Goal: Task Accomplishment & Management: Manage account settings

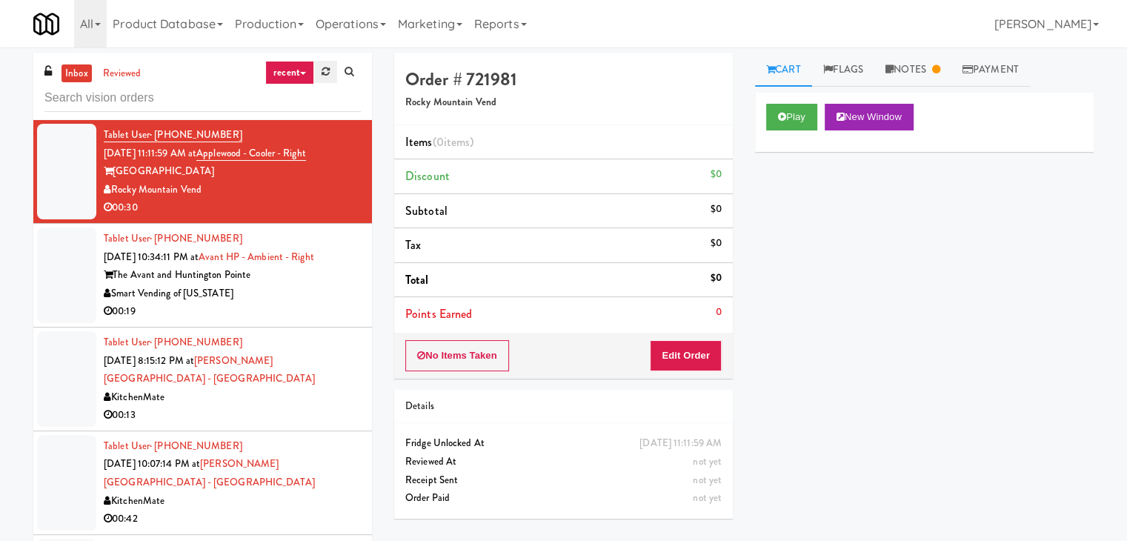
click at [328, 72] on icon at bounding box center [325, 72] width 8 height 10
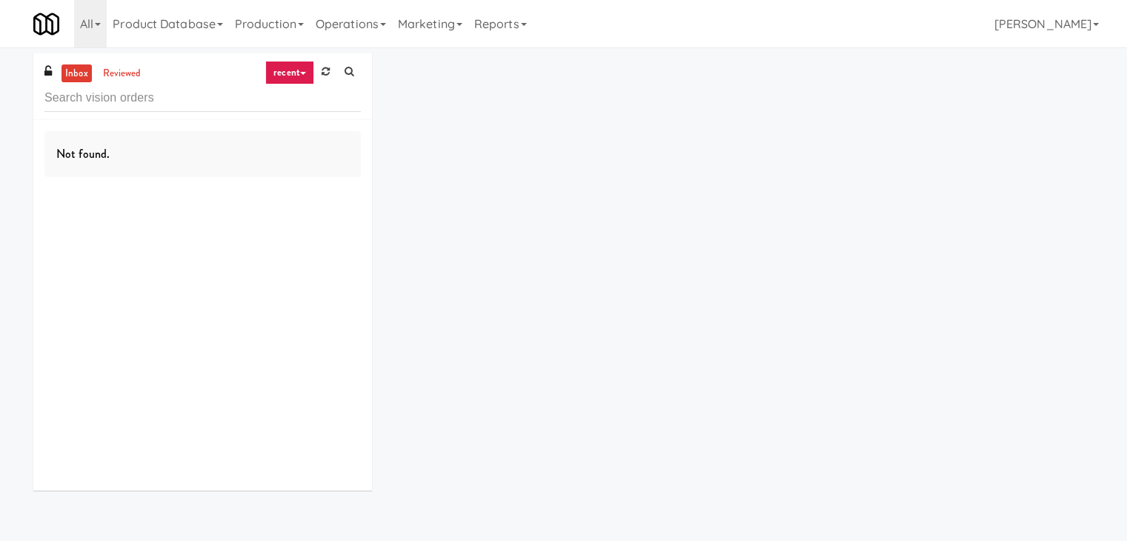
click at [328, 72] on icon at bounding box center [325, 72] width 8 height 10
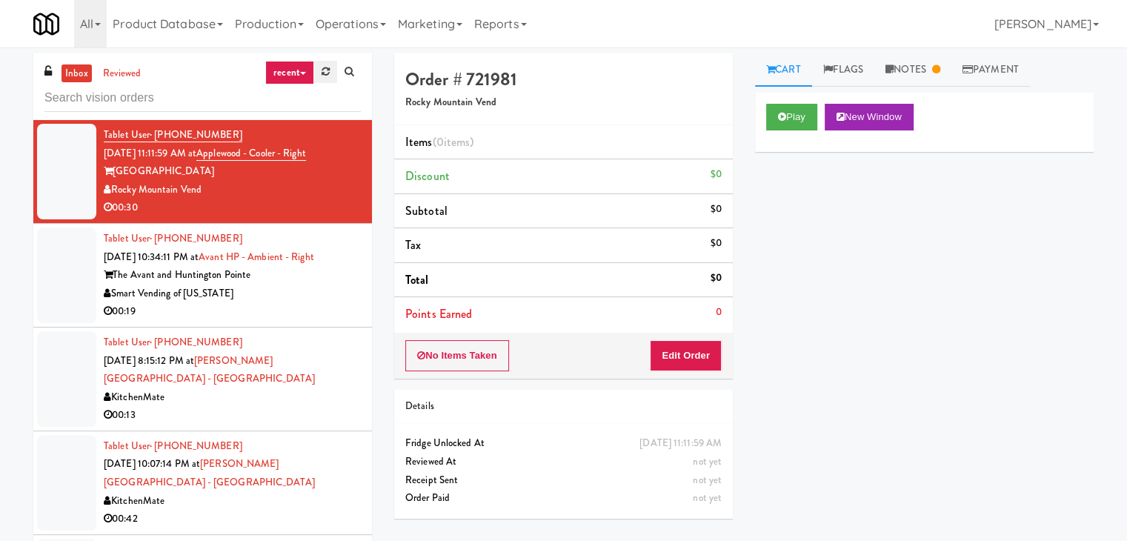
click at [323, 75] on link at bounding box center [325, 72] width 23 height 22
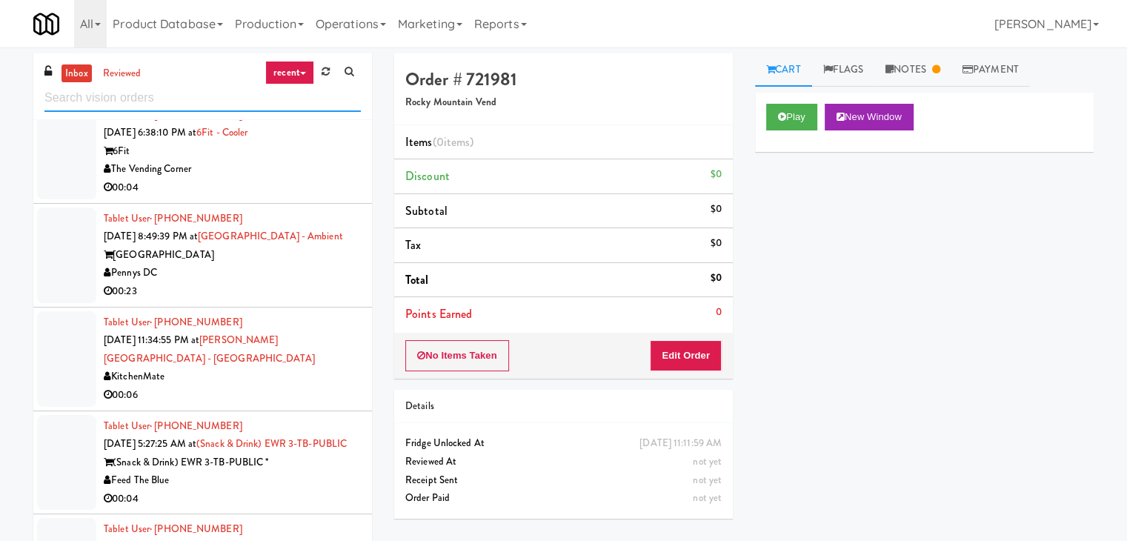
scroll to position [1042, 0]
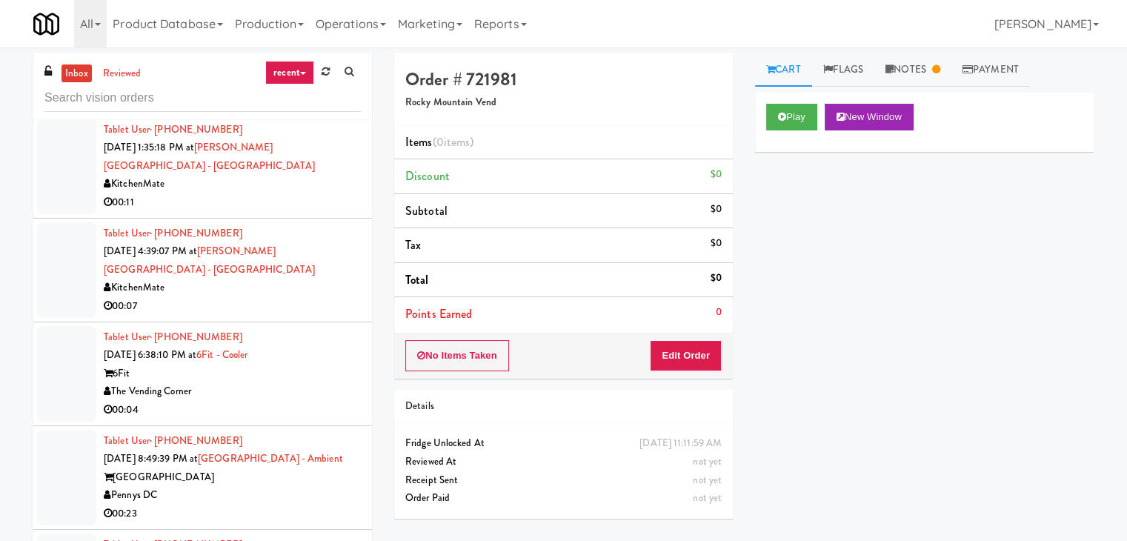
drag, startPoint x: 293, startPoint y: 72, endPoint x: 311, endPoint y: 70, distance: 17.9
click at [296, 70] on link "recent" at bounding box center [289, 73] width 49 height 24
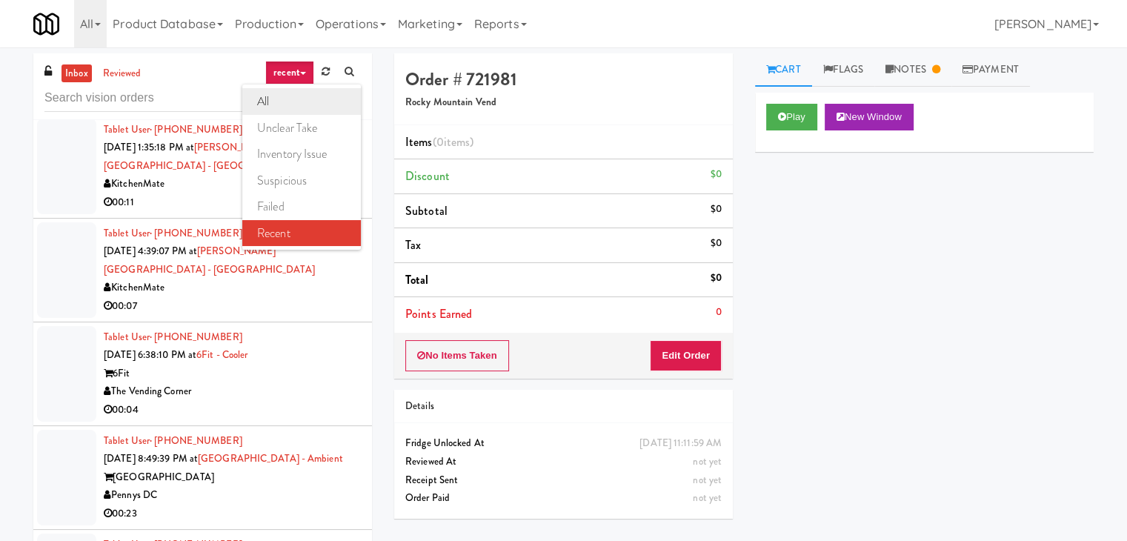
click at [306, 104] on link "all" at bounding box center [301, 101] width 119 height 27
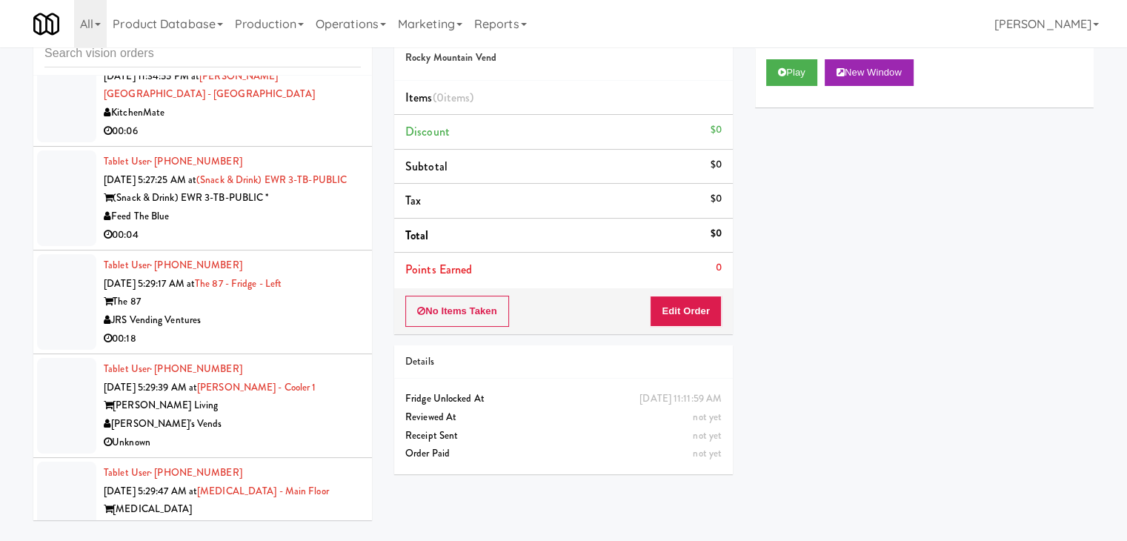
scroll to position [47, 0]
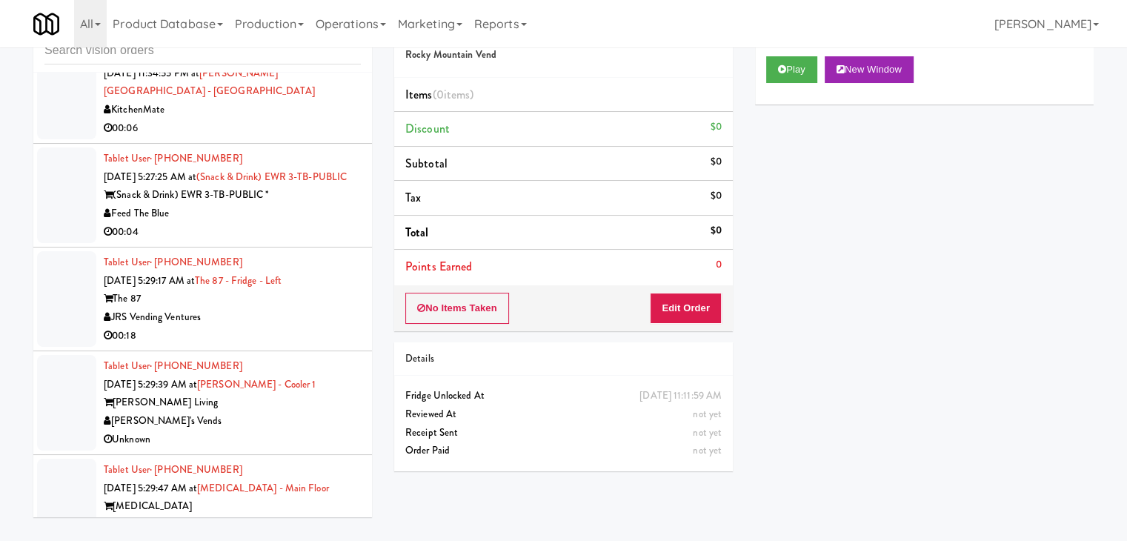
click at [301, 516] on div "Modern Family Vending" at bounding box center [232, 525] width 257 height 19
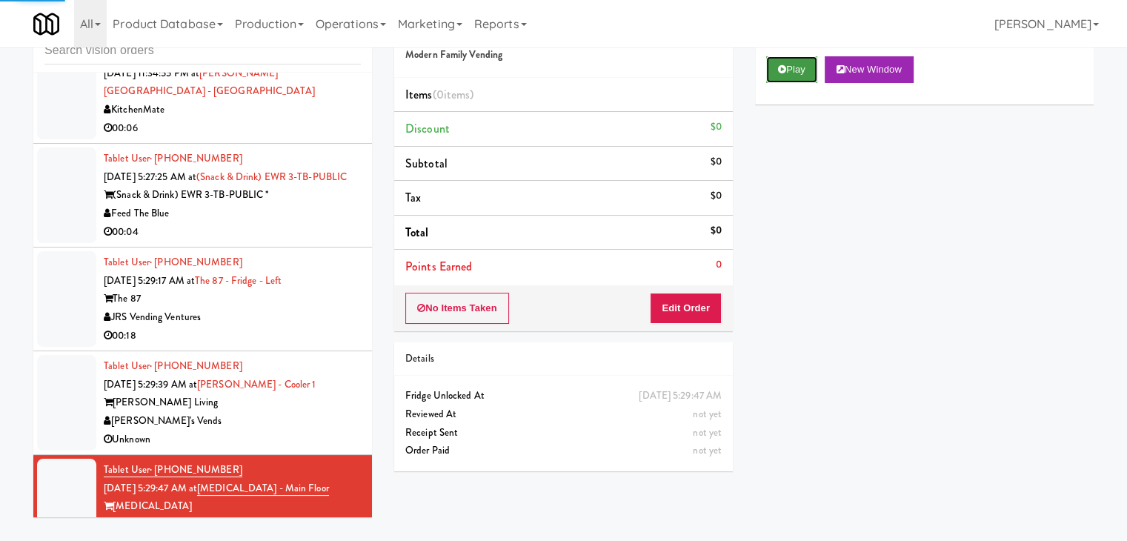
click at [782, 66] on icon at bounding box center [782, 69] width 8 height 10
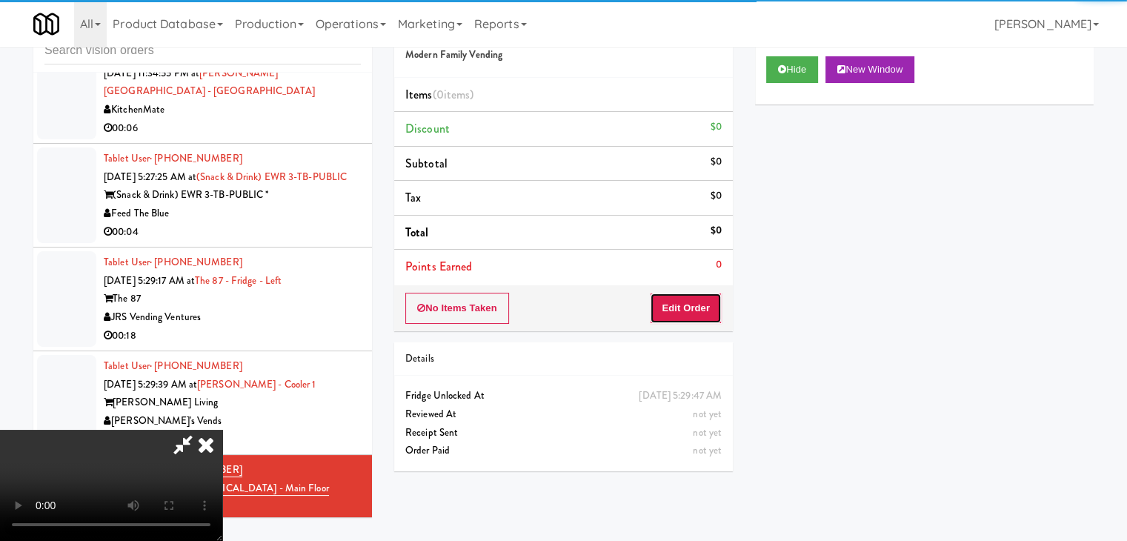
click at [681, 313] on button "Edit Order" at bounding box center [686, 308] width 72 height 31
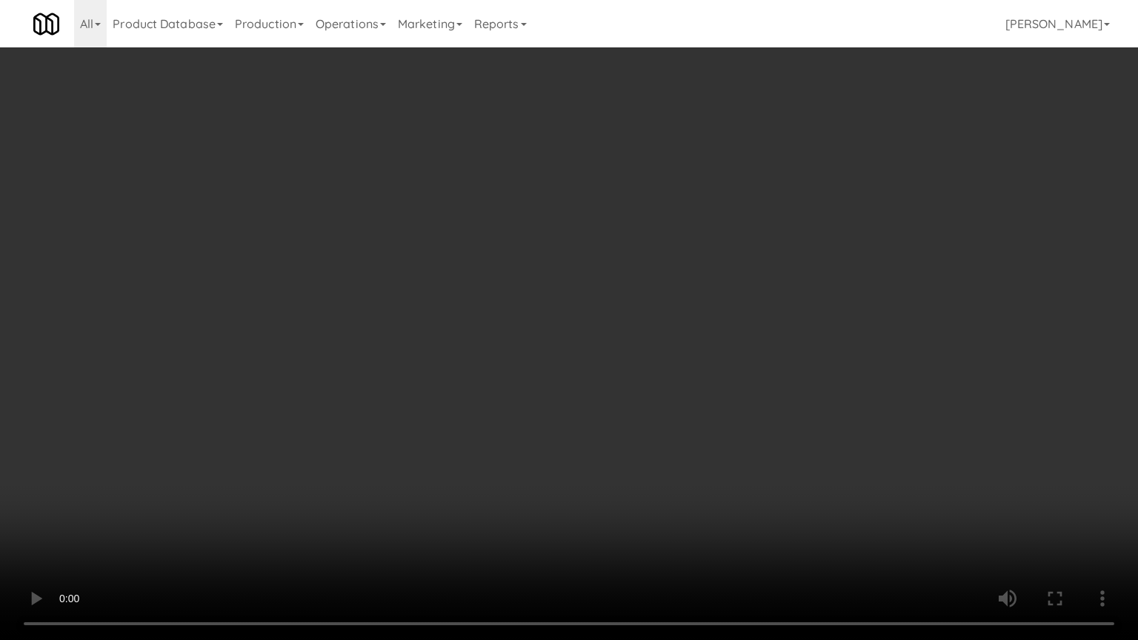
click at [637, 395] on video at bounding box center [569, 320] width 1138 height 640
click at [634, 396] on video at bounding box center [569, 320] width 1138 height 640
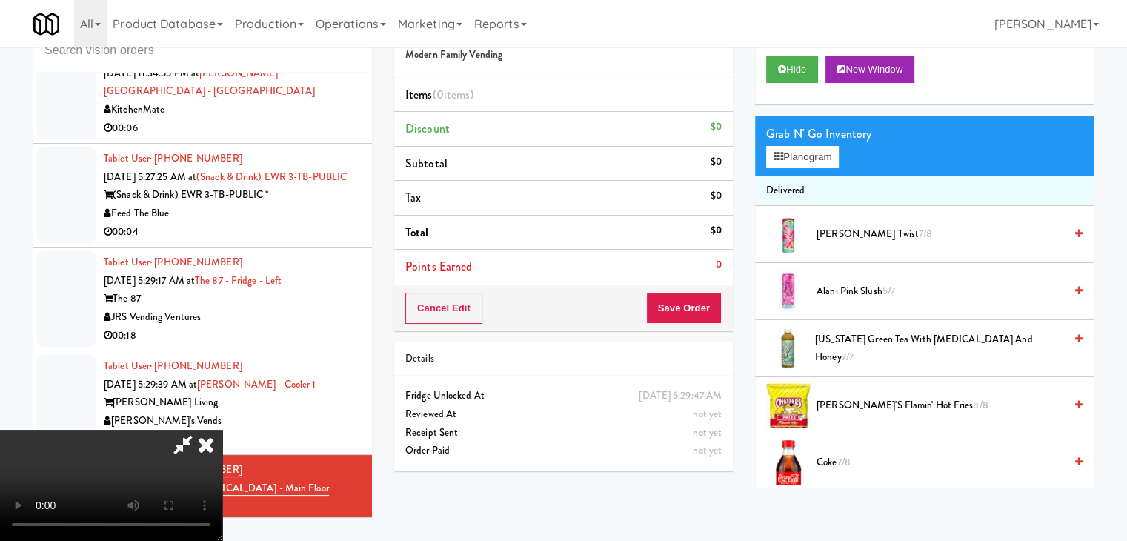
click at [222, 430] on video at bounding box center [111, 485] width 222 height 111
drag, startPoint x: 660, startPoint y: 321, endPoint x: 655, endPoint y: 362, distance: 41.8
click at [222, 430] on video at bounding box center [111, 485] width 222 height 111
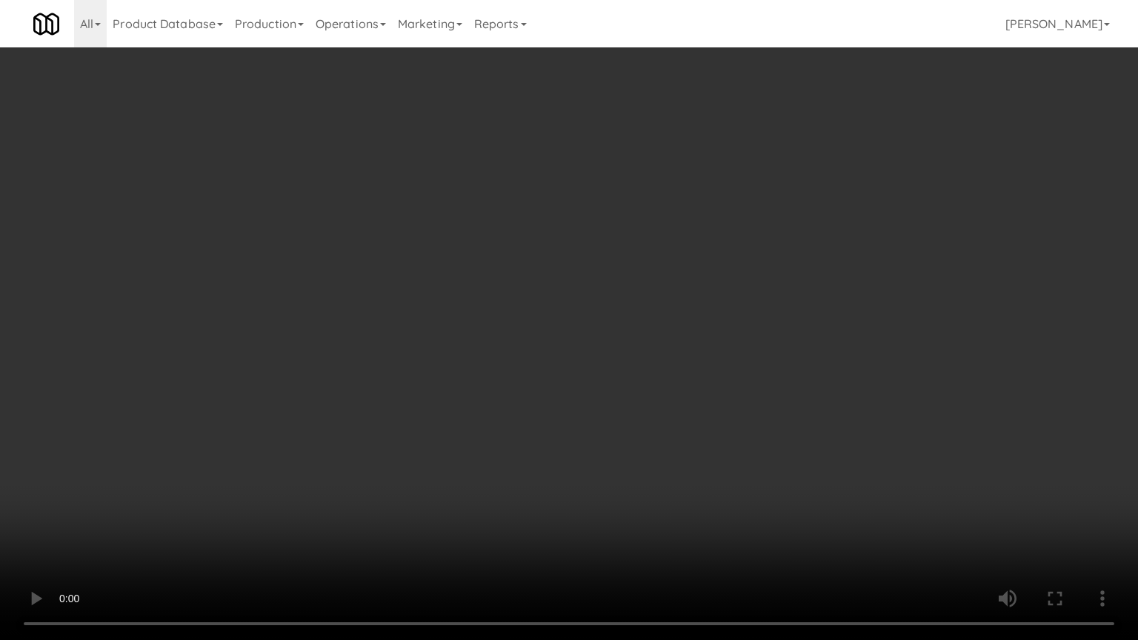
click at [796, 176] on video at bounding box center [569, 320] width 1138 height 640
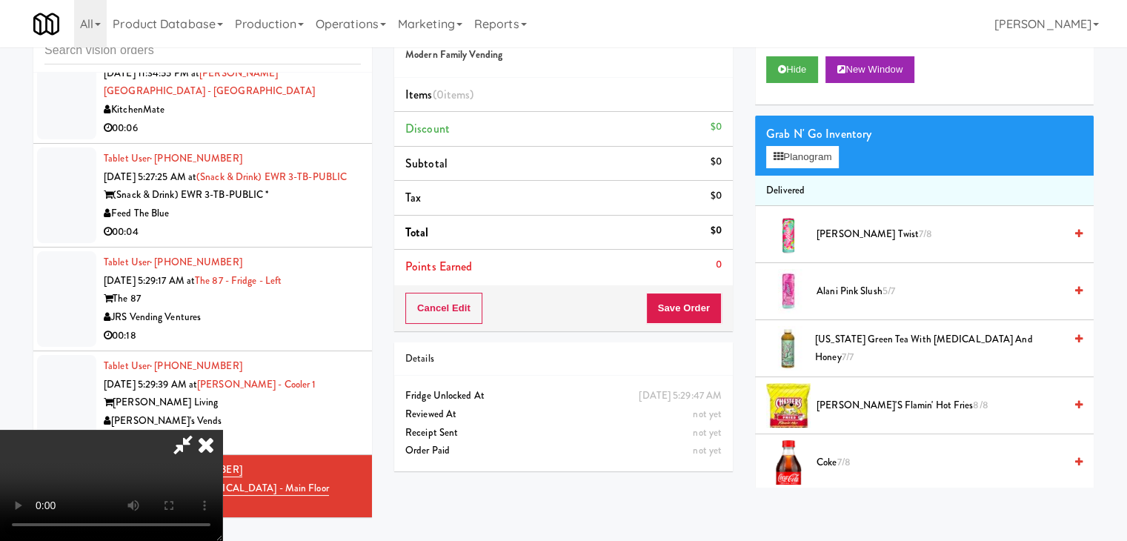
drag, startPoint x: 836, startPoint y: 134, endPoint x: 833, endPoint y: 141, distance: 7.6
click at [834, 139] on div "Grab N' Go Inventory" at bounding box center [924, 134] width 316 height 22
click at [829, 150] on button "Planogram" at bounding box center [802, 157] width 73 height 22
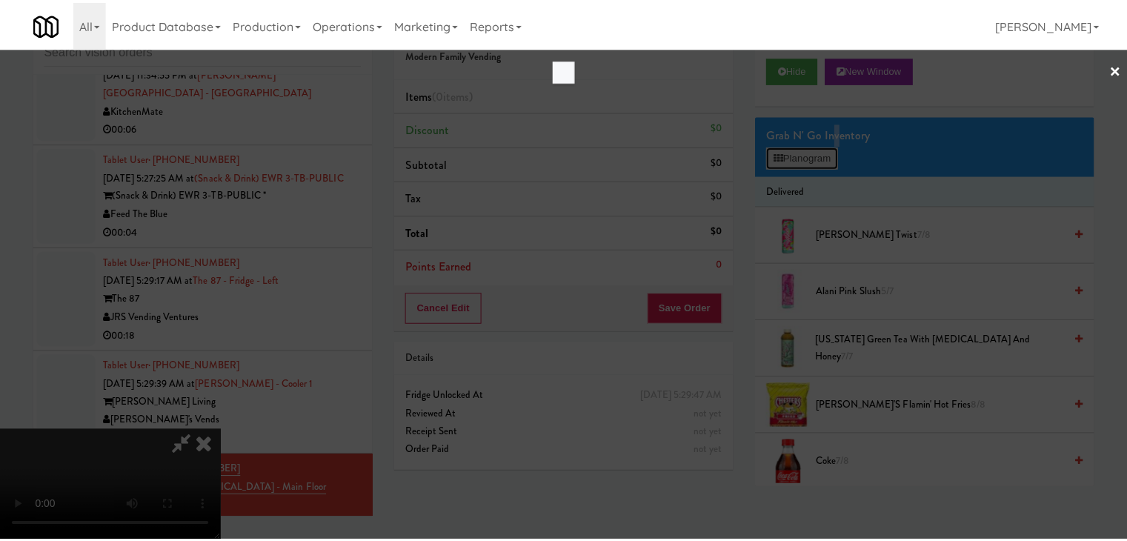
scroll to position [3876, 0]
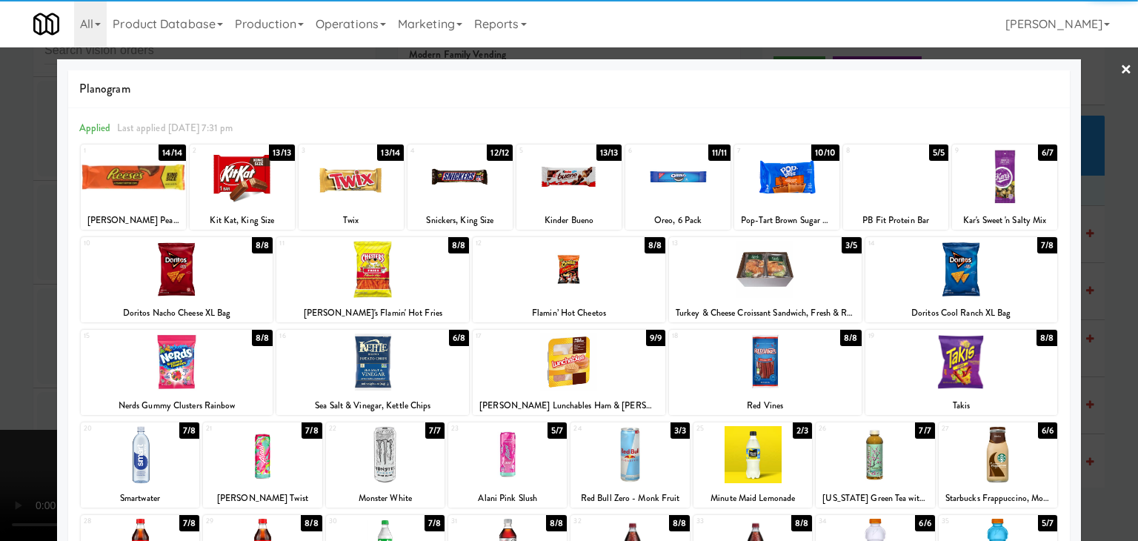
click at [569, 292] on div at bounding box center [569, 269] width 193 height 57
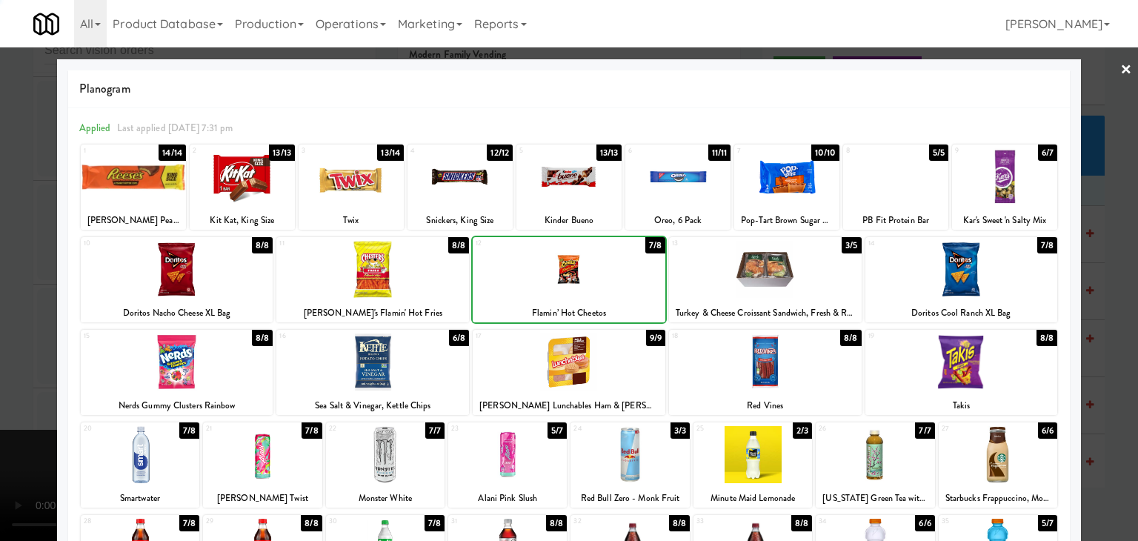
drag, startPoint x: 48, startPoint y: 333, endPoint x: 345, endPoint y: 333, distance: 297.0
click at [89, 333] on div "× Planogram Applied Last applied Tuesday 7:31 pm 1 14/14 Reese’s Peanut Butter …" at bounding box center [569, 270] width 1138 height 541
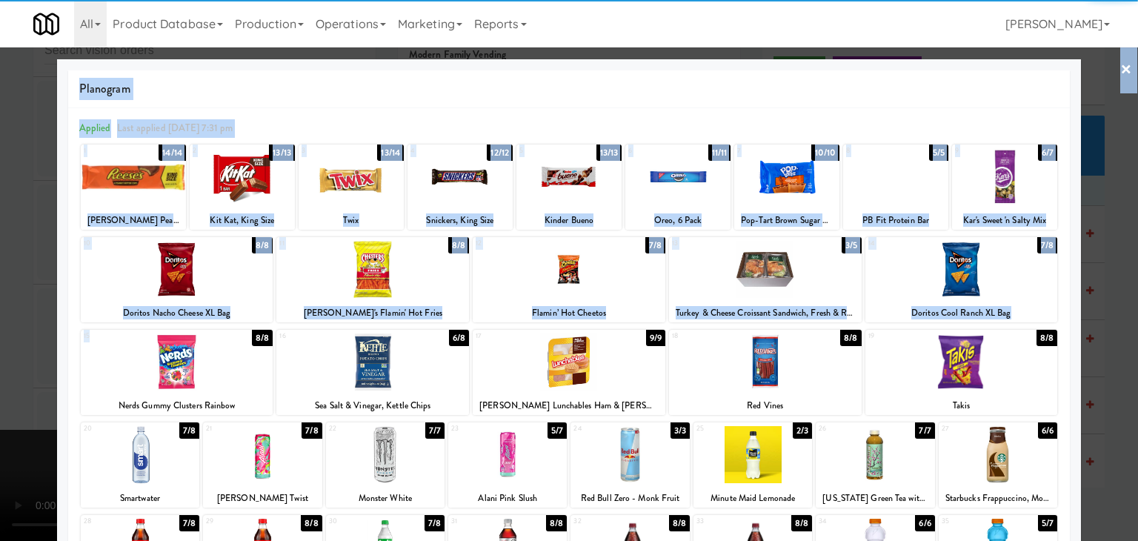
click at [21, 338] on div at bounding box center [569, 270] width 1138 height 541
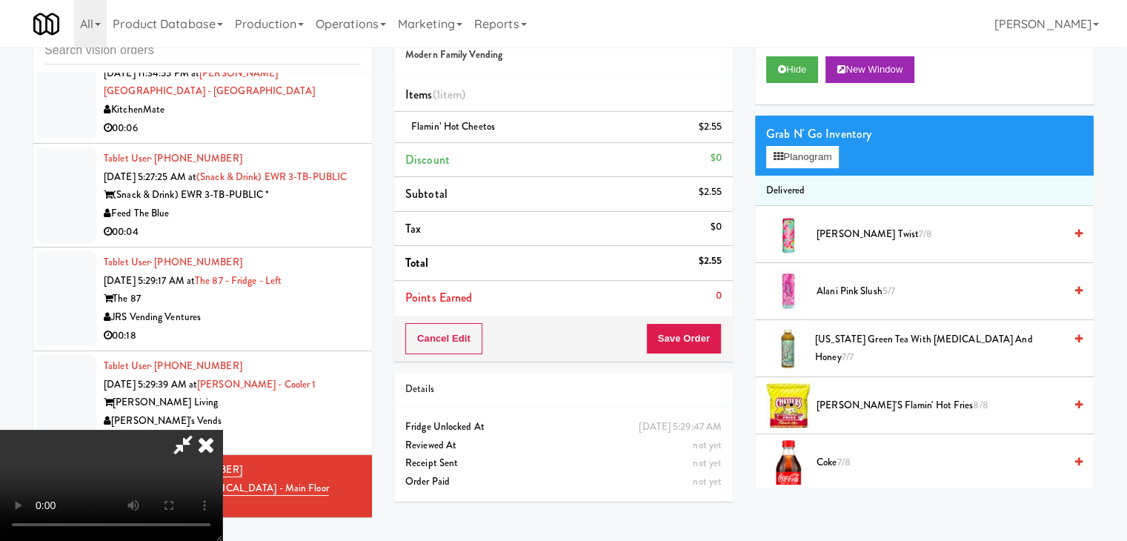
scroll to position [3, 0]
click at [684, 338] on button "Save Order" at bounding box center [684, 338] width 76 height 31
click at [685, 338] on button "Save Order" at bounding box center [684, 338] width 76 height 31
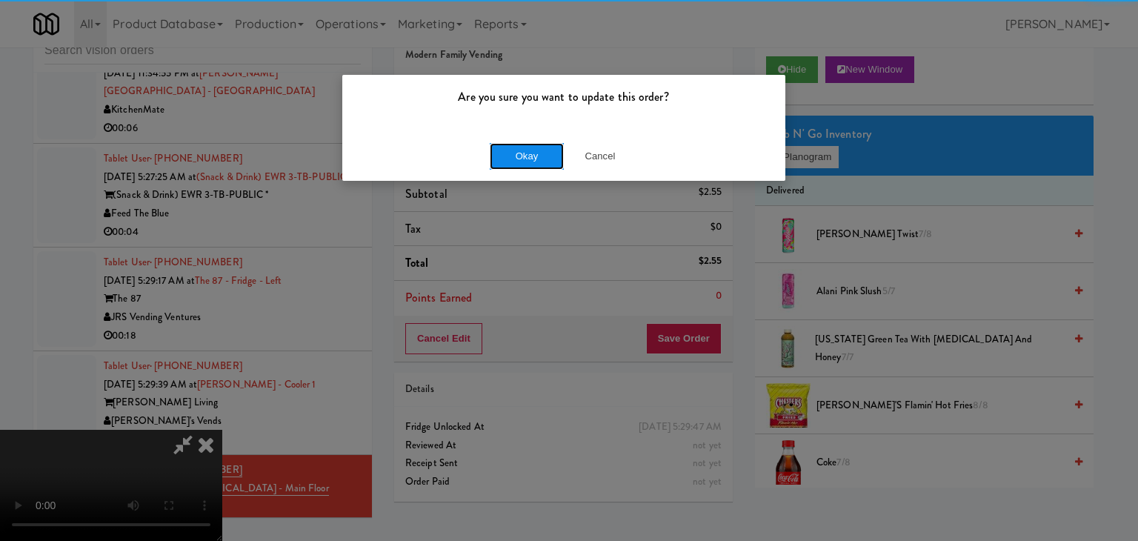
click at [516, 159] on button "Okay" at bounding box center [527, 156] width 74 height 27
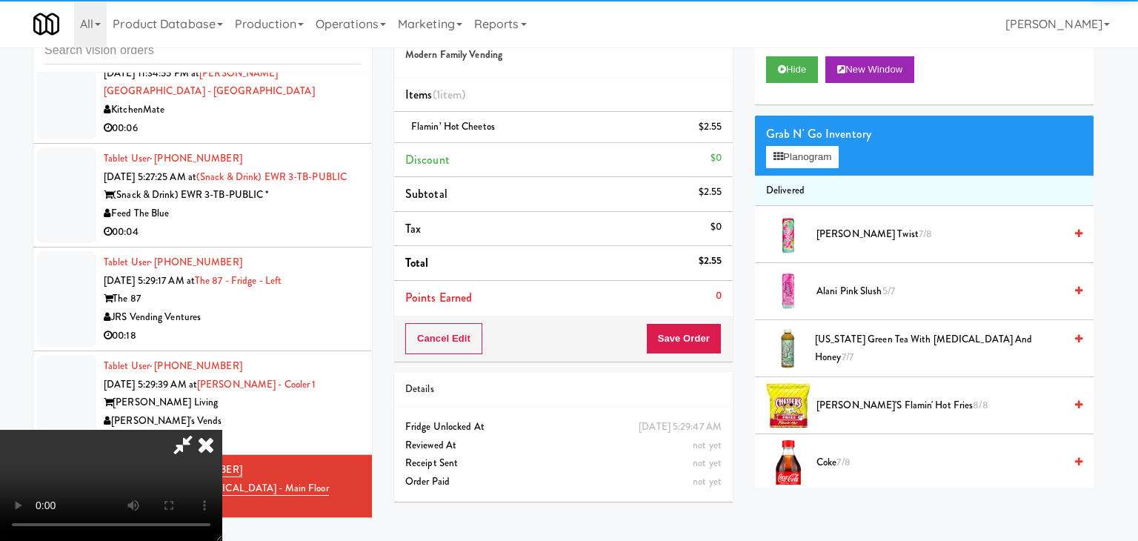
click at [515, 159] on body "Are you sure you want to update this order? Okay Cancel Okay Are you sure you w…" at bounding box center [569, 270] width 1138 height 541
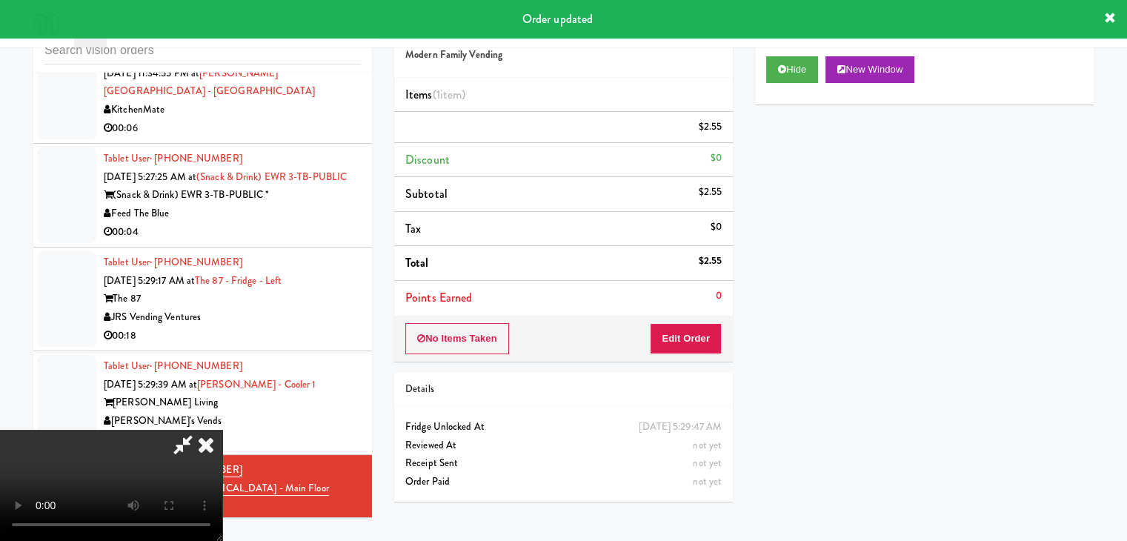
scroll to position [0, 0]
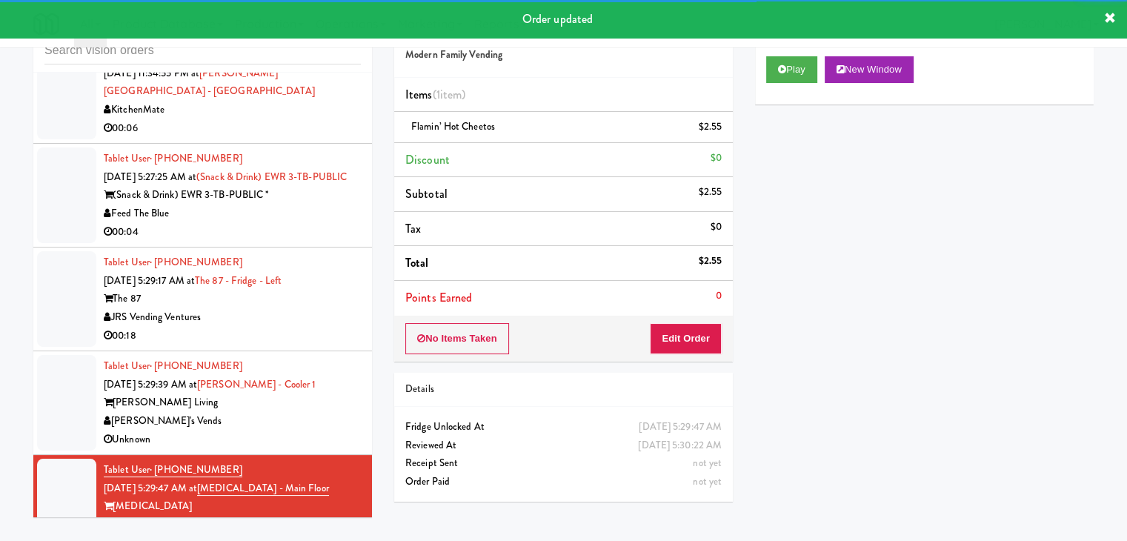
click at [341, 412] on div "[PERSON_NAME]'s Vends" at bounding box center [232, 421] width 257 height 19
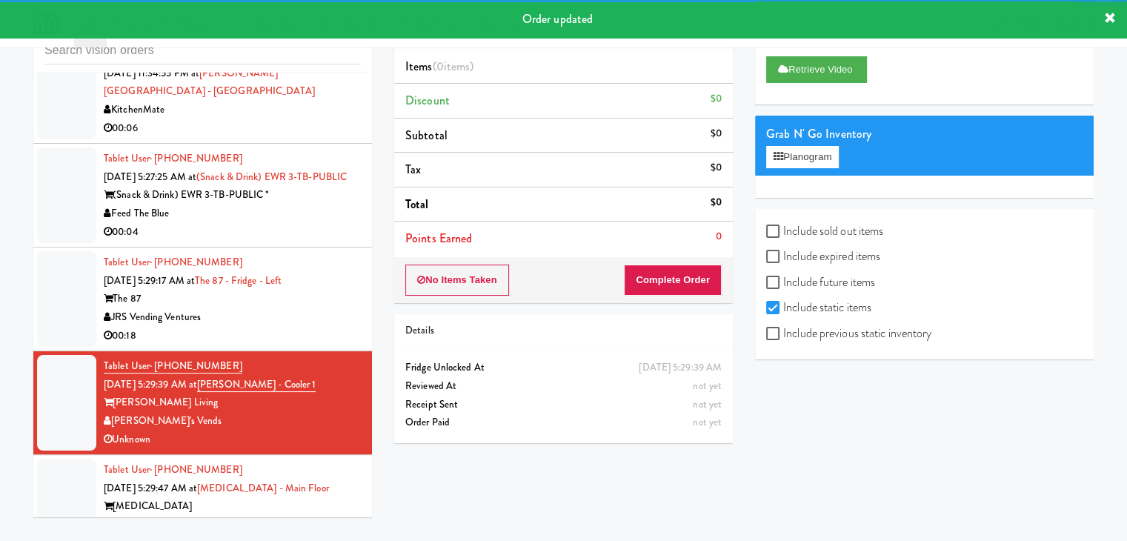
drag, startPoint x: 302, startPoint y: 268, endPoint x: 442, endPoint y: 250, distance: 140.5
click at [311, 308] on div "JRS Vending Ventures" at bounding box center [232, 317] width 257 height 19
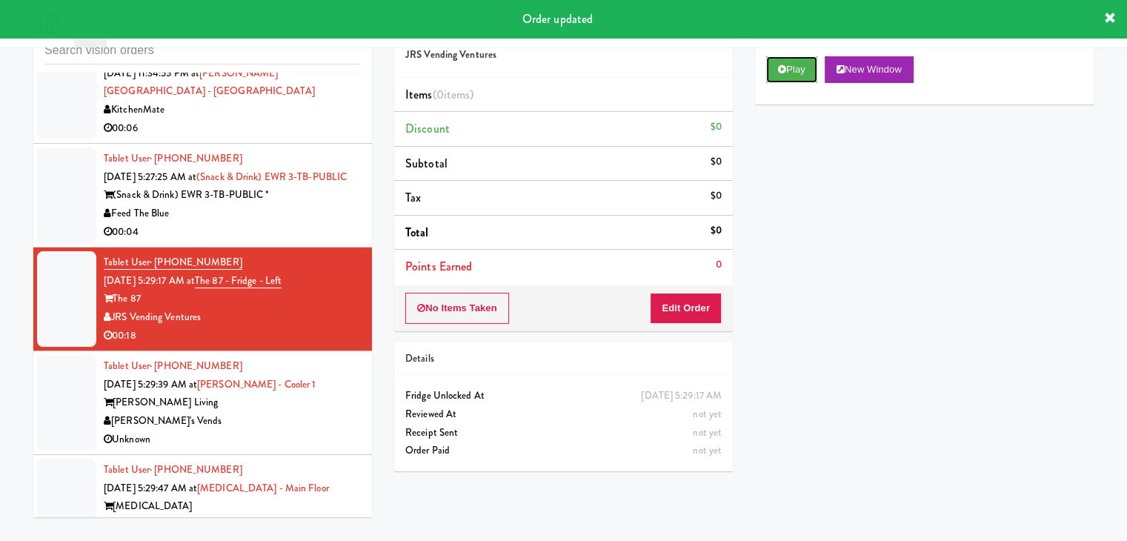
drag, startPoint x: 810, startPoint y: 71, endPoint x: 798, endPoint y: 104, distance: 35.6
click at [807, 84] on div "Play New Window" at bounding box center [924, 74] width 339 height 59
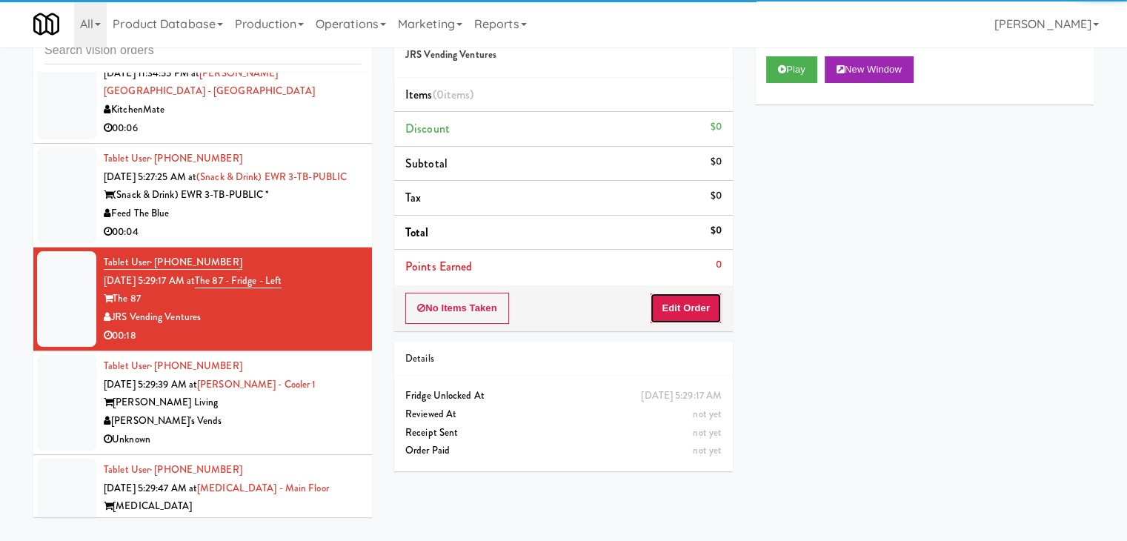
click at [710, 294] on button "Edit Order" at bounding box center [686, 308] width 72 height 31
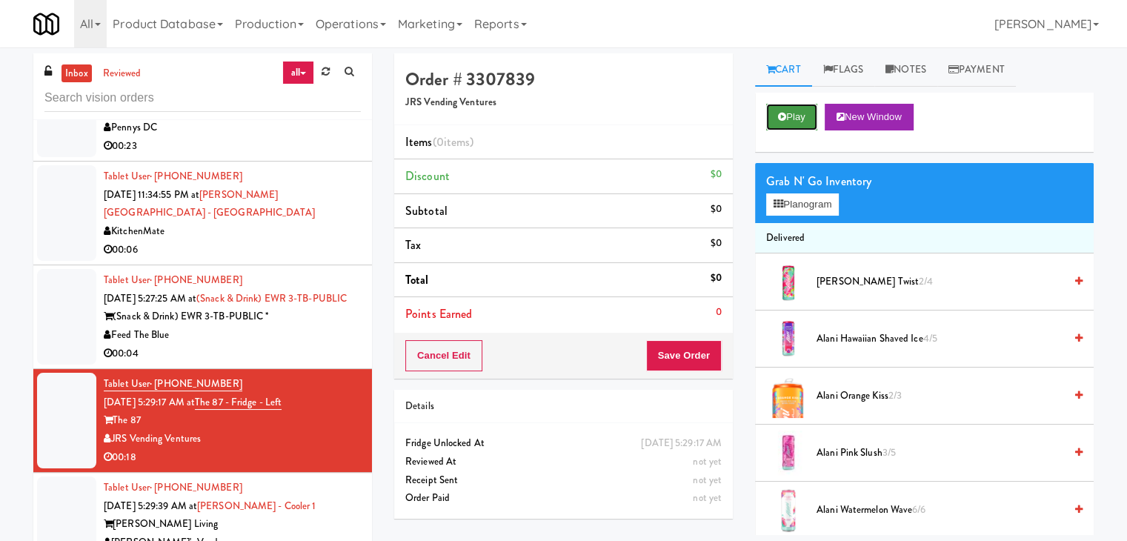
click at [793, 115] on button "Play" at bounding box center [791, 117] width 51 height 27
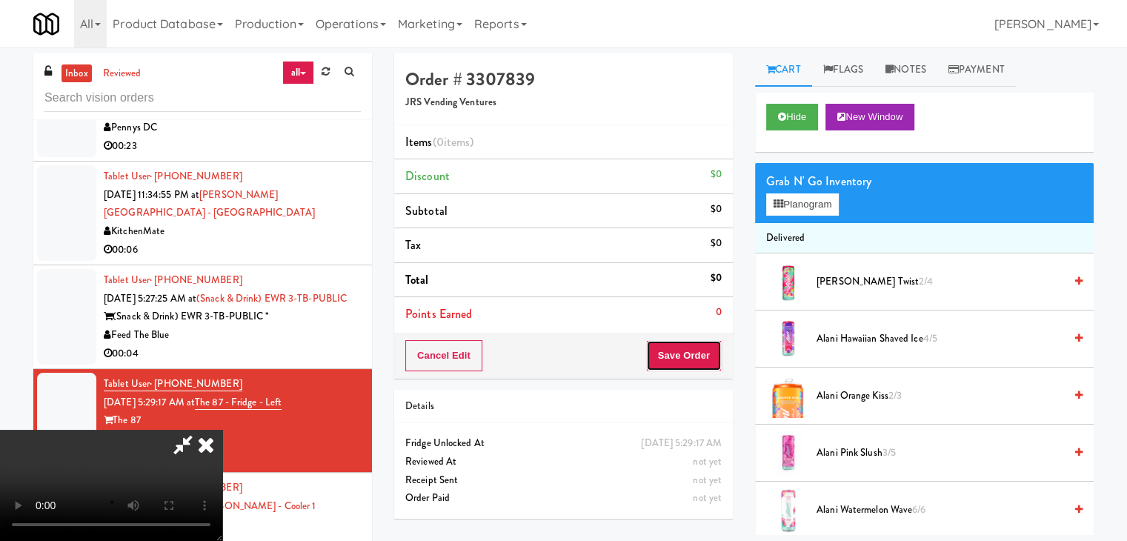
click at [696, 354] on button "Save Order" at bounding box center [684, 355] width 76 height 31
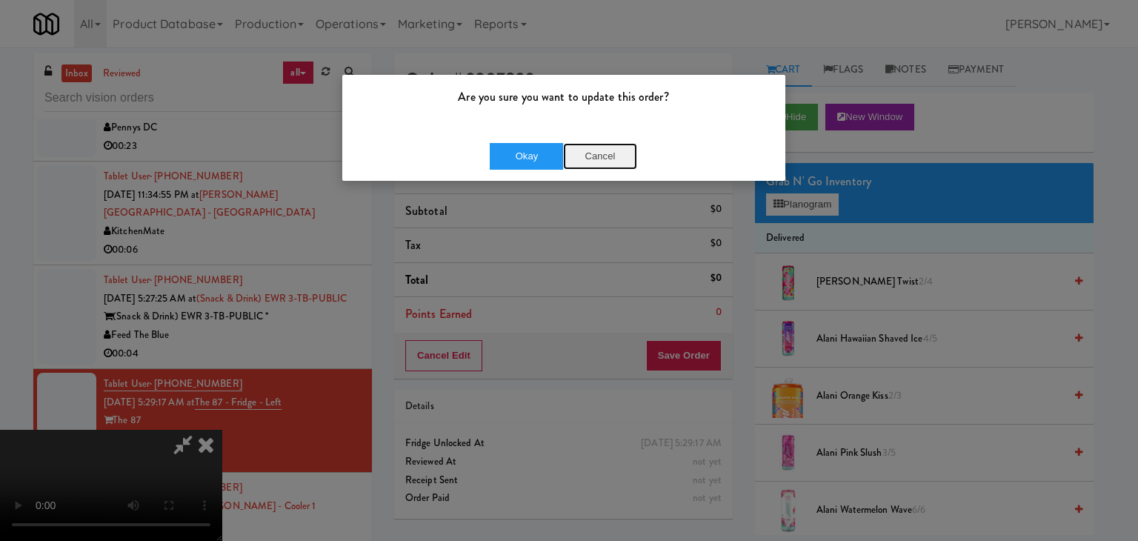
click at [590, 154] on button "Cancel" at bounding box center [600, 156] width 74 height 27
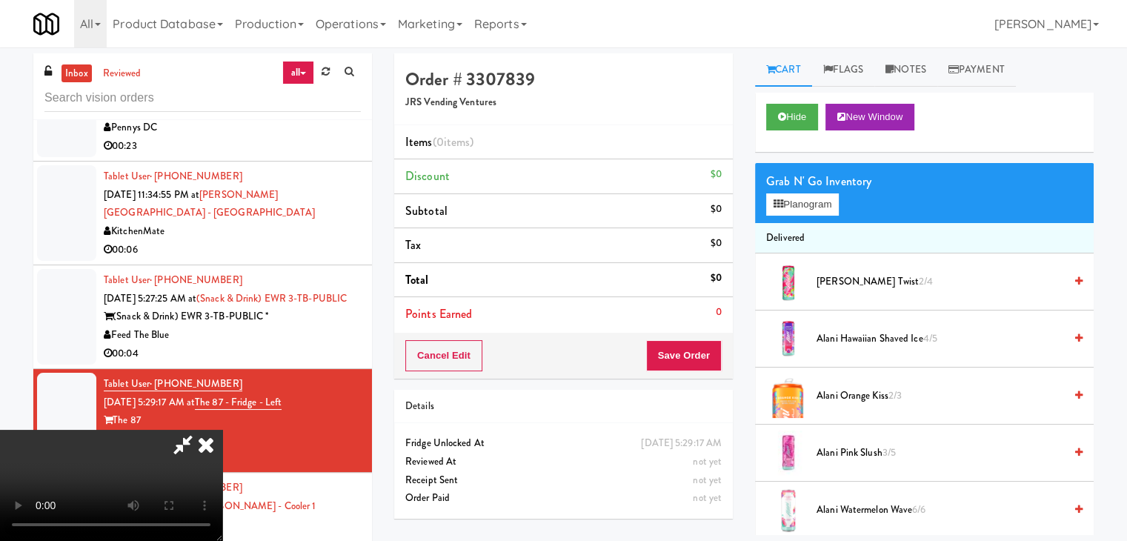
scroll to position [3802, 0]
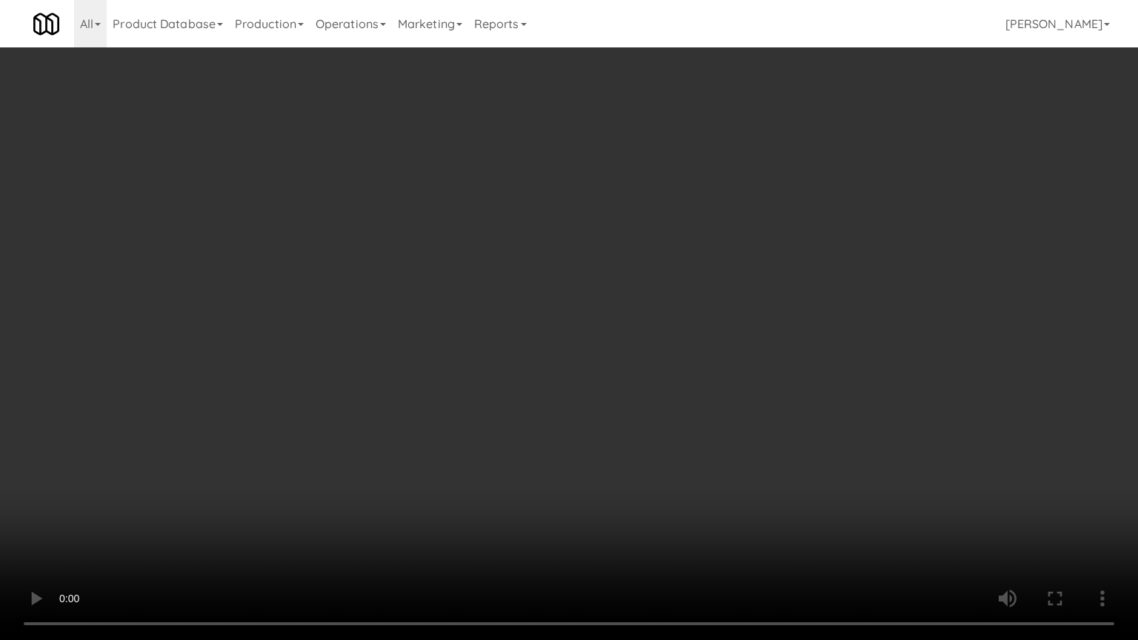
click at [664, 339] on video at bounding box center [569, 320] width 1138 height 640
click at [692, 320] on video at bounding box center [569, 320] width 1138 height 640
click at [714, 315] on video at bounding box center [569, 320] width 1138 height 640
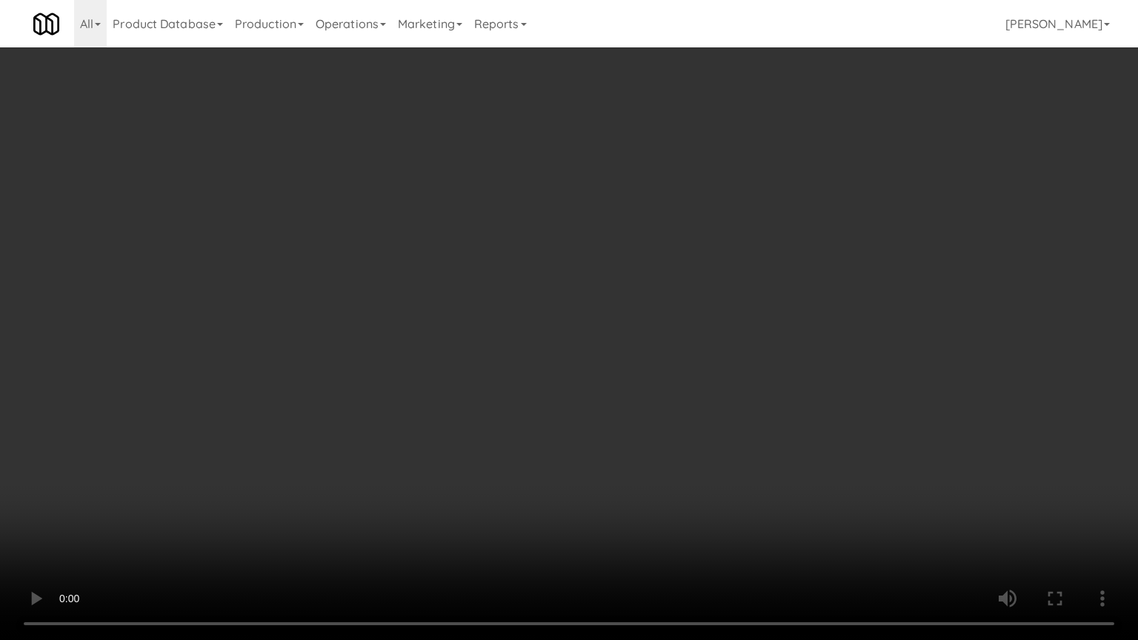
drag, startPoint x: 714, startPoint y: 314, endPoint x: 708, endPoint y: 319, distance: 7.9
click at [711, 317] on video at bounding box center [569, 320] width 1138 height 640
click at [713, 314] on video at bounding box center [569, 320] width 1138 height 640
click at [701, 316] on video at bounding box center [569, 320] width 1138 height 640
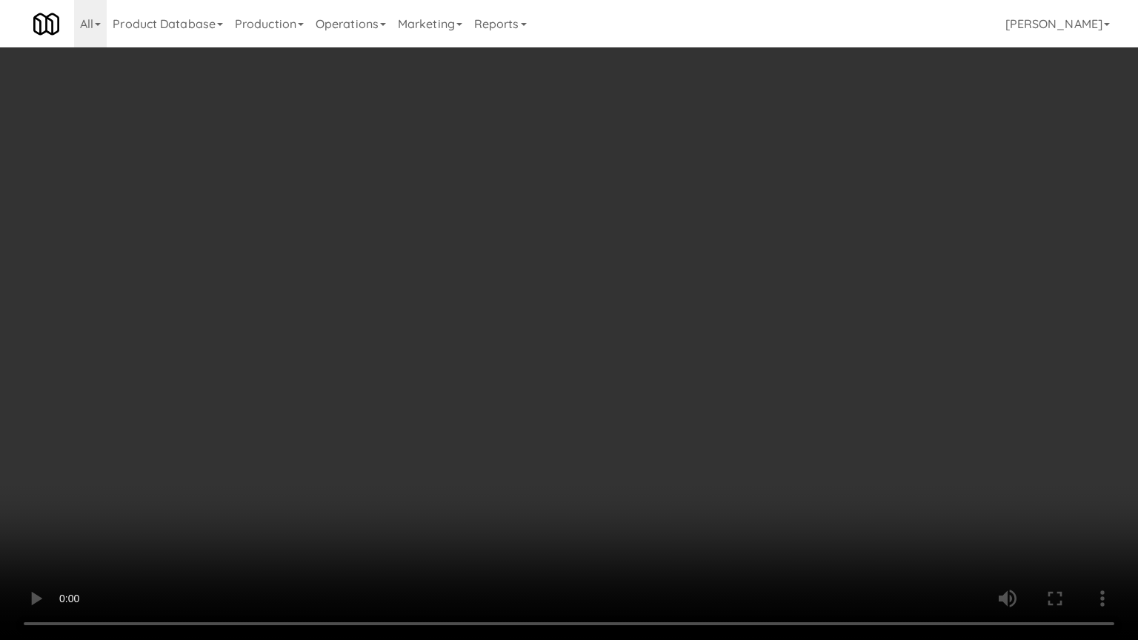
click at [701, 316] on video at bounding box center [569, 320] width 1138 height 640
click at [699, 313] on video at bounding box center [569, 320] width 1138 height 640
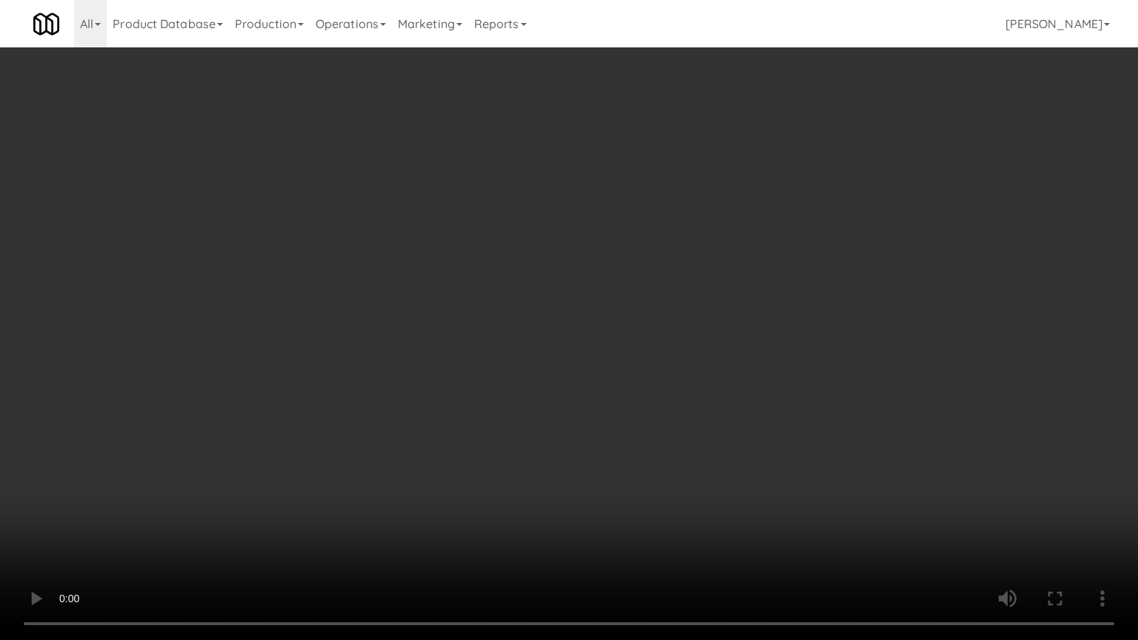
click at [699, 313] on video at bounding box center [569, 320] width 1138 height 640
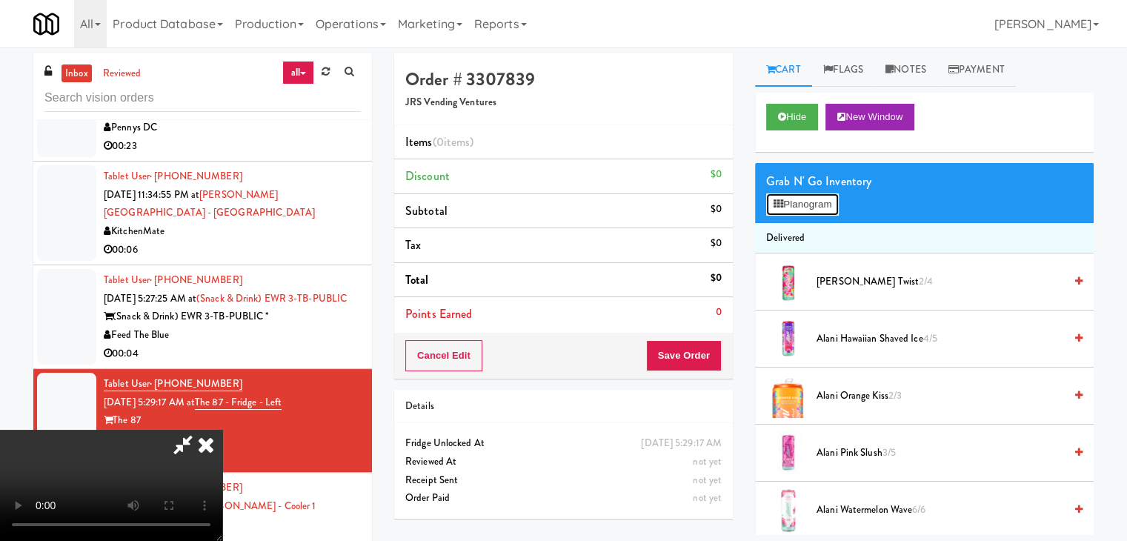
drag, startPoint x: 807, startPoint y: 200, endPoint x: 807, endPoint y: 220, distance: 20.0
click at [807, 201] on button "Planogram" at bounding box center [802, 204] width 73 height 22
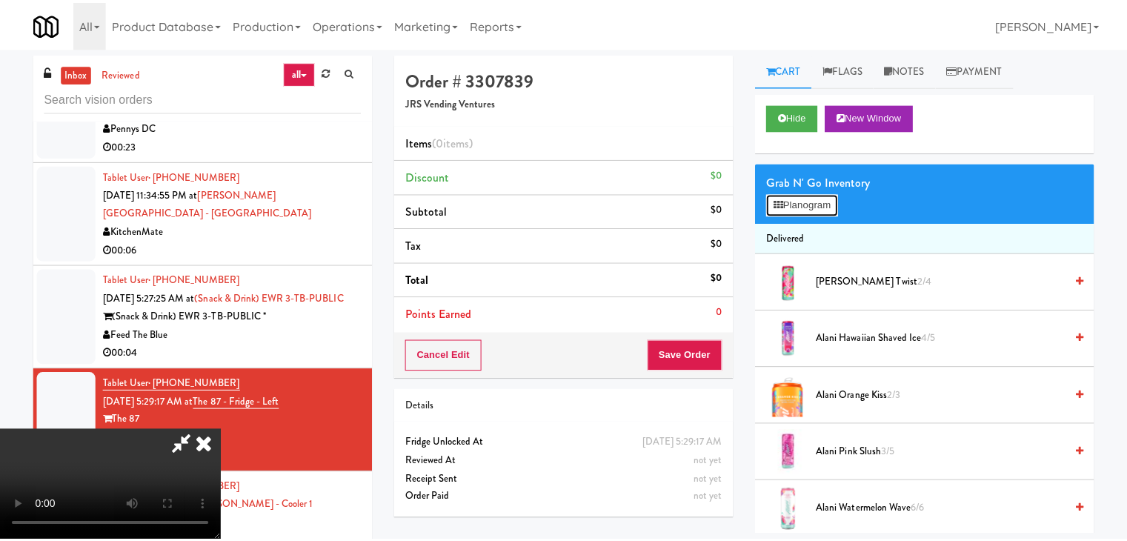
scroll to position [3802, 0]
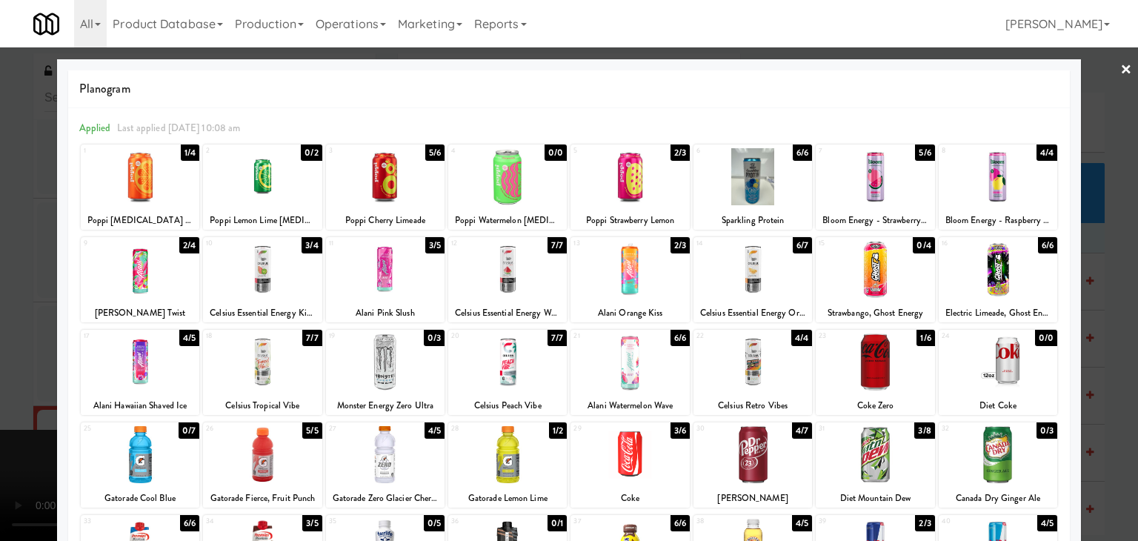
click at [859, 438] on div at bounding box center [875, 454] width 119 height 57
click at [742, 433] on div "30 4/7 Dr Pepper" at bounding box center [752, 464] width 119 height 85
click at [5, 347] on div at bounding box center [569, 270] width 1138 height 541
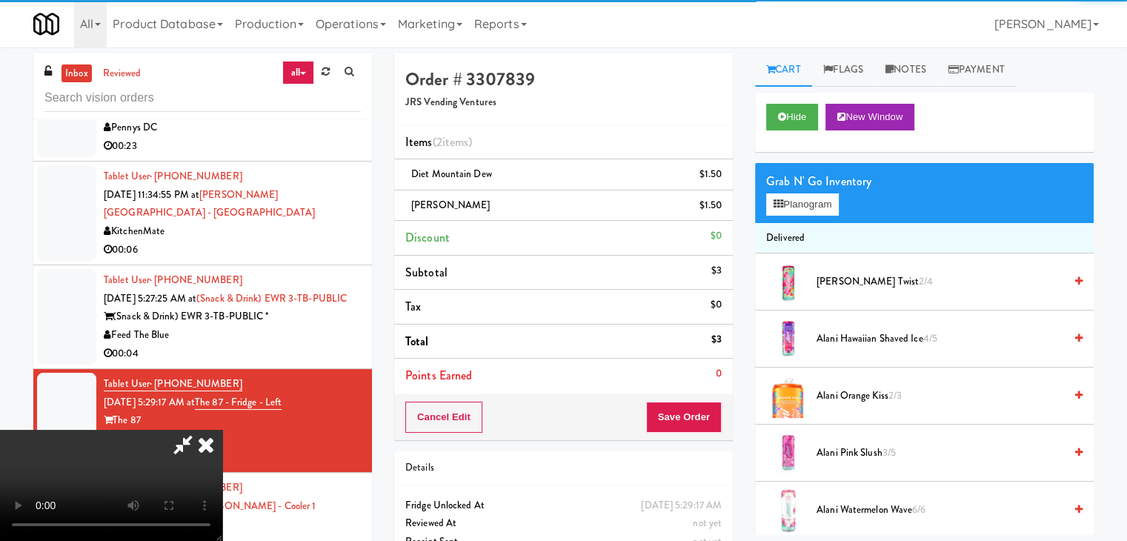
click at [222, 430] on video at bounding box center [111, 485] width 222 height 111
drag, startPoint x: 415, startPoint y: 339, endPoint x: 542, endPoint y: 438, distance: 160.5
click at [222, 430] on video at bounding box center [111, 485] width 222 height 111
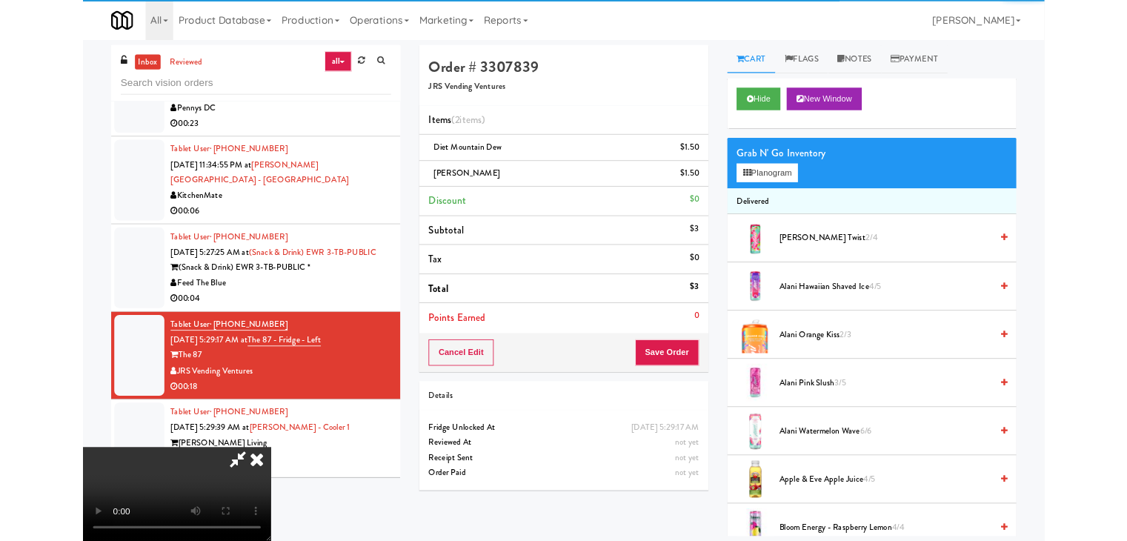
scroll to position [3802, 0]
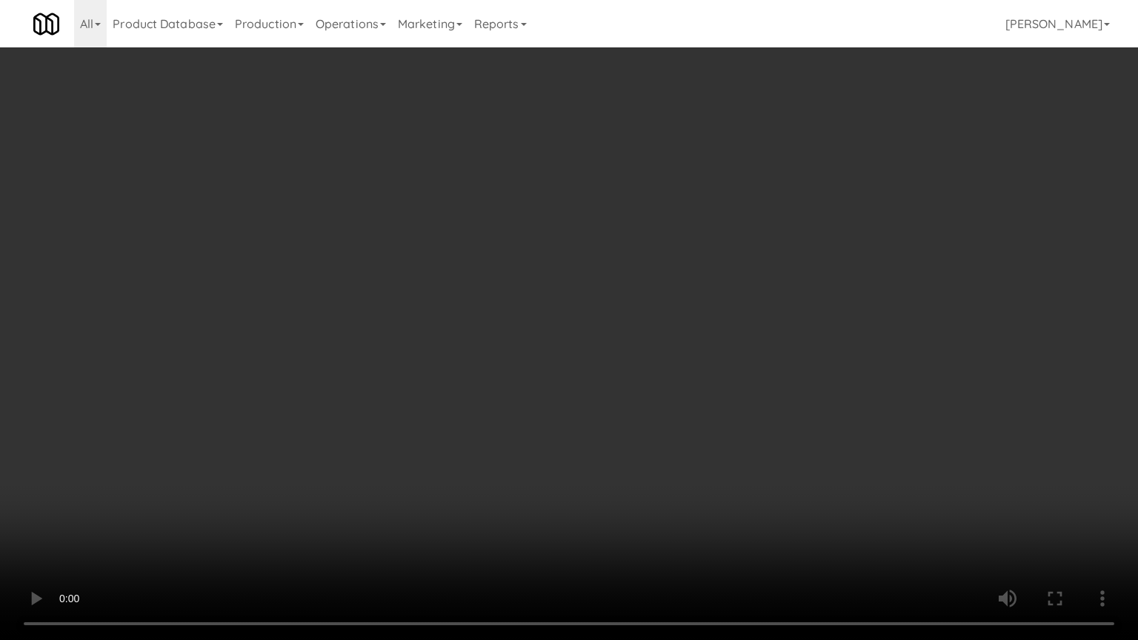
click at [676, 482] on video at bounding box center [569, 320] width 1138 height 640
click at [686, 467] on video at bounding box center [569, 320] width 1138 height 640
click at [690, 466] on video at bounding box center [569, 320] width 1138 height 640
click at [690, 465] on video at bounding box center [569, 320] width 1138 height 640
click at [690, 456] on video at bounding box center [569, 320] width 1138 height 640
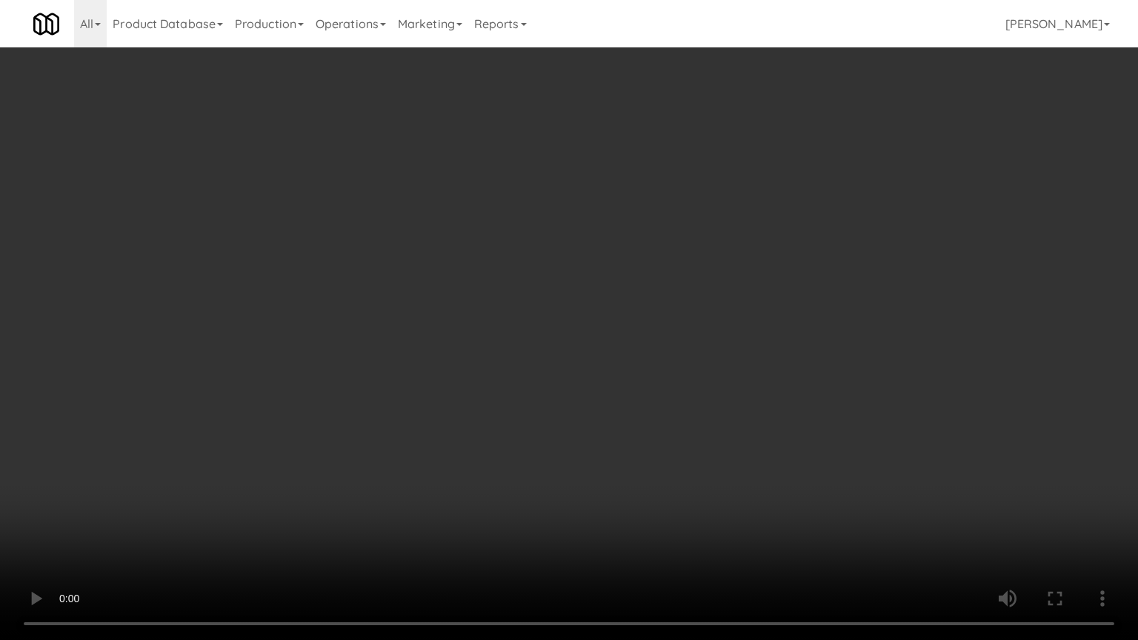
click at [711, 407] on video at bounding box center [569, 320] width 1138 height 640
click at [719, 359] on video at bounding box center [569, 320] width 1138 height 640
click at [708, 338] on video at bounding box center [569, 320] width 1138 height 640
click at [709, 338] on video at bounding box center [569, 320] width 1138 height 640
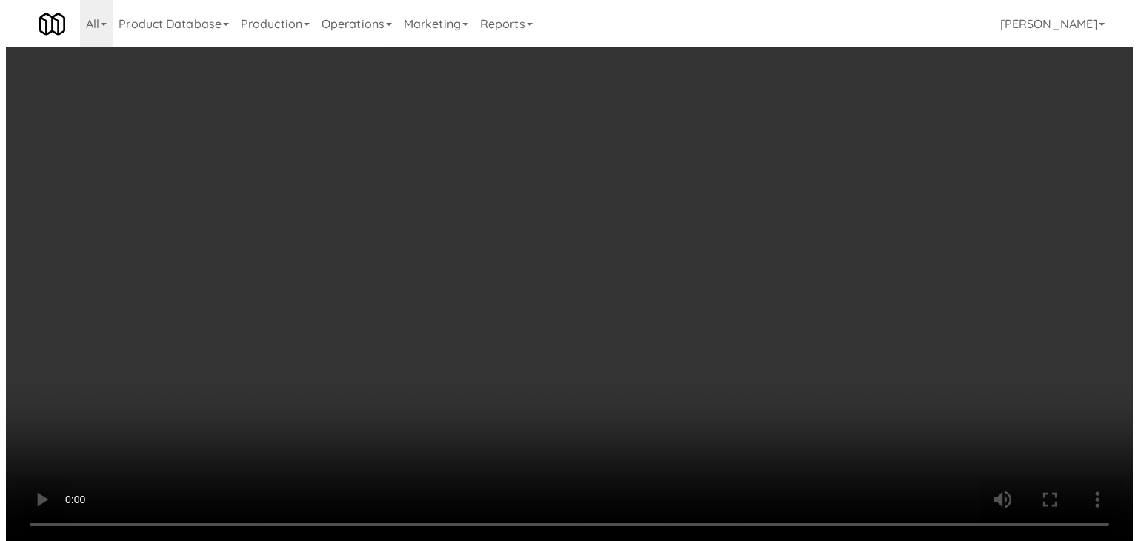
scroll to position [3839, 0]
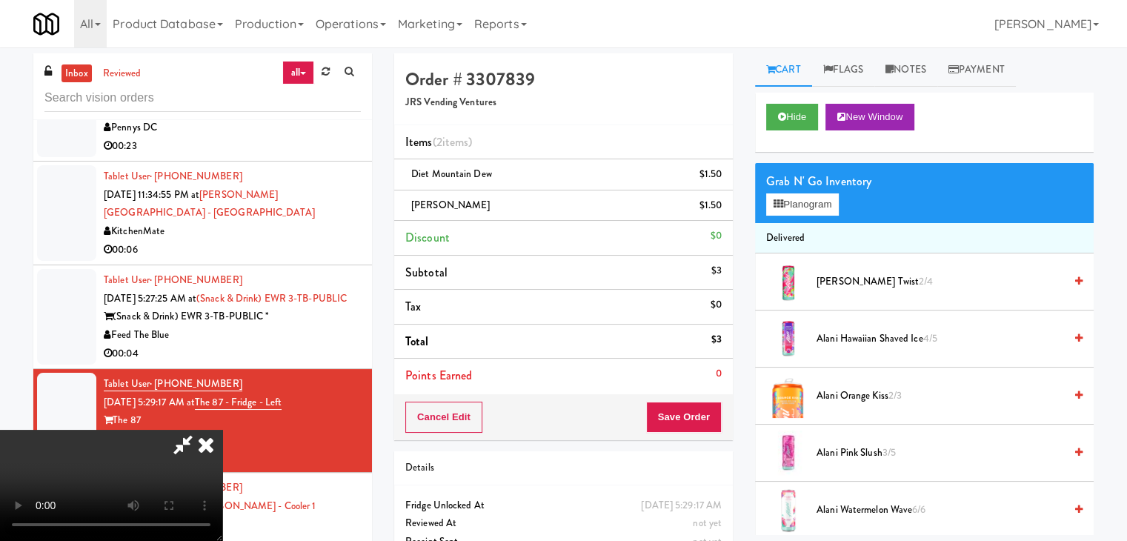
drag, startPoint x: 602, startPoint y: 254, endPoint x: 654, endPoint y: 240, distance: 54.4
click at [222, 430] on video at bounding box center [111, 485] width 222 height 111
click at [816, 203] on button "Planogram" at bounding box center [802, 204] width 73 height 22
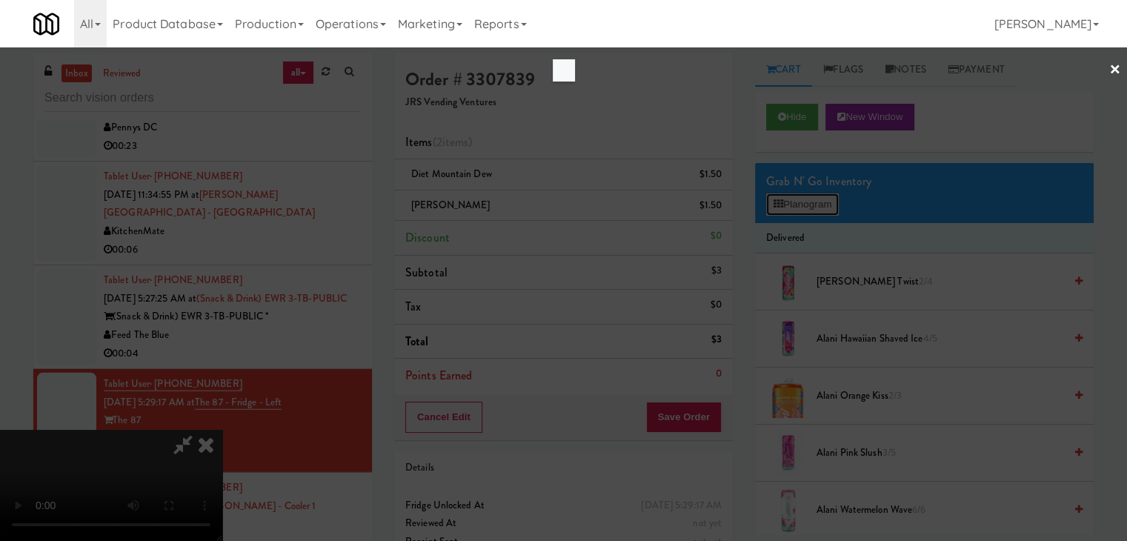
scroll to position [3802, 0]
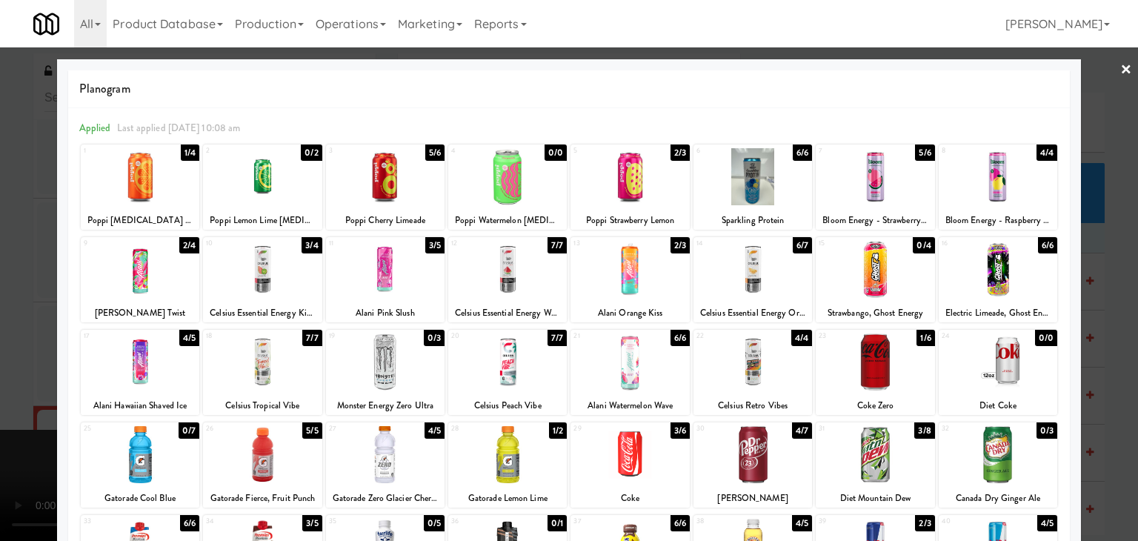
click at [1117, 377] on div at bounding box center [569, 270] width 1138 height 541
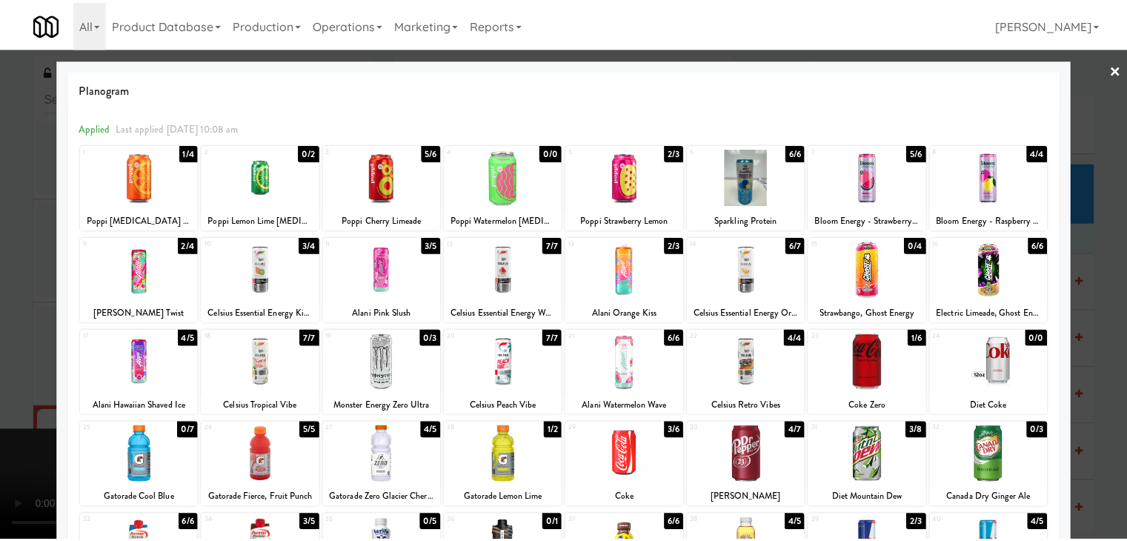
scroll to position [3839, 0]
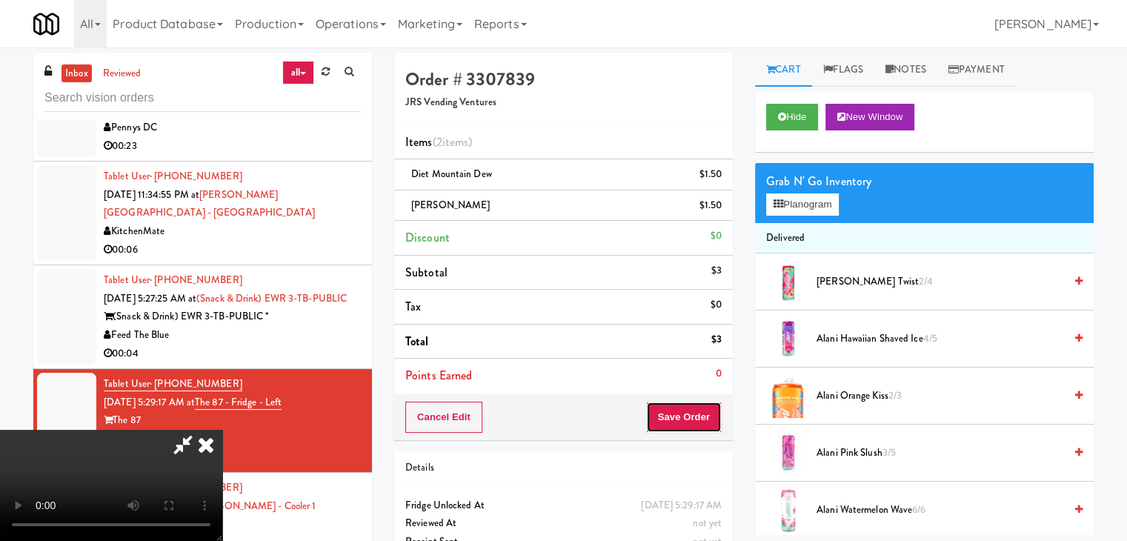
click at [683, 407] on button "Save Order" at bounding box center [684, 416] width 76 height 31
click at [692, 409] on button "Save Order" at bounding box center [684, 416] width 76 height 31
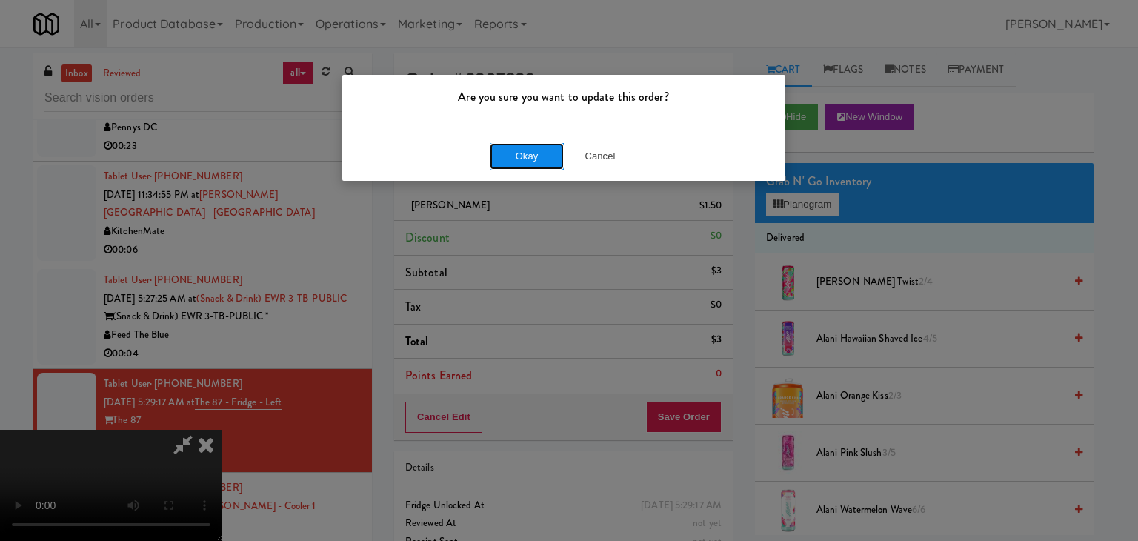
click at [524, 166] on button "Okay" at bounding box center [527, 156] width 74 height 27
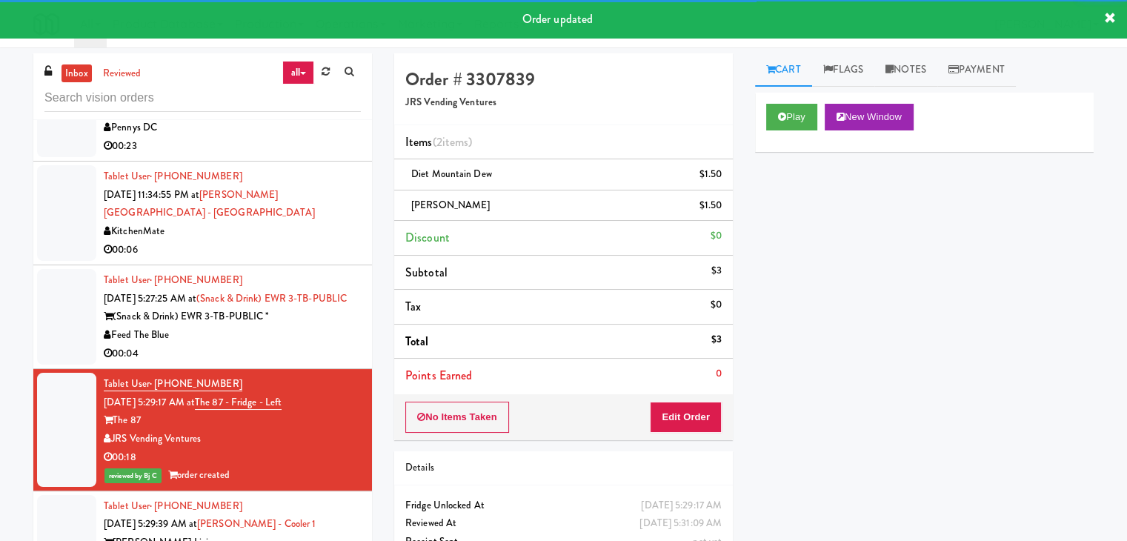
drag, startPoint x: 293, startPoint y: 290, endPoint x: 319, endPoint y: 290, distance: 25.2
click at [294, 326] on div "Feed The Blue" at bounding box center [232, 335] width 257 height 19
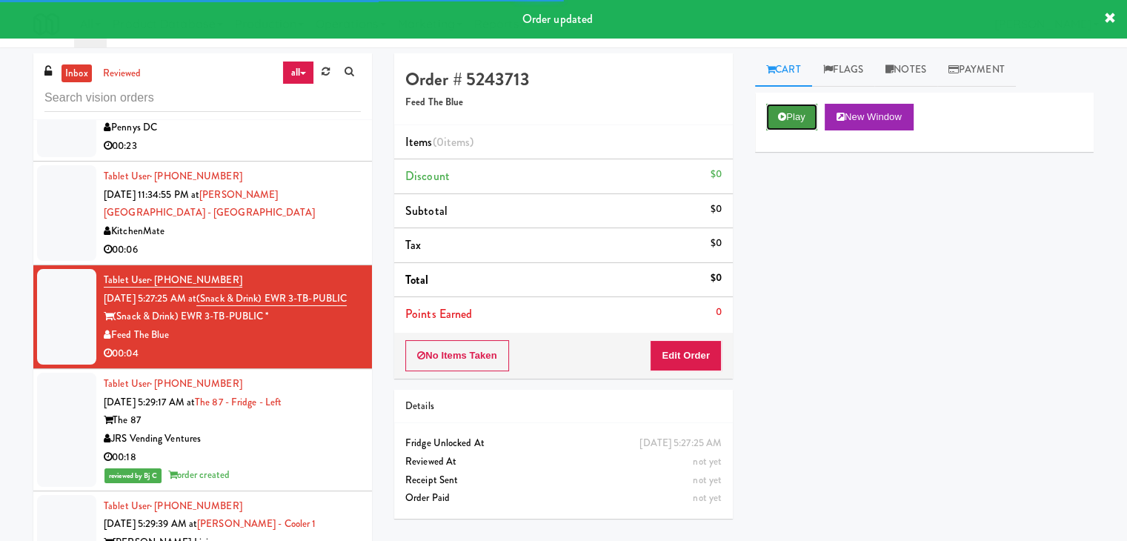
click at [797, 117] on button "Play" at bounding box center [791, 117] width 51 height 27
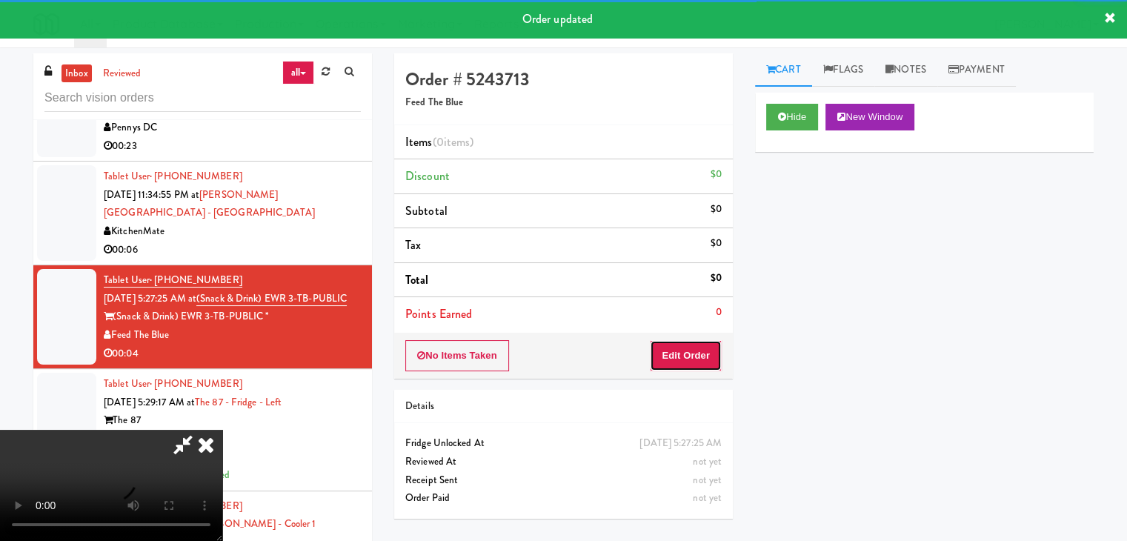
click at [690, 353] on button "Edit Order" at bounding box center [686, 355] width 72 height 31
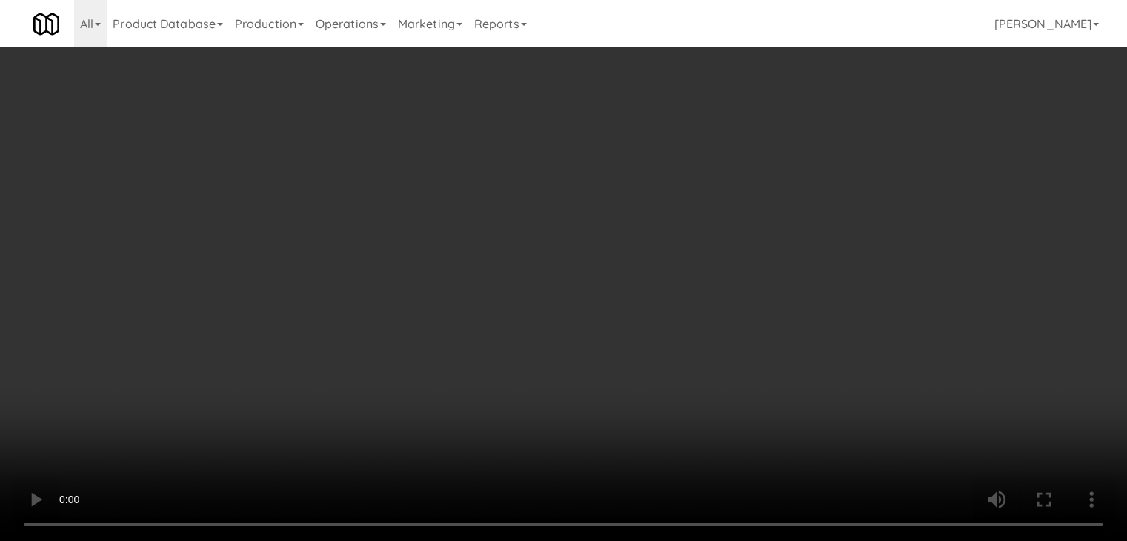
scroll to position [3802, 0]
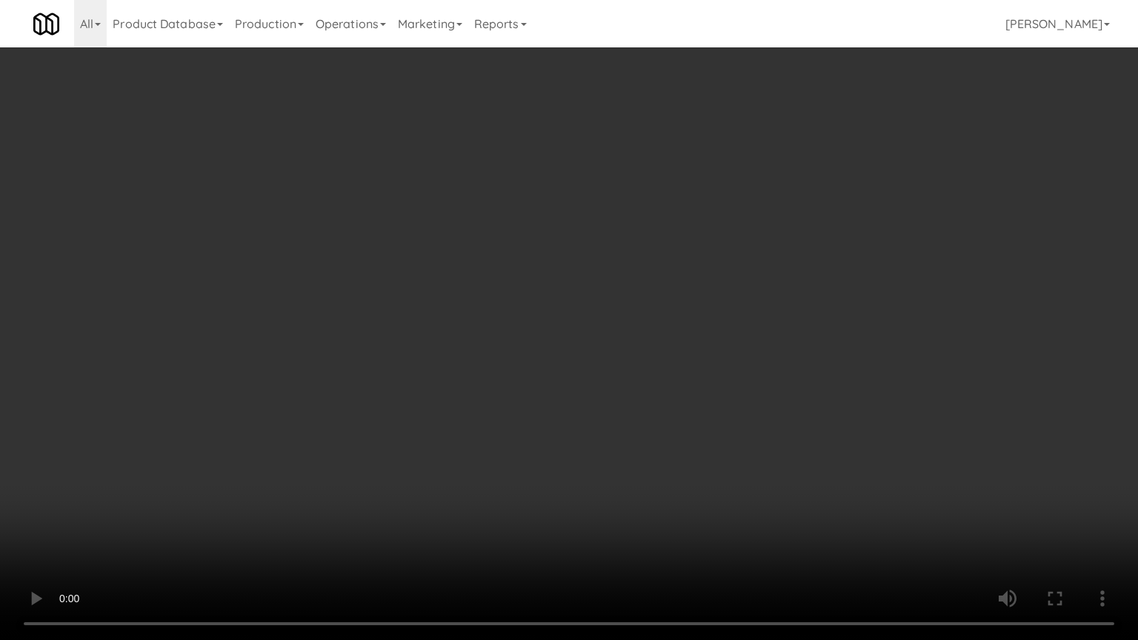
click at [637, 385] on video at bounding box center [569, 320] width 1138 height 640
click at [637, 387] on video at bounding box center [569, 320] width 1138 height 640
click at [637, 375] on video at bounding box center [569, 320] width 1138 height 640
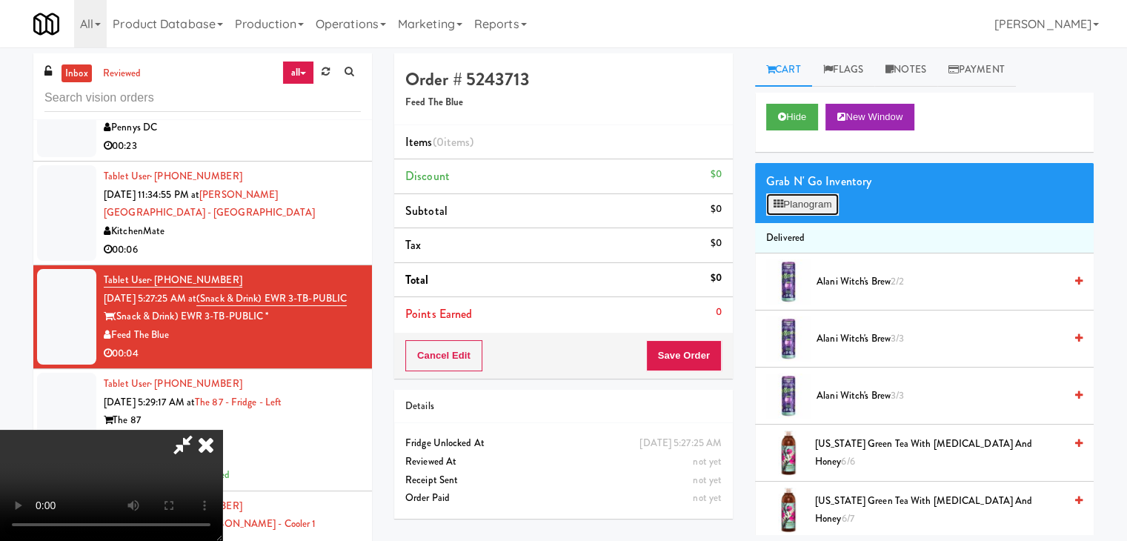
click at [794, 210] on button "Planogram" at bounding box center [802, 204] width 73 height 22
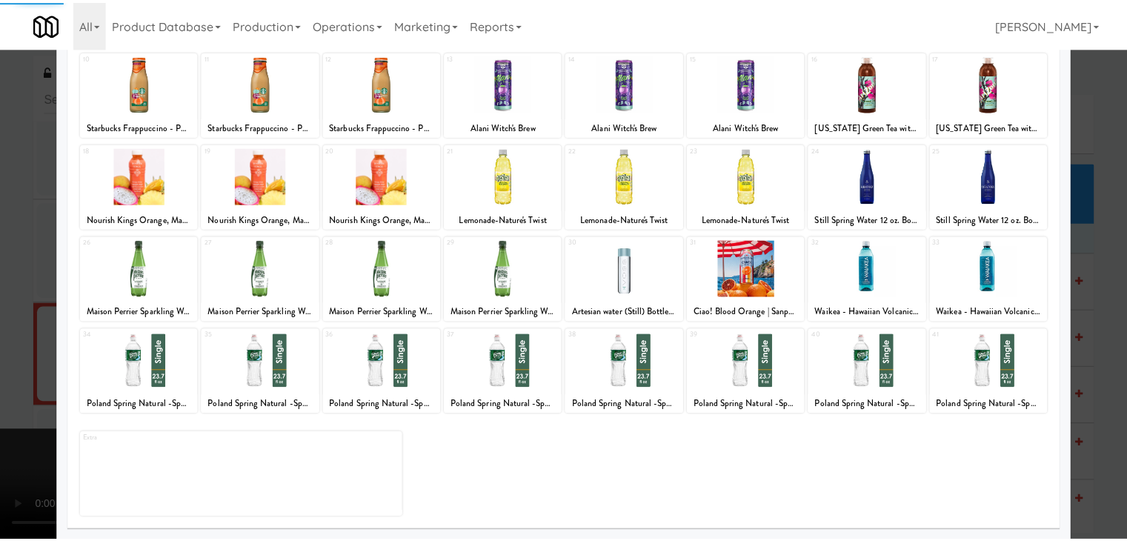
scroll to position [187, 0]
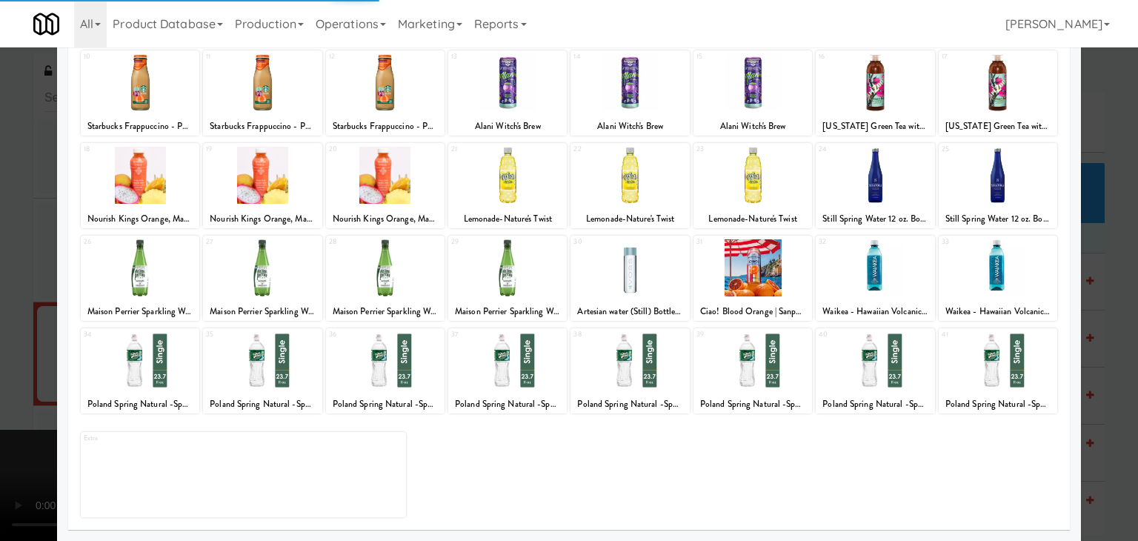
click at [140, 369] on div at bounding box center [140, 360] width 119 height 57
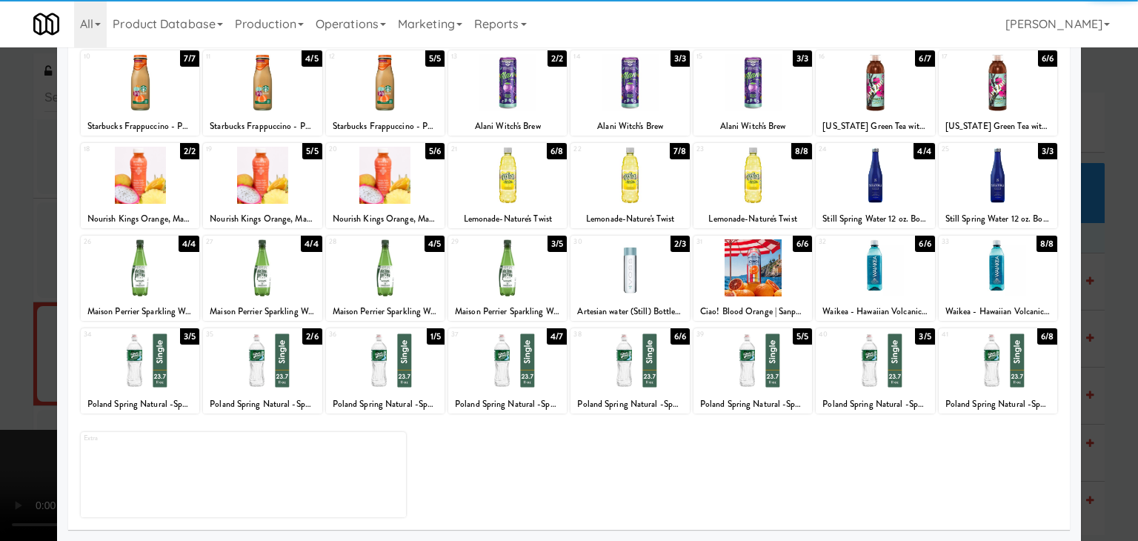
click at [141, 361] on div at bounding box center [140, 360] width 119 height 57
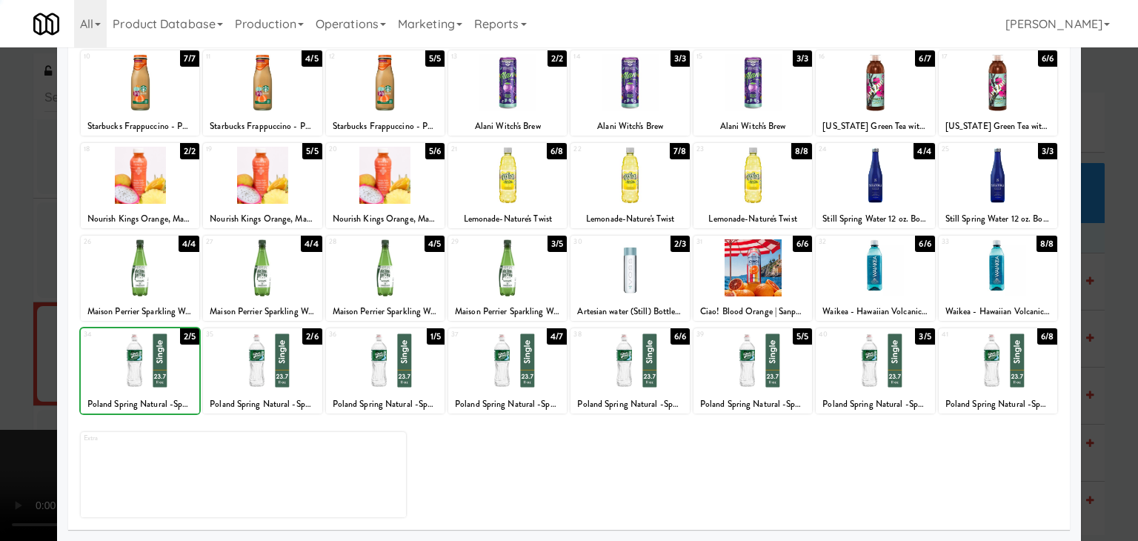
drag, startPoint x: 0, startPoint y: 359, endPoint x: 504, endPoint y: 265, distance: 513.2
click at [24, 353] on div at bounding box center [569, 270] width 1138 height 541
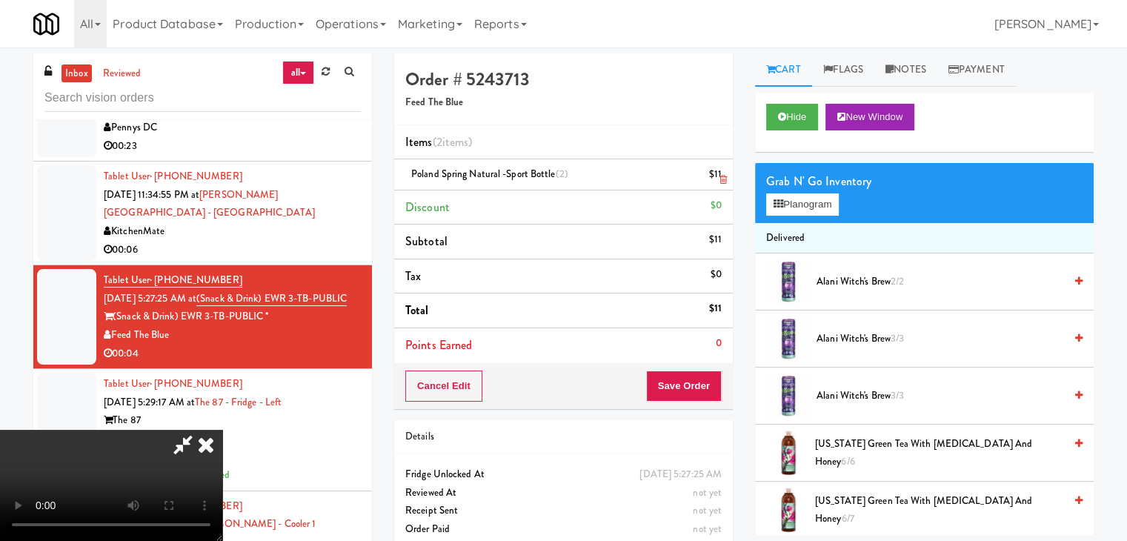
click at [719, 175] on icon at bounding box center [722, 180] width 7 height 10
click at [690, 393] on button "Save Order" at bounding box center [684, 385] width 76 height 31
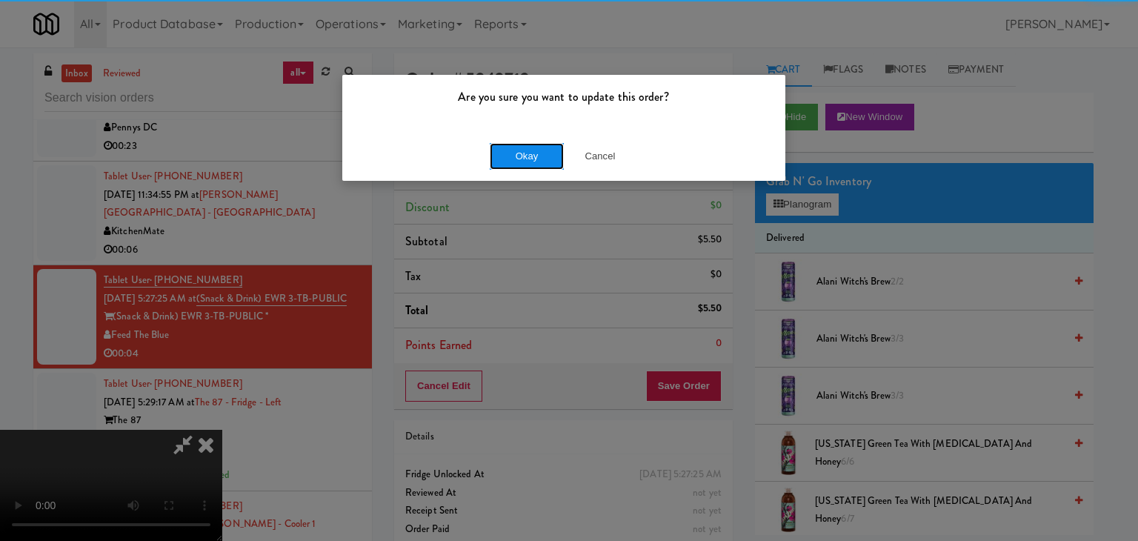
click at [519, 152] on button "Okay" at bounding box center [527, 156] width 74 height 27
click at [520, 153] on div "Okay Cancel" at bounding box center [563, 156] width 443 height 50
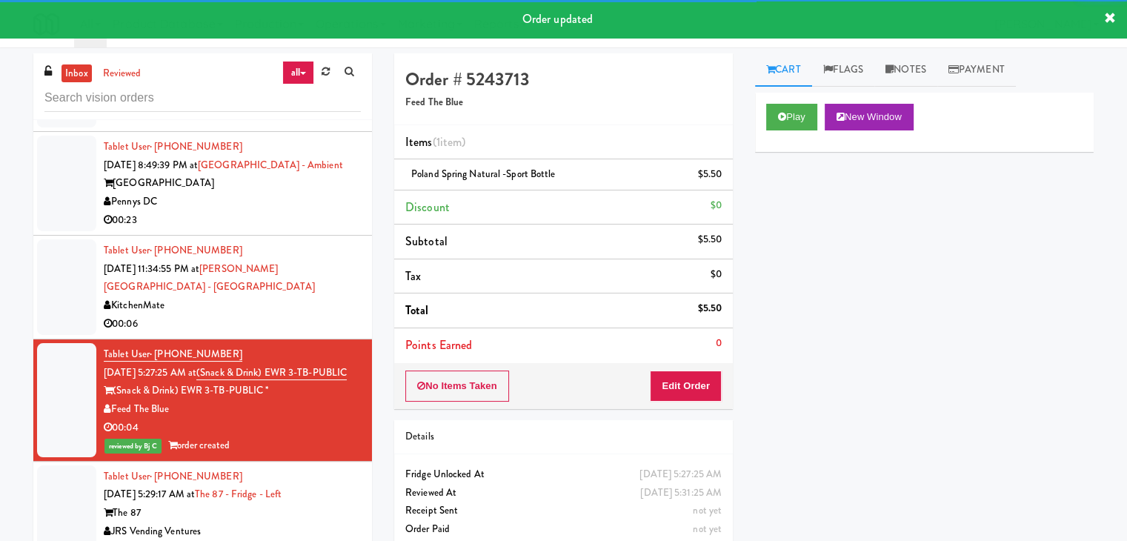
scroll to position [3691, 0]
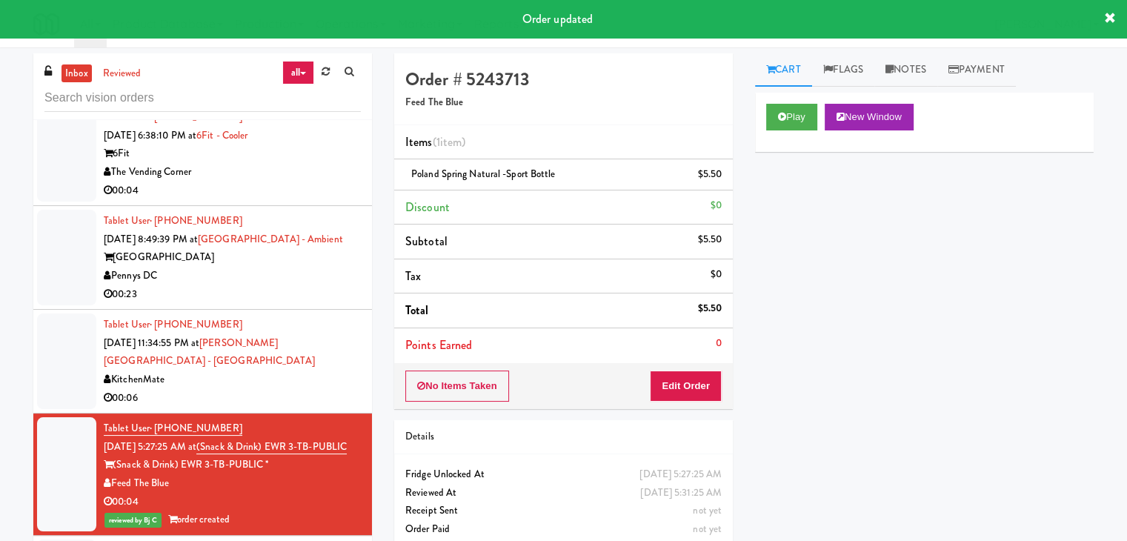
click at [305, 370] on div "KitchenMate" at bounding box center [232, 379] width 257 height 19
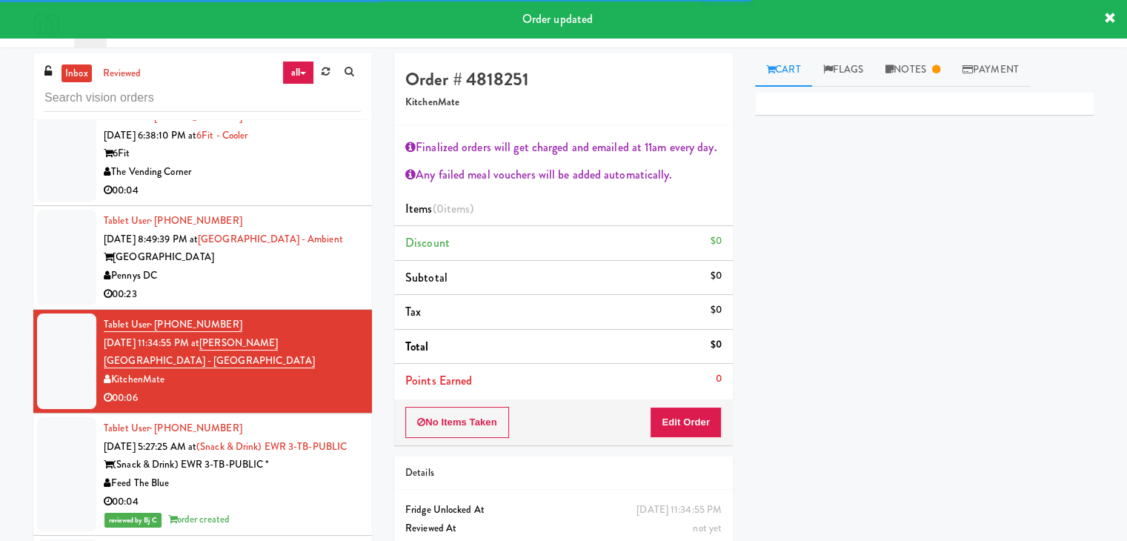
click at [261, 285] on div "00:23" at bounding box center [232, 294] width 257 height 19
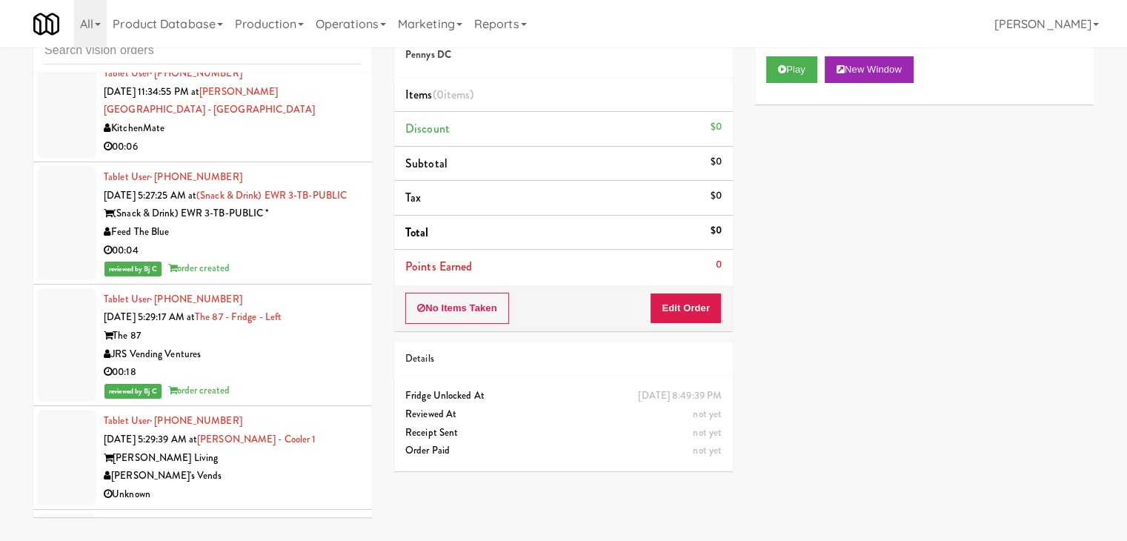
scroll to position [3894, 0]
click at [329, 242] on div "00:04" at bounding box center [232, 251] width 257 height 19
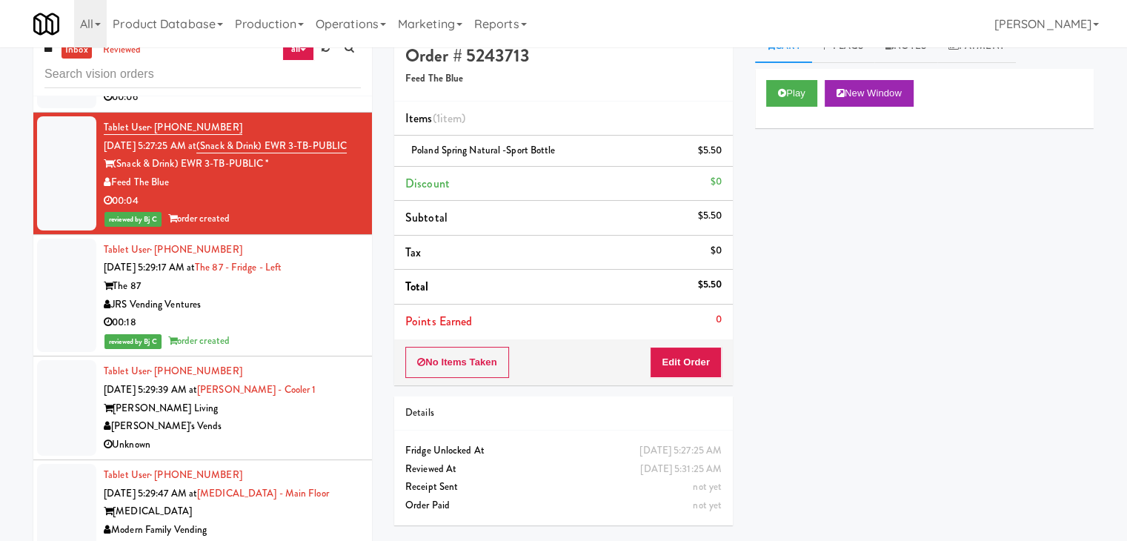
scroll to position [47, 0]
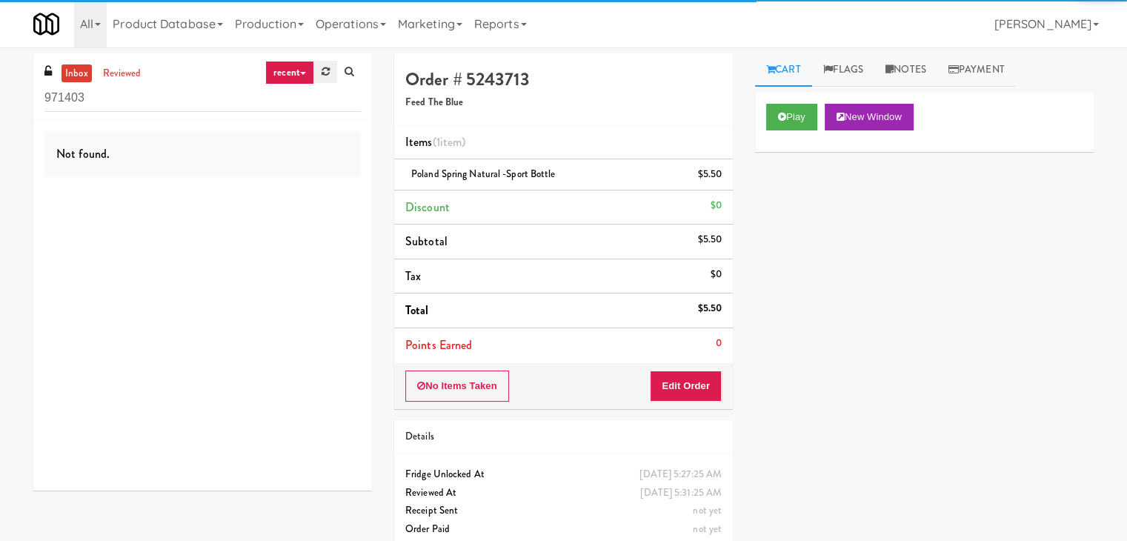
click at [323, 81] on link at bounding box center [325, 72] width 23 height 22
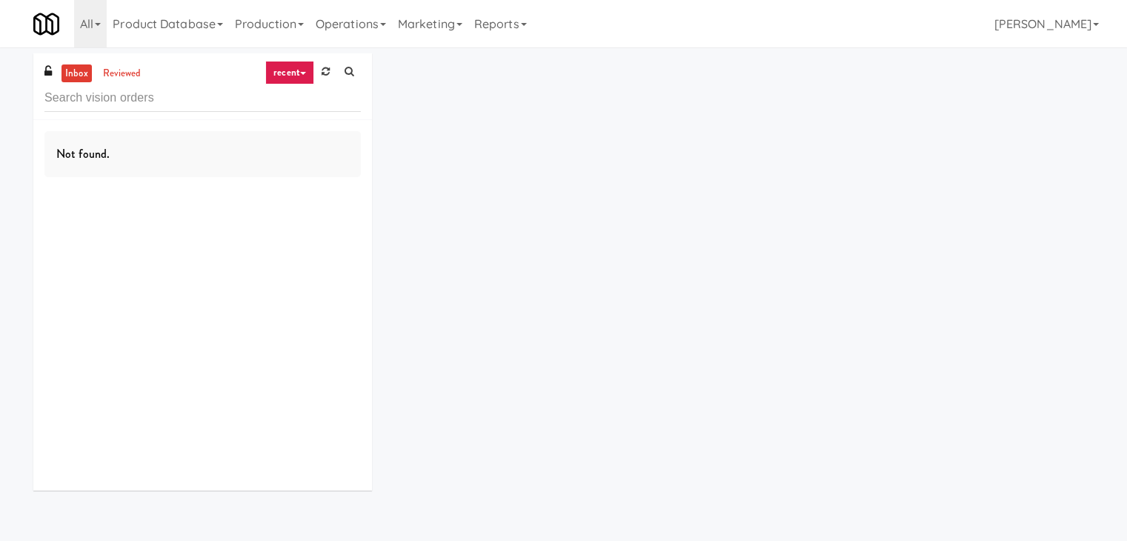
click at [307, 76] on link "recent" at bounding box center [289, 73] width 49 height 24
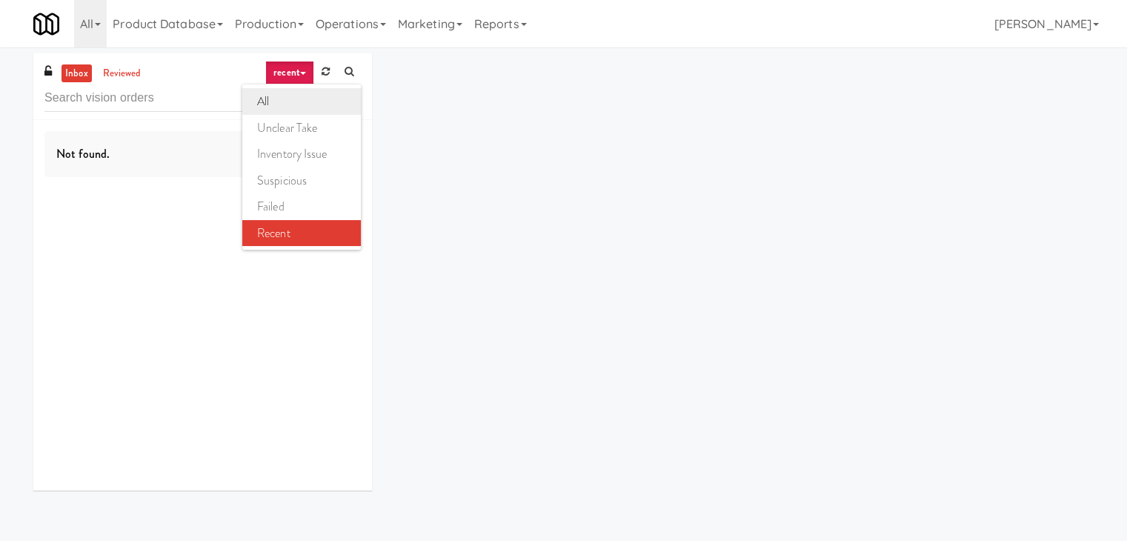
click at [299, 99] on link "all" at bounding box center [301, 101] width 119 height 27
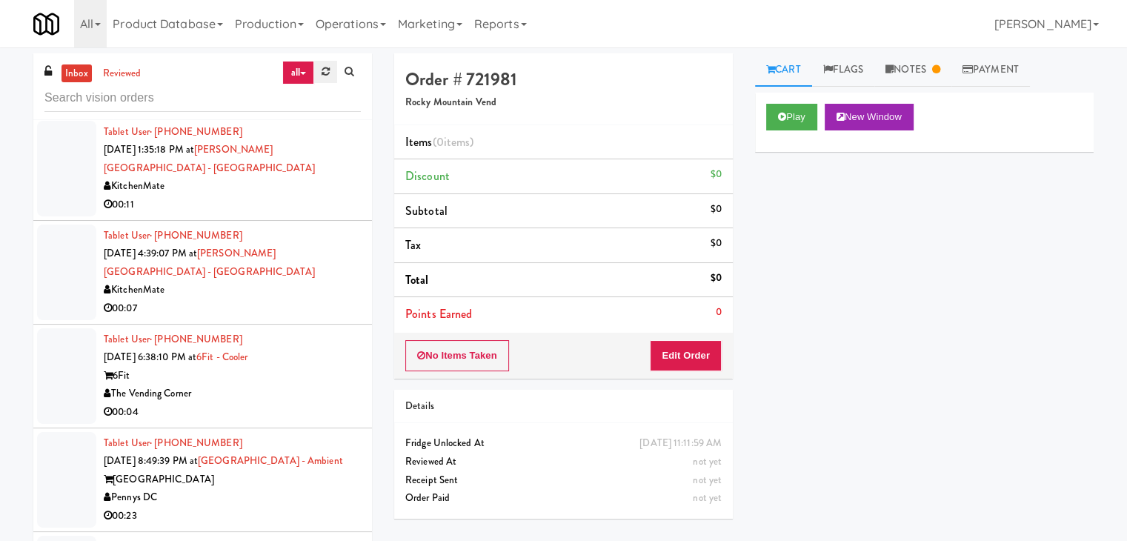
scroll to position [1039, 0]
click at [327, 67] on icon at bounding box center [325, 72] width 8 height 10
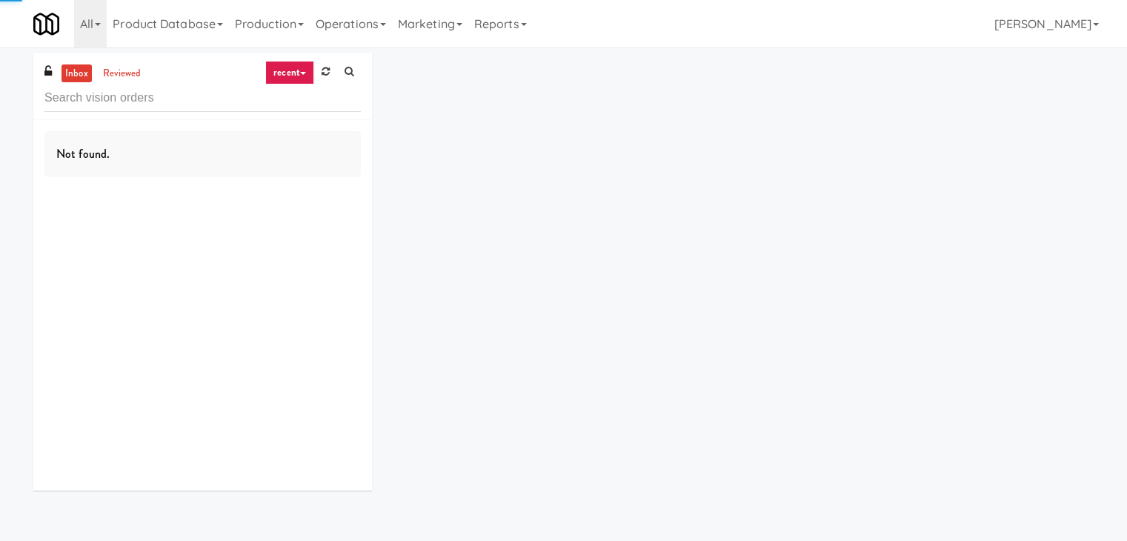
click at [305, 70] on link "recent" at bounding box center [289, 73] width 49 height 24
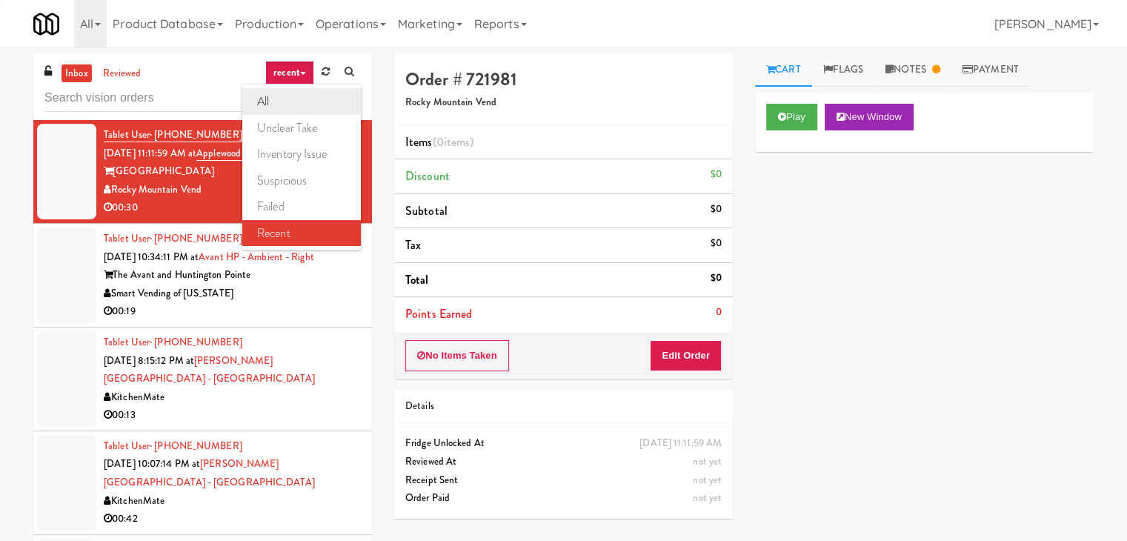
click at [294, 104] on link "all" at bounding box center [301, 101] width 119 height 27
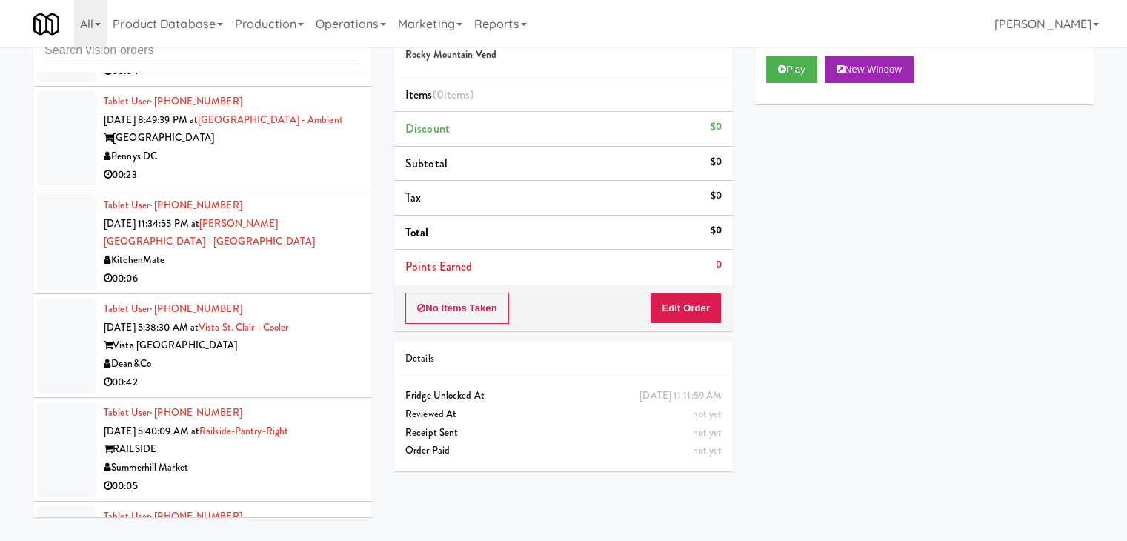
scroll to position [3810, 0]
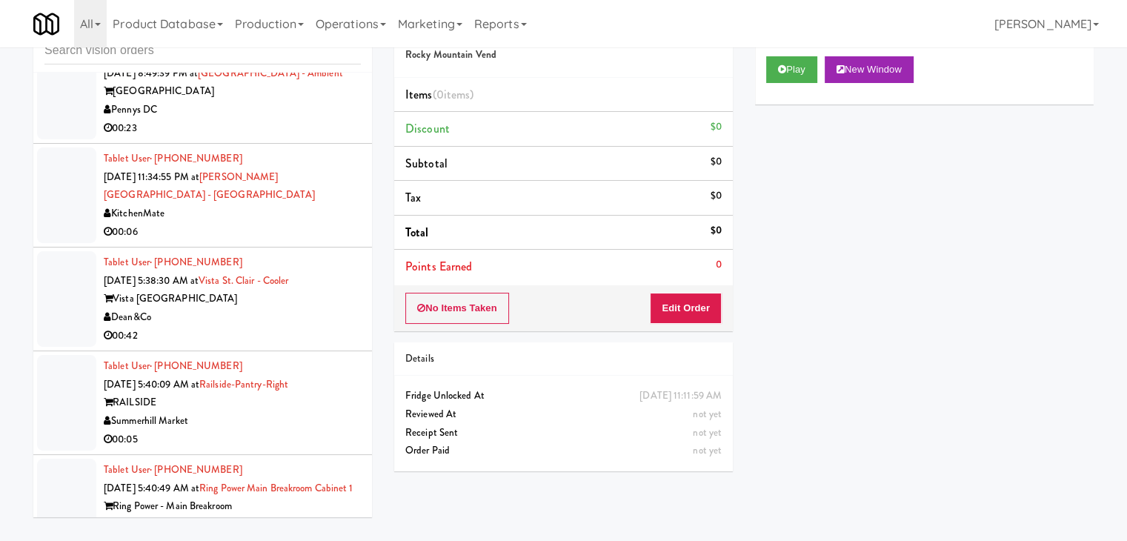
drag, startPoint x: 293, startPoint y: 472, endPoint x: 287, endPoint y: 425, distance: 47.0
click at [293, 497] on div "Ring Power - Main Breakroom" at bounding box center [232, 506] width 257 height 19
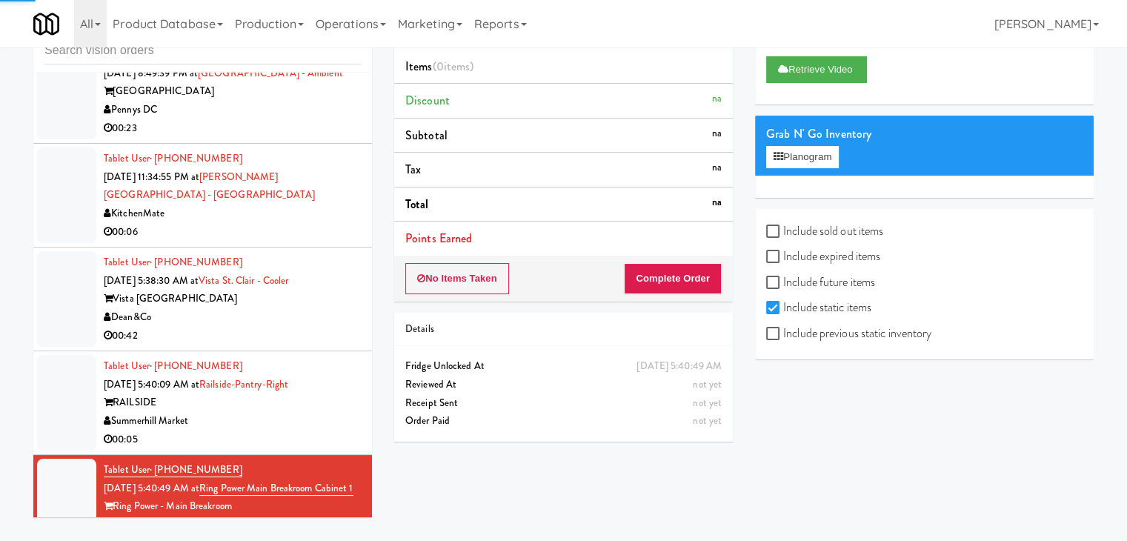
click at [293, 430] on div "00:05" at bounding box center [232, 439] width 257 height 19
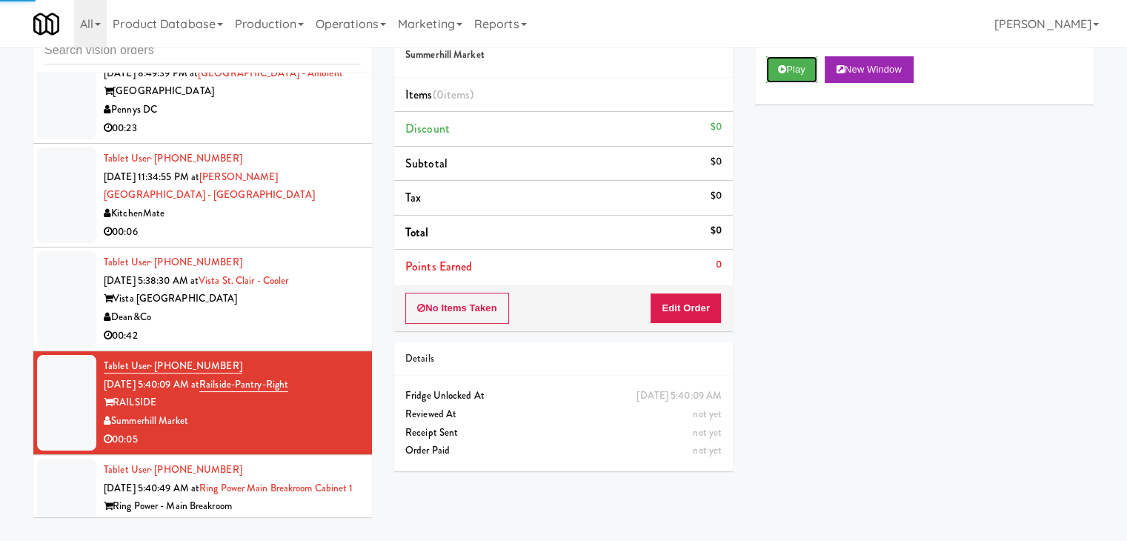
drag, startPoint x: 799, startPoint y: 66, endPoint x: 767, endPoint y: 166, distance: 105.2
click at [799, 66] on button "Play" at bounding box center [791, 69] width 51 height 27
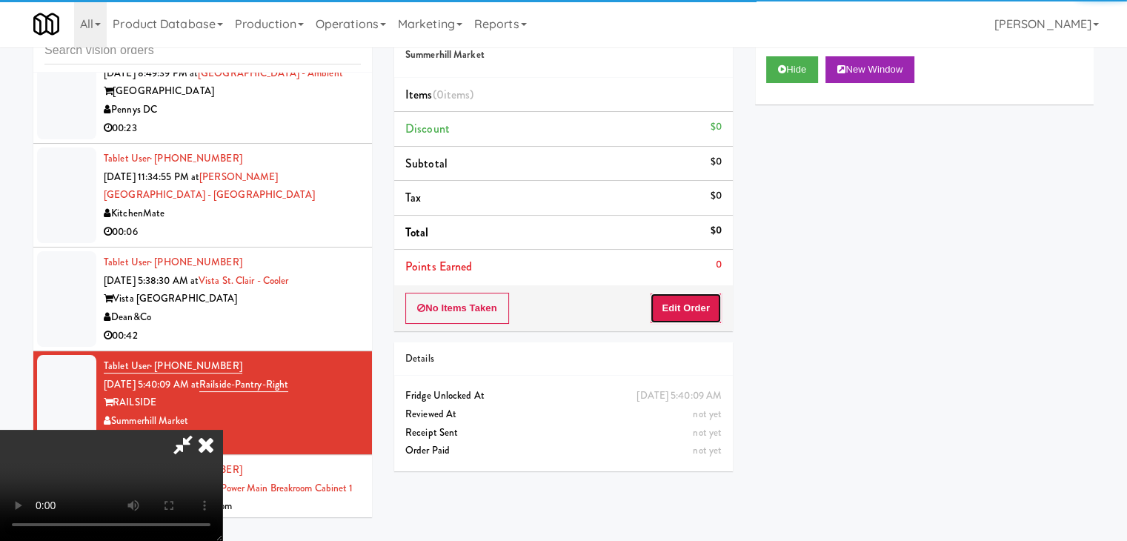
click at [705, 303] on button "Edit Order" at bounding box center [686, 308] width 72 height 31
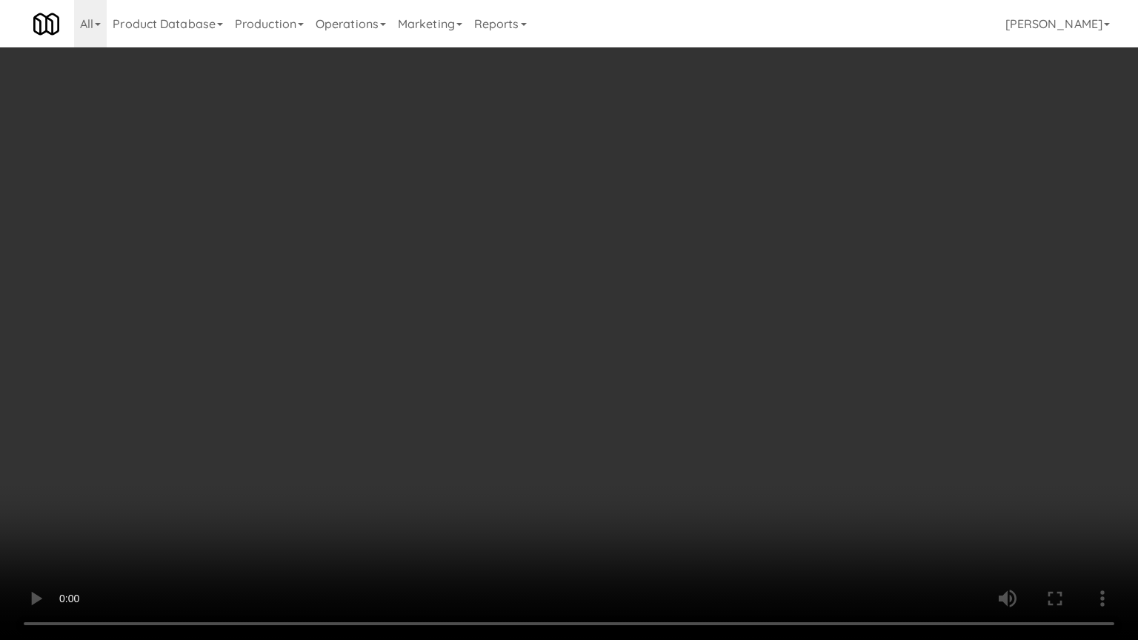
click at [656, 361] on video at bounding box center [569, 320] width 1138 height 640
click at [649, 361] on video at bounding box center [569, 320] width 1138 height 640
click at [647, 366] on video at bounding box center [569, 320] width 1138 height 640
click at [645, 367] on video at bounding box center [569, 320] width 1138 height 640
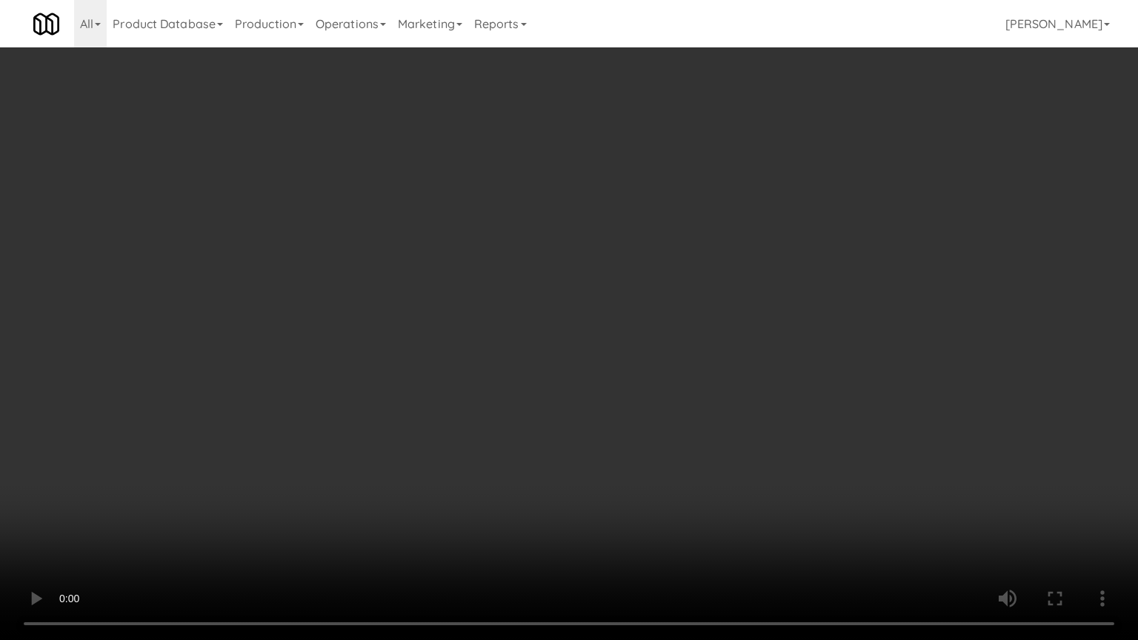
click at [634, 450] on video at bounding box center [569, 320] width 1138 height 640
click at [647, 452] on video at bounding box center [569, 320] width 1138 height 640
click at [647, 453] on video at bounding box center [569, 320] width 1138 height 640
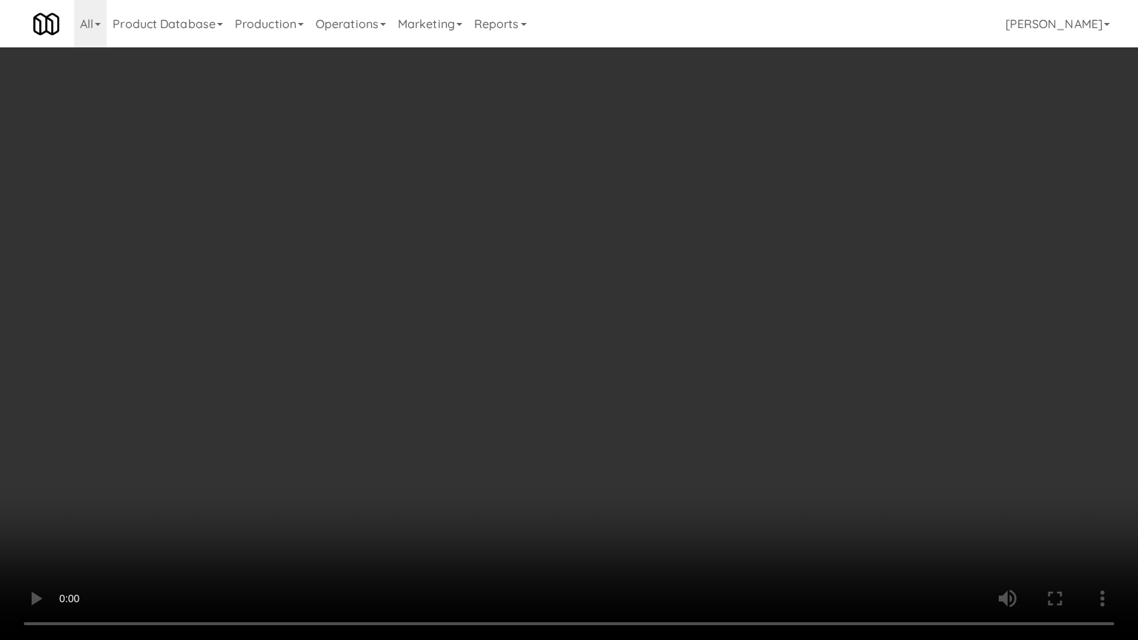
click at [646, 454] on video at bounding box center [569, 320] width 1138 height 640
click at [652, 425] on video at bounding box center [569, 320] width 1138 height 640
click at [655, 410] on video at bounding box center [569, 320] width 1138 height 640
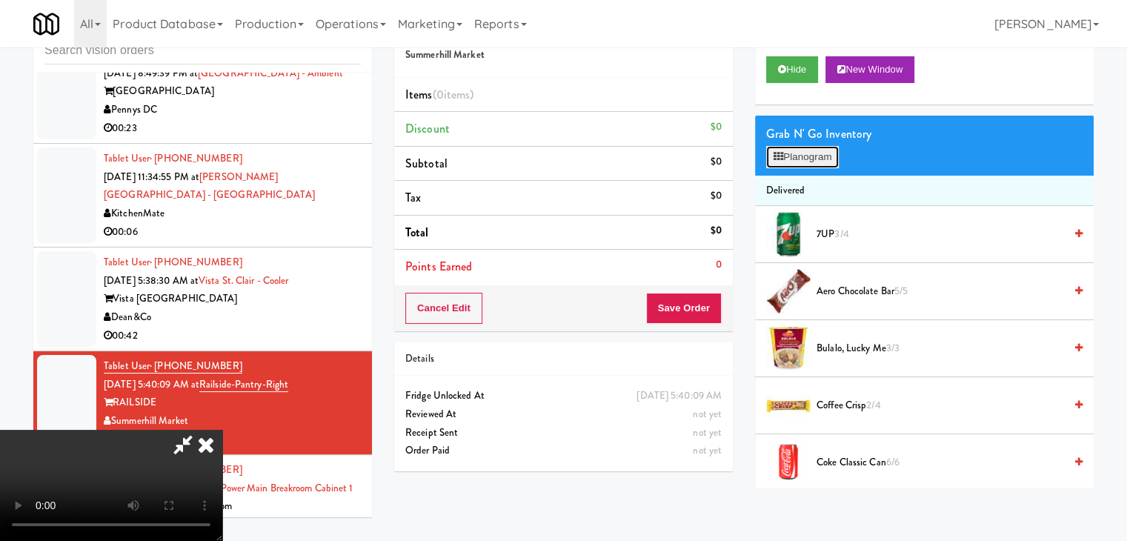
click at [793, 156] on button "Planogram" at bounding box center [802, 157] width 73 height 22
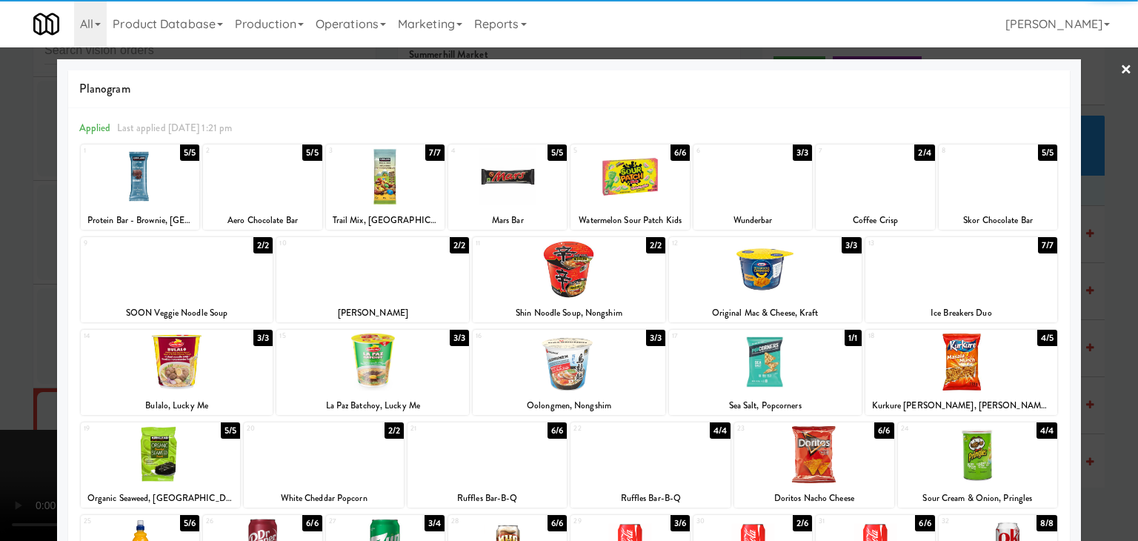
click at [364, 197] on div at bounding box center [385, 176] width 119 height 57
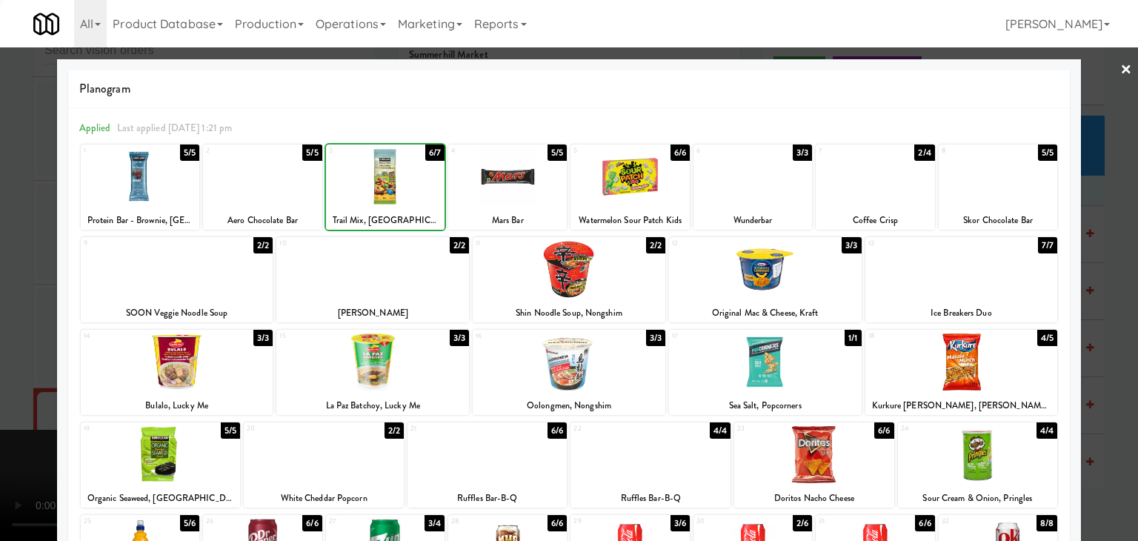
click at [364, 197] on div at bounding box center [385, 176] width 119 height 57
drag, startPoint x: 0, startPoint y: 289, endPoint x: 256, endPoint y: 287, distance: 256.3
click at [35, 287] on div at bounding box center [569, 270] width 1138 height 541
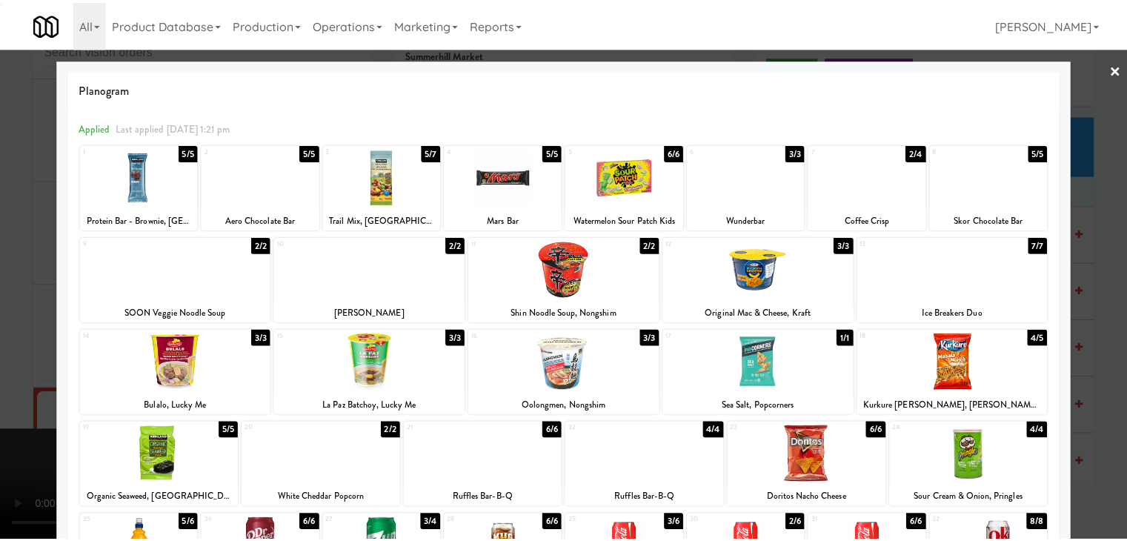
scroll to position [3810, 0]
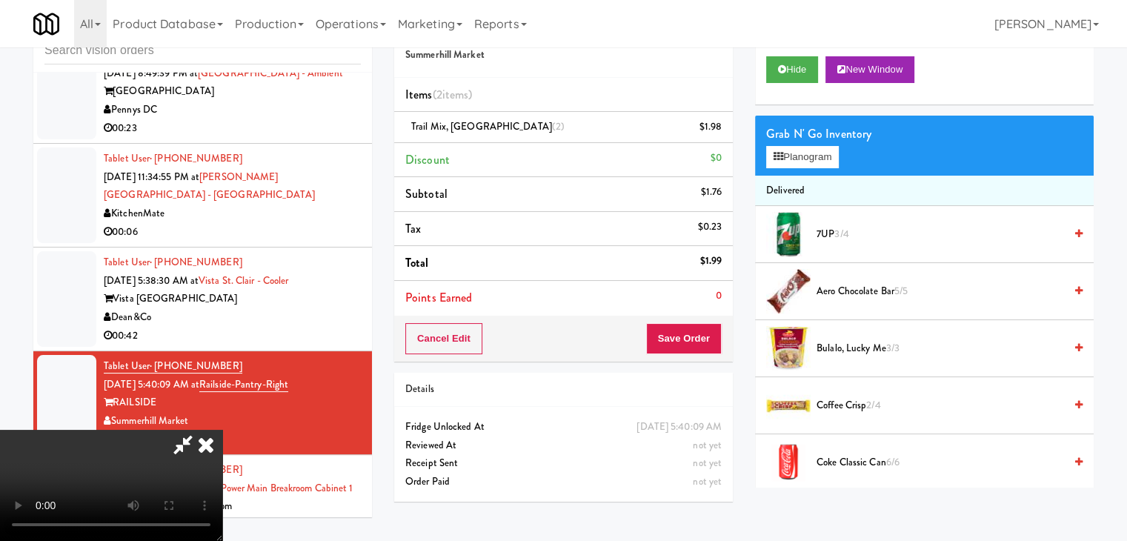
click at [722, 330] on div "Cancel Edit Save Order" at bounding box center [563, 339] width 339 height 46
click at [714, 332] on button "Save Order" at bounding box center [684, 338] width 76 height 31
click at [703, 333] on body "Okay Okay Select date: previous 2025-Sep next Su Mo Tu We Th Fr Sa 31 1 2 3 4 5…" at bounding box center [563, 270] width 1127 height 541
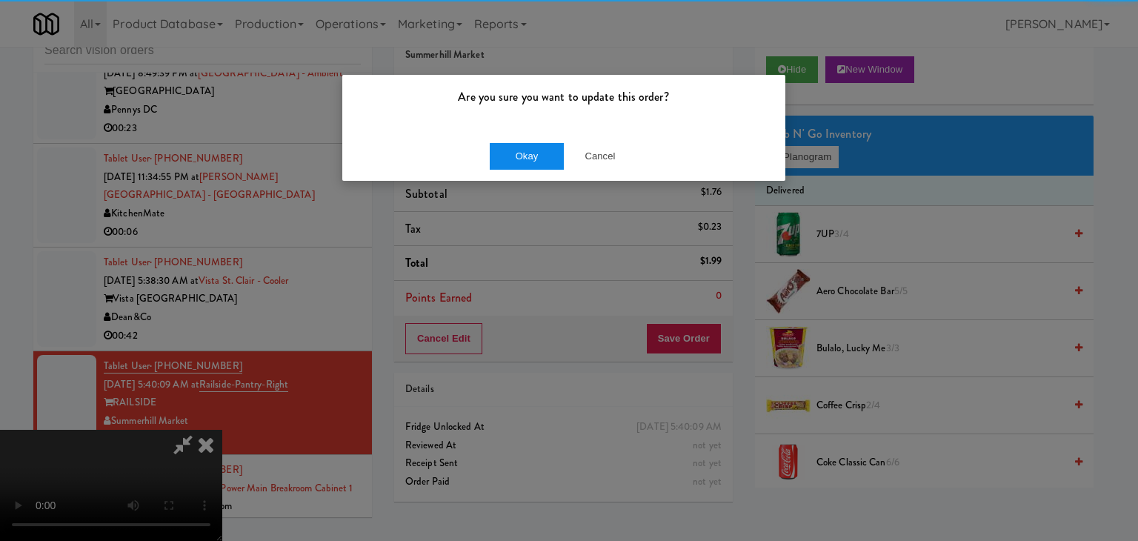
click at [501, 143] on div "Okay Cancel" at bounding box center [563, 156] width 443 height 50
click at [501, 143] on button "Okay" at bounding box center [527, 156] width 74 height 27
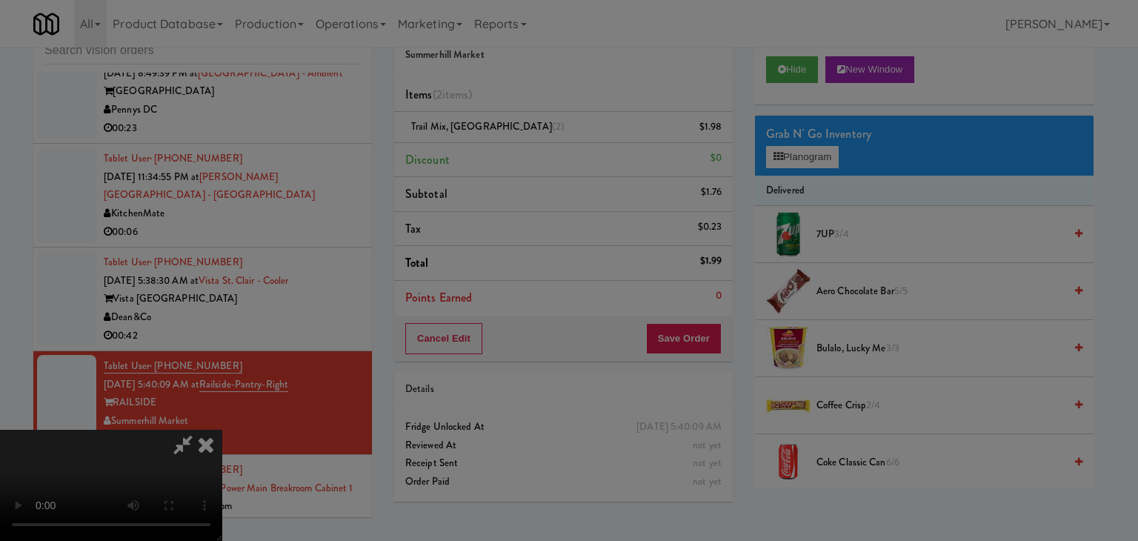
click at [501, 142] on button "Okay" at bounding box center [527, 129] width 74 height 27
click at [501, 150] on div at bounding box center [569, 270] width 1138 height 541
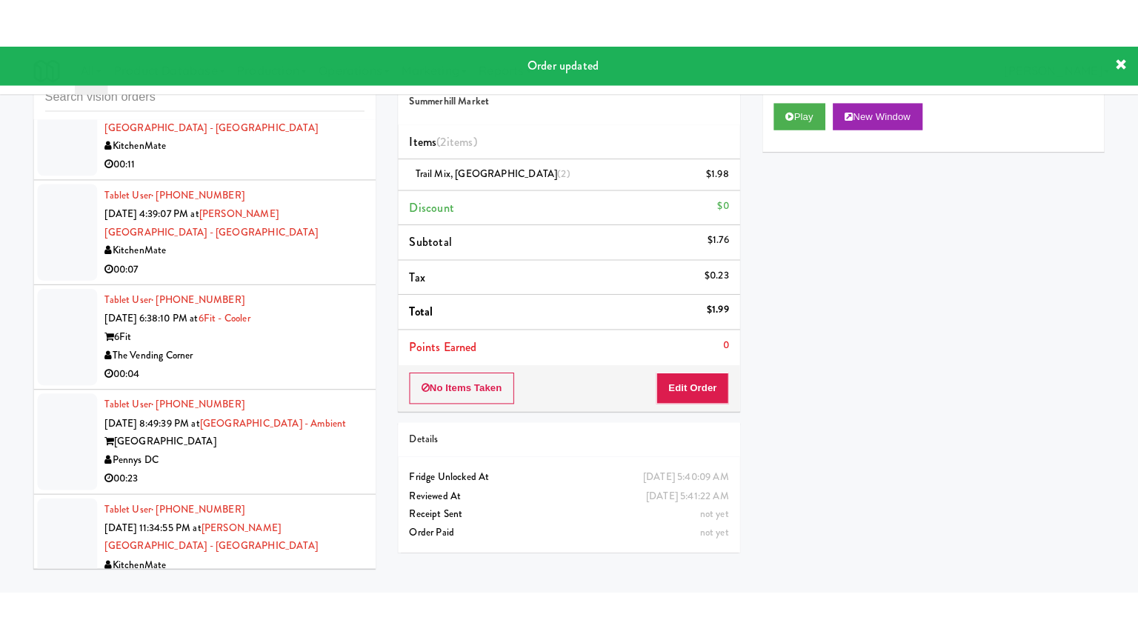
scroll to position [3643, 0]
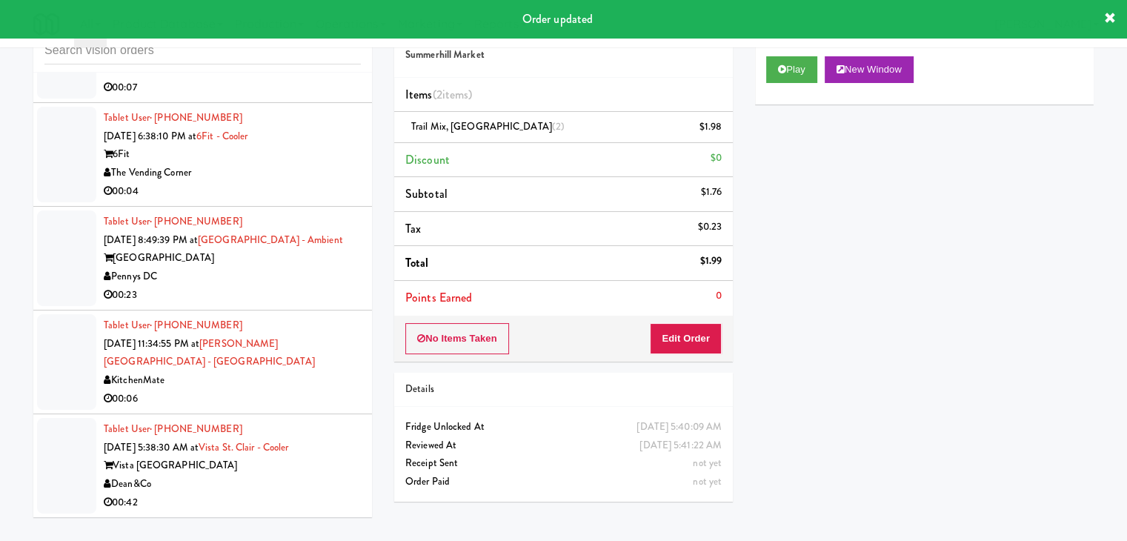
click at [331, 456] on div "Vista St. Clair Apartments" at bounding box center [232, 465] width 257 height 19
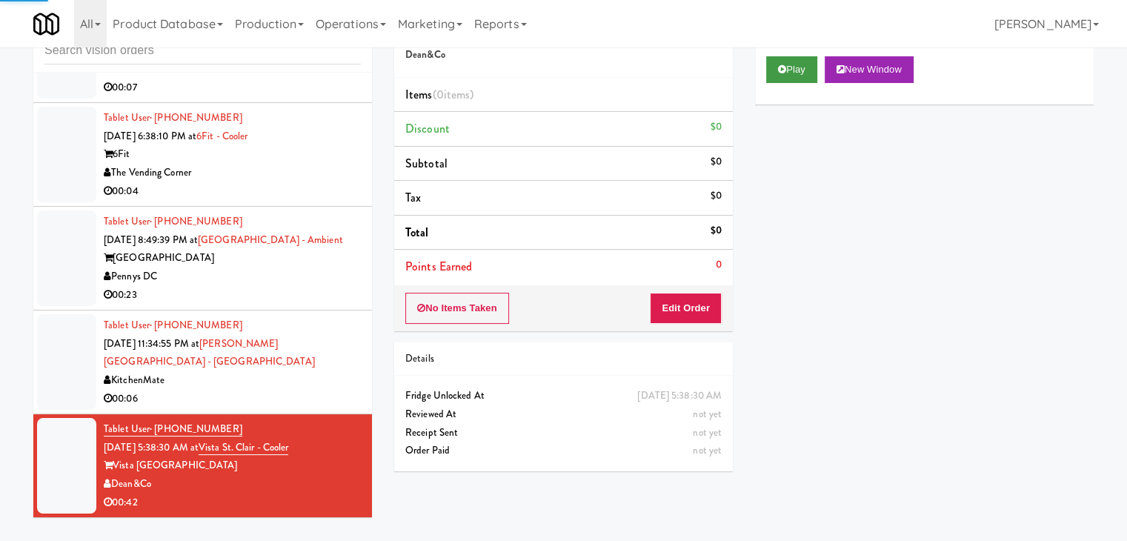
click at [767, 67] on div "Play New Window" at bounding box center [924, 74] width 339 height 59
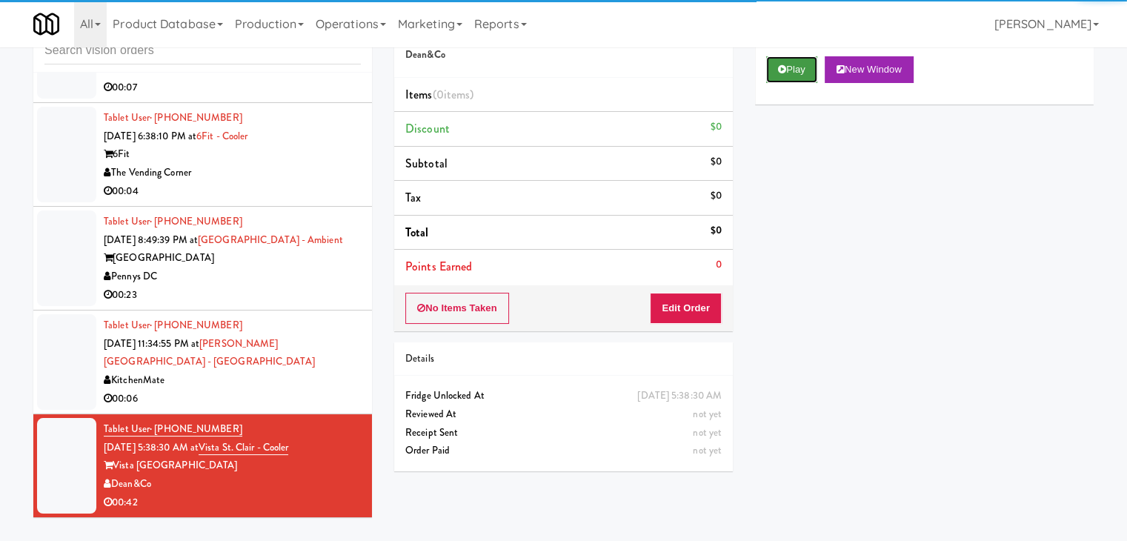
click at [776, 67] on button "Play" at bounding box center [791, 69] width 51 height 27
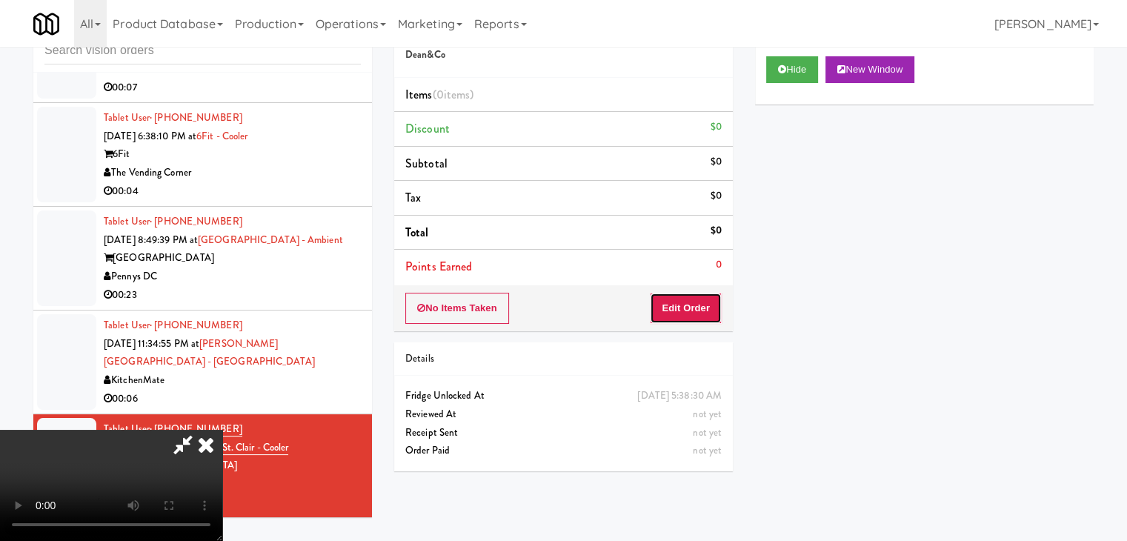
click at [697, 311] on button "Edit Order" at bounding box center [686, 308] width 72 height 31
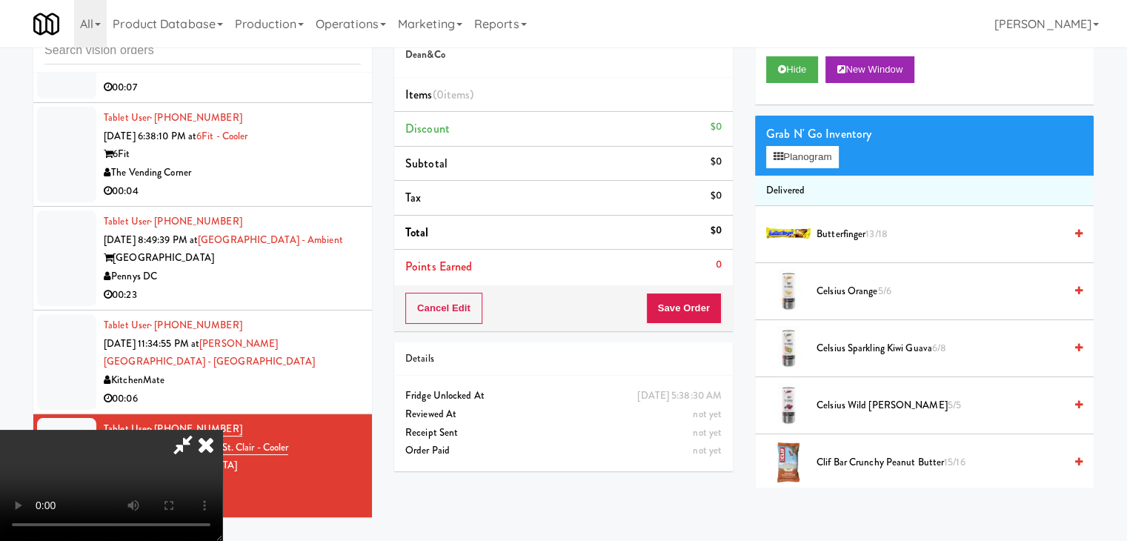
scroll to position [3606, 0]
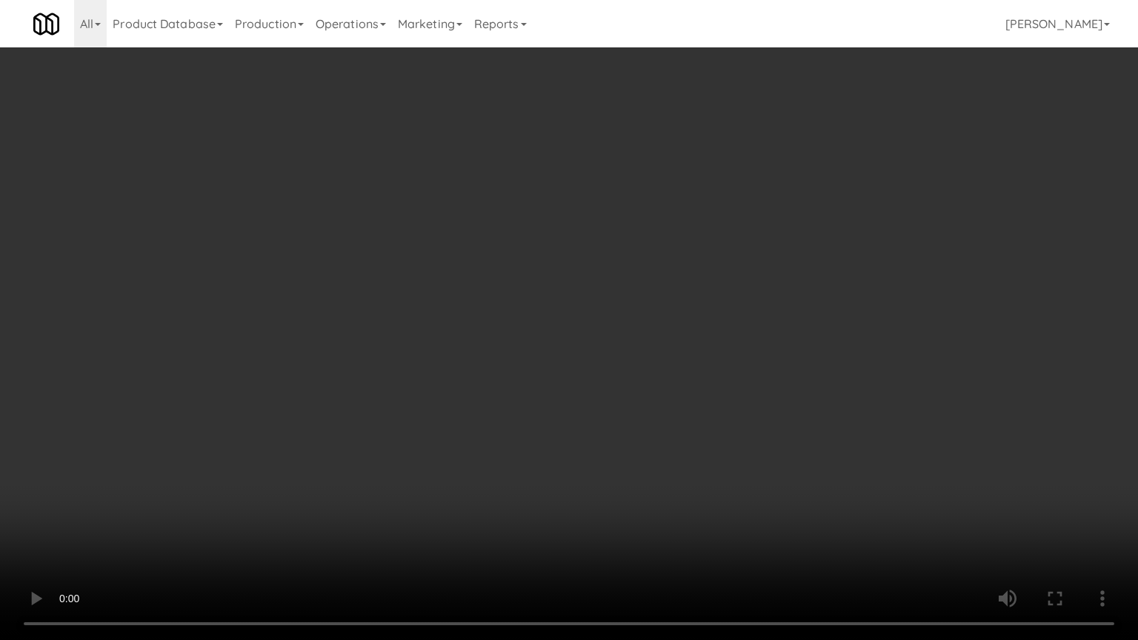
click at [560, 284] on video at bounding box center [569, 320] width 1138 height 640
click at [566, 279] on video at bounding box center [569, 320] width 1138 height 640
click at [569, 279] on video at bounding box center [569, 320] width 1138 height 640
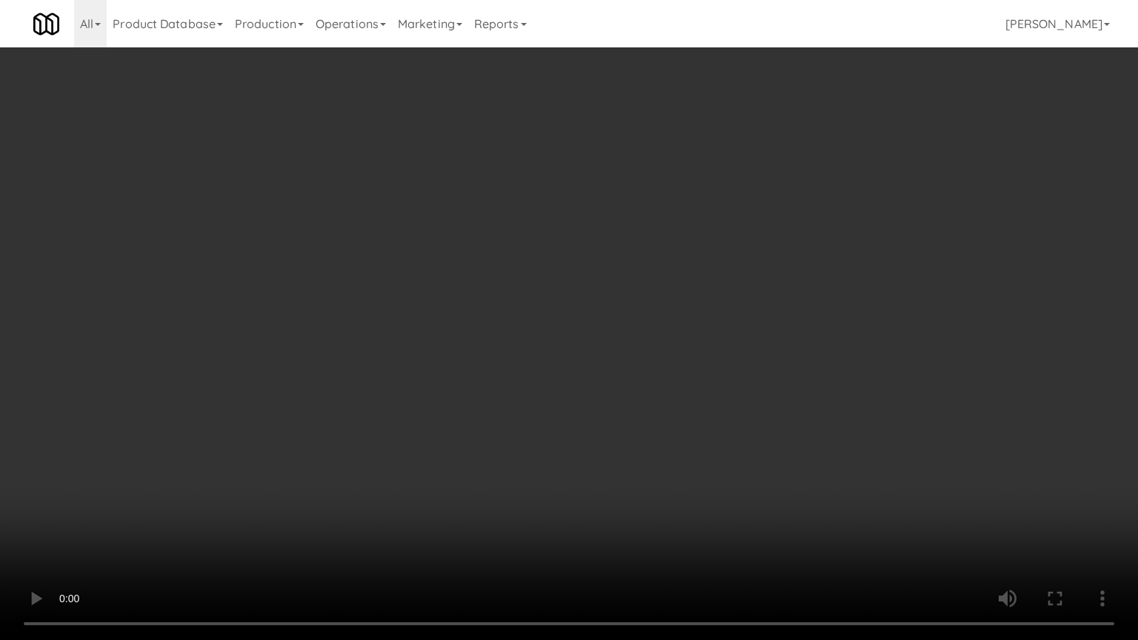
click at [501, 432] on video at bounding box center [569, 320] width 1138 height 640
click at [517, 431] on video at bounding box center [569, 320] width 1138 height 640
click at [531, 430] on video at bounding box center [569, 320] width 1138 height 640
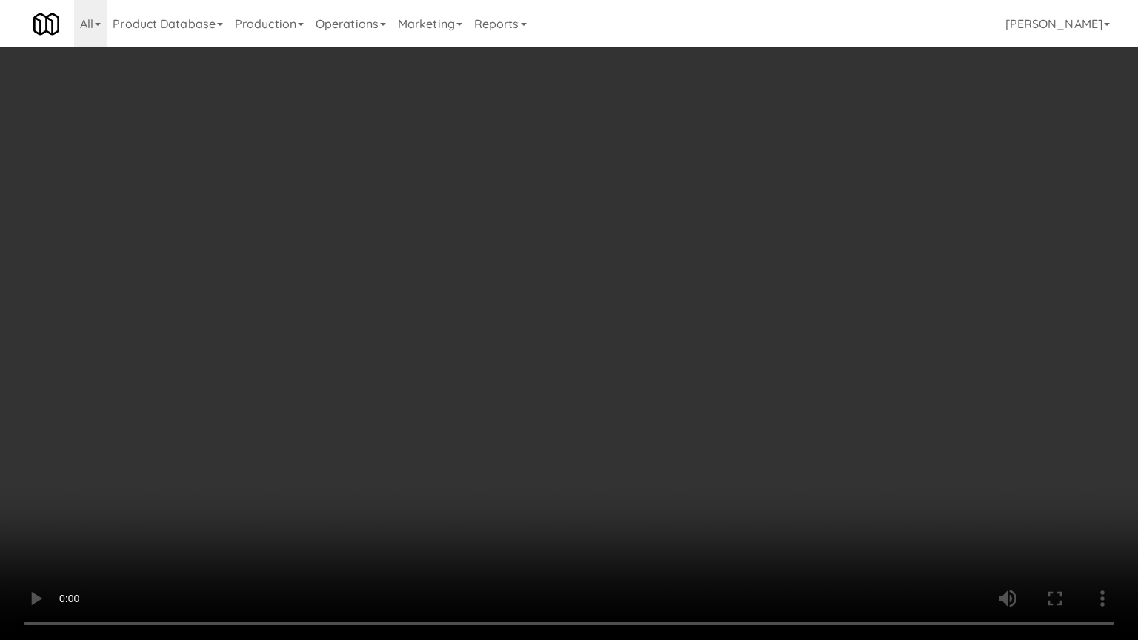
click at [533, 430] on video at bounding box center [569, 320] width 1138 height 640
click at [532, 437] on video at bounding box center [569, 320] width 1138 height 640
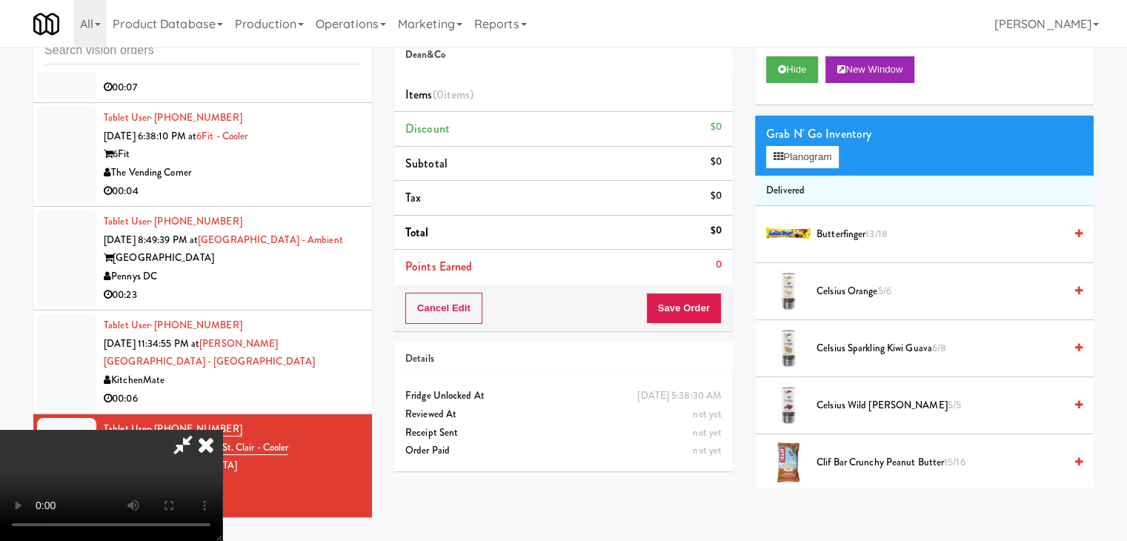
drag, startPoint x: 506, startPoint y: 321, endPoint x: 526, endPoint y: 306, distance: 24.9
click at [222, 430] on video at bounding box center [111, 485] width 222 height 111
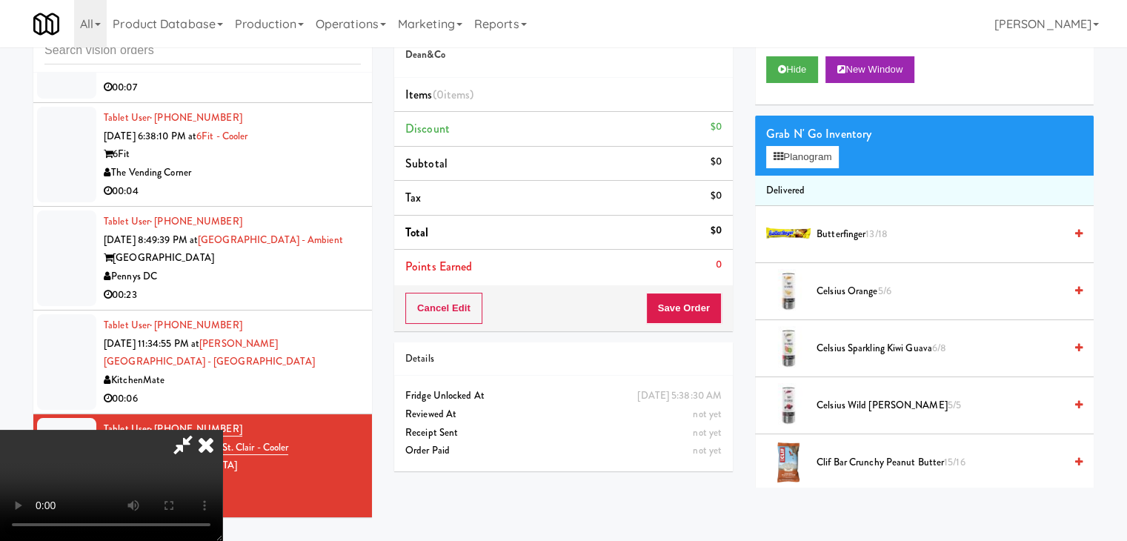
click at [222, 430] on video at bounding box center [111, 485] width 222 height 111
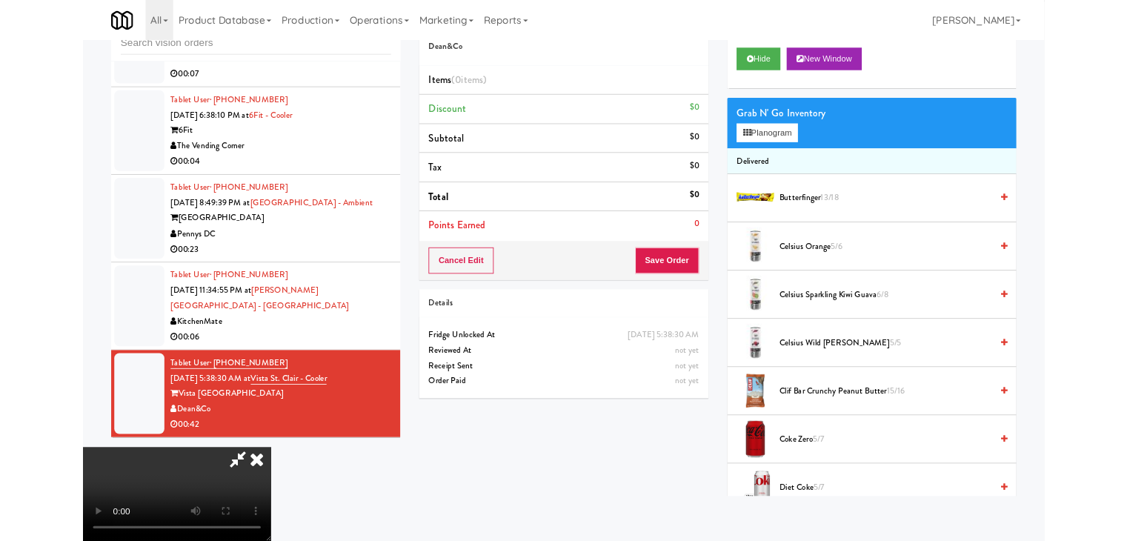
scroll to position [3606, 0]
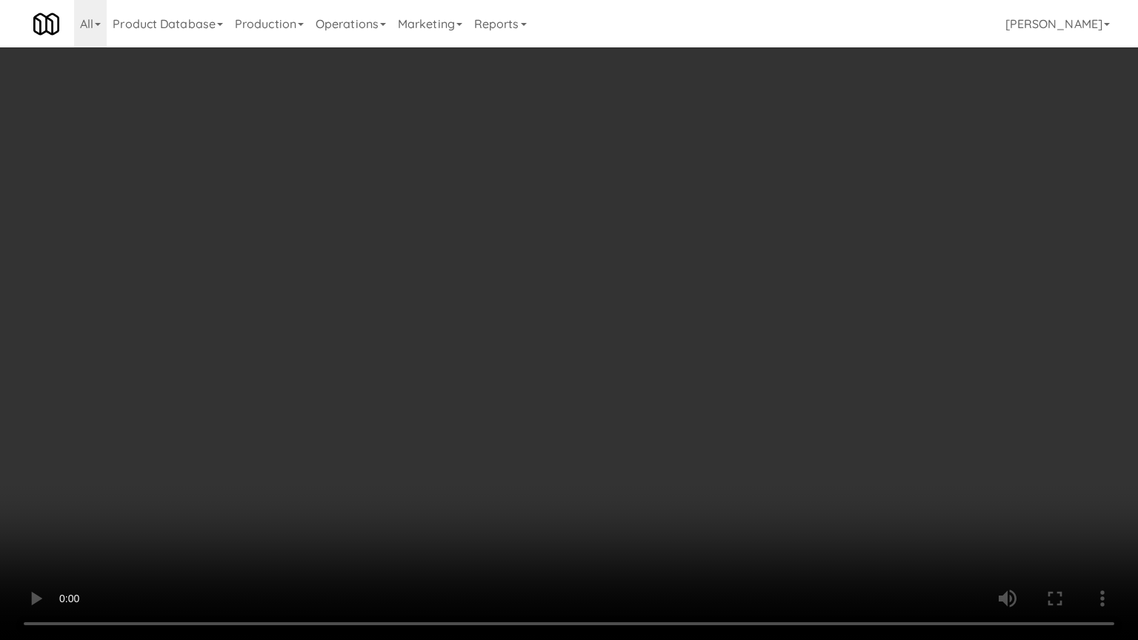
click at [653, 334] on video at bounding box center [569, 320] width 1138 height 640
click at [652, 334] on video at bounding box center [569, 320] width 1138 height 640
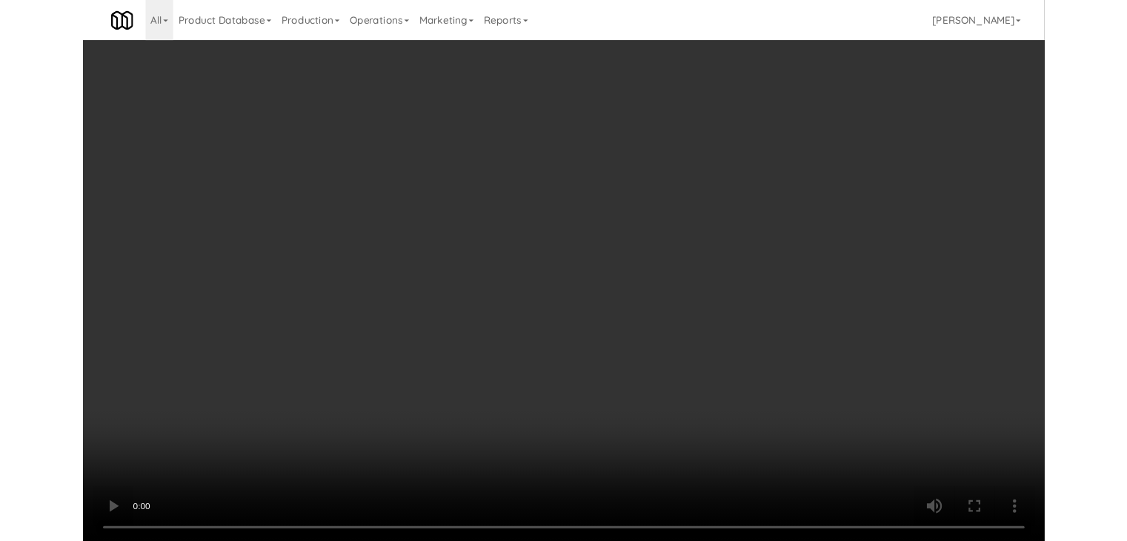
scroll to position [3643, 0]
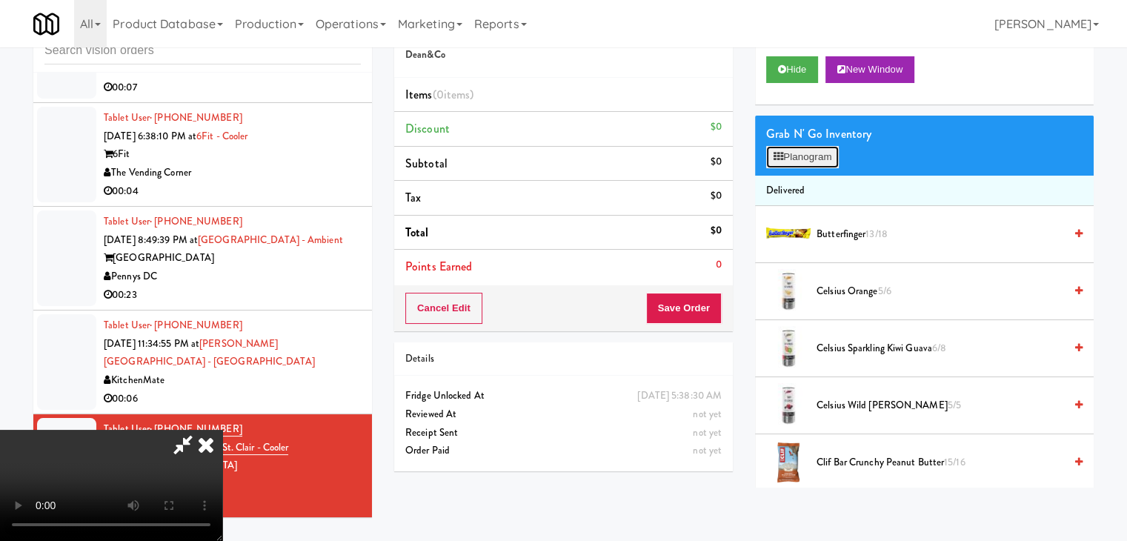
click at [808, 158] on button "Planogram" at bounding box center [802, 157] width 73 height 22
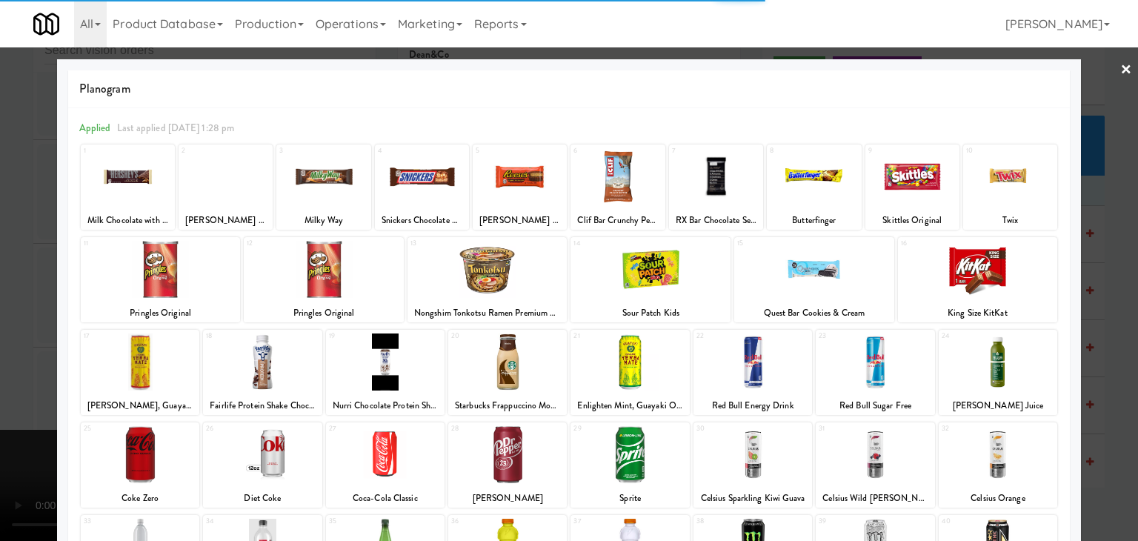
click at [673, 276] on div at bounding box center [650, 269] width 160 height 57
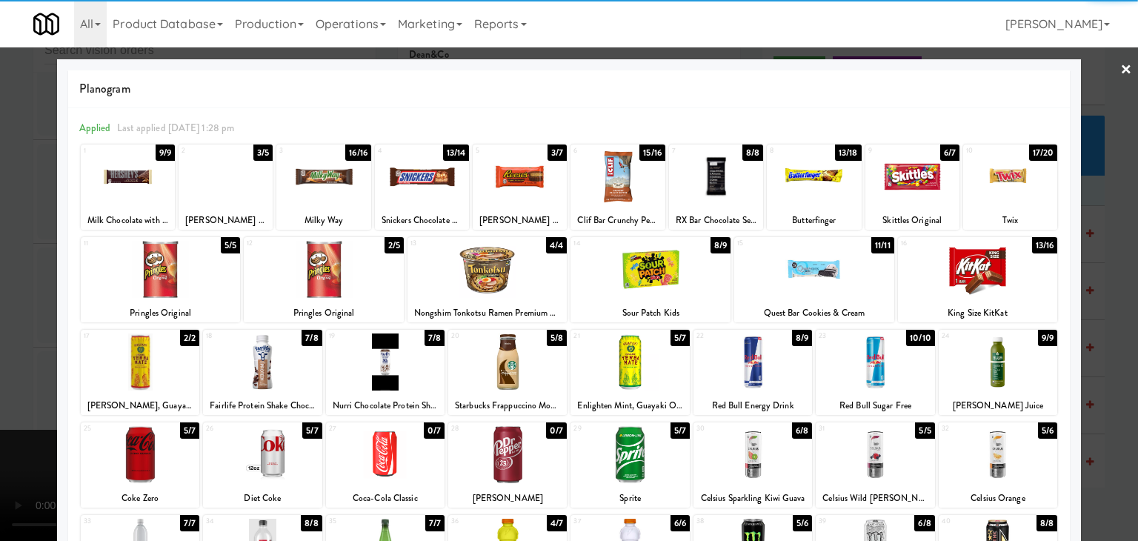
click at [256, 192] on div at bounding box center [226, 176] width 94 height 57
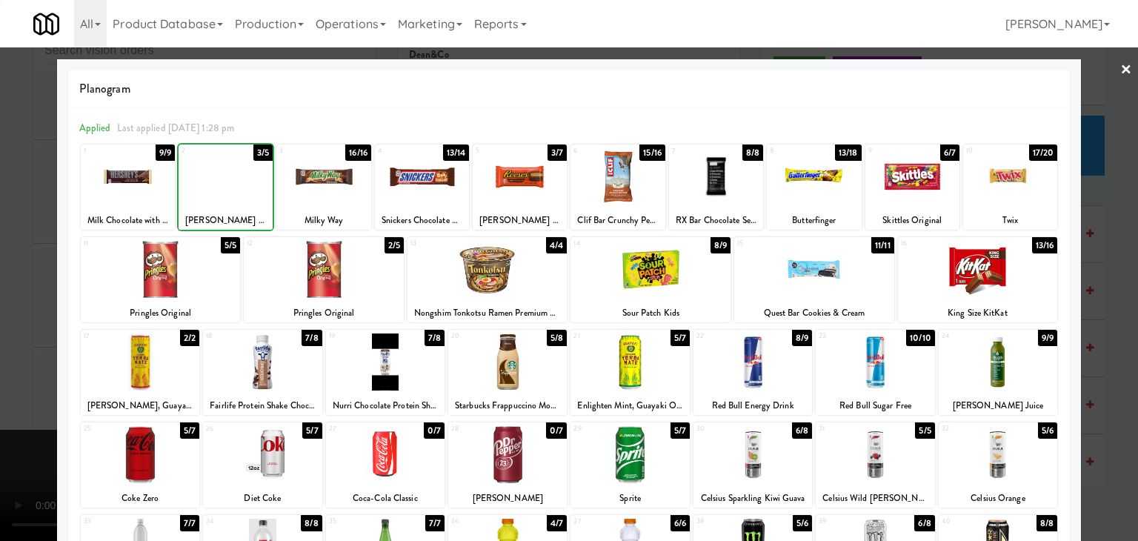
drag, startPoint x: 1, startPoint y: 255, endPoint x: 156, endPoint y: 276, distance: 156.2
click at [13, 256] on div at bounding box center [569, 270] width 1138 height 541
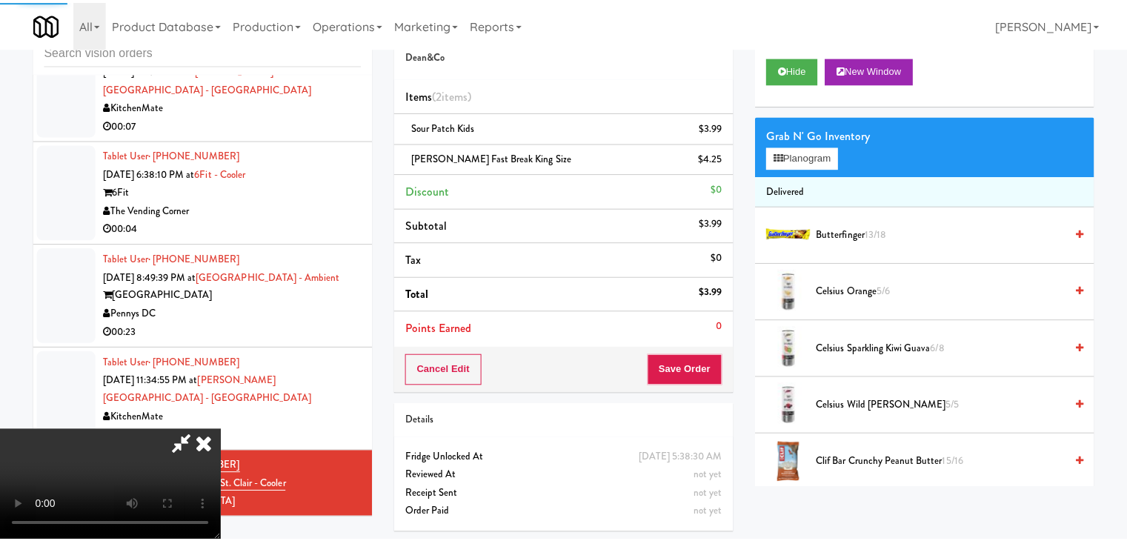
scroll to position [3643, 0]
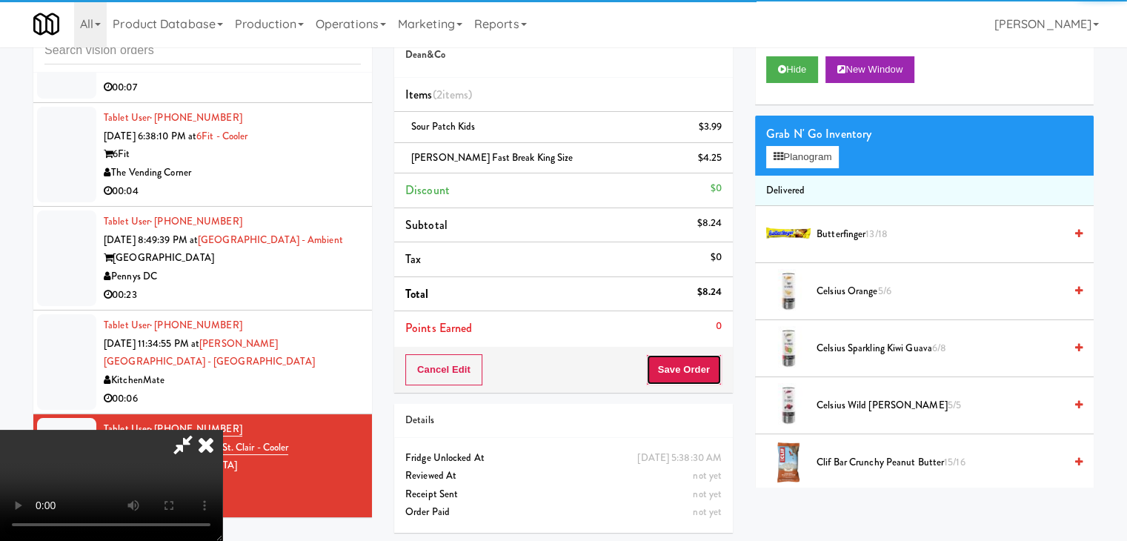
click at [710, 380] on button "Save Order" at bounding box center [684, 369] width 76 height 31
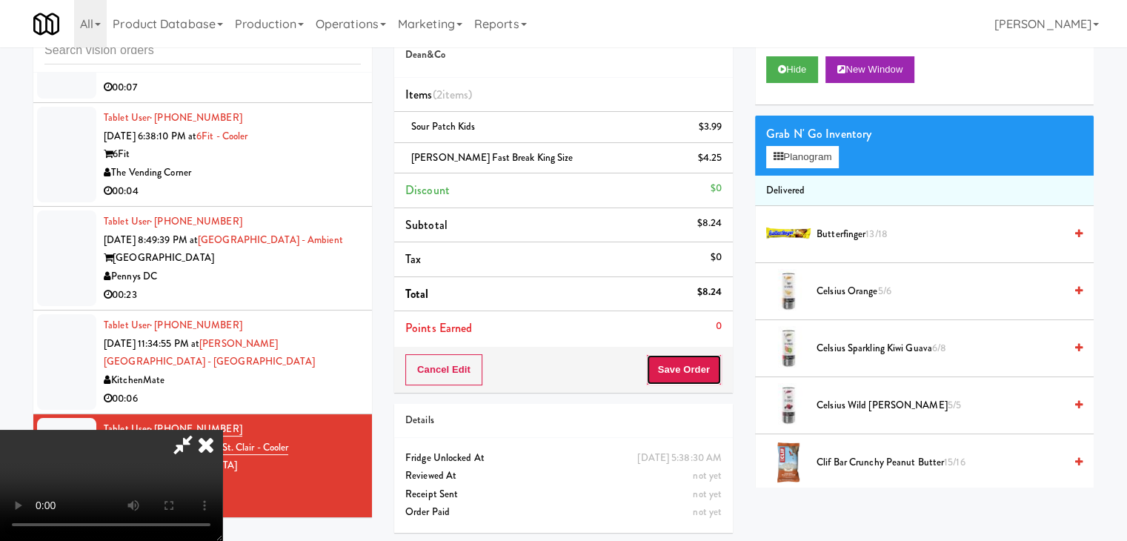
click at [702, 369] on button "Save Order" at bounding box center [684, 369] width 76 height 31
click at [702, 366] on body "Are you sure you want to update this order? Okay Cancel Okay Are you sure you w…" at bounding box center [563, 270] width 1127 height 541
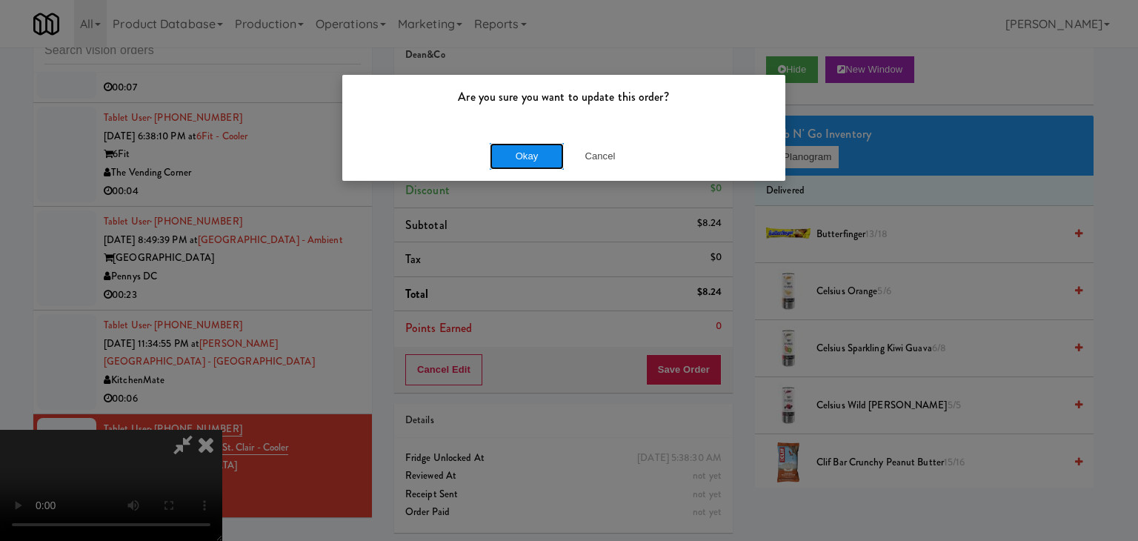
click at [512, 161] on button "Okay" at bounding box center [527, 156] width 74 height 27
click at [512, 161] on div "Okay Cancel" at bounding box center [563, 156] width 443 height 50
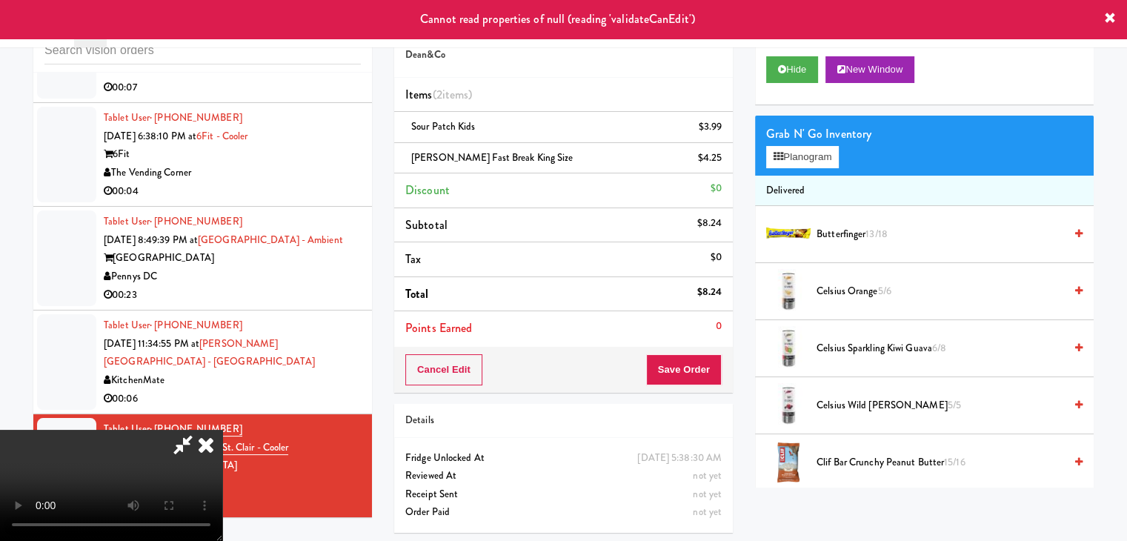
click at [222, 430] on icon at bounding box center [206, 445] width 33 height 30
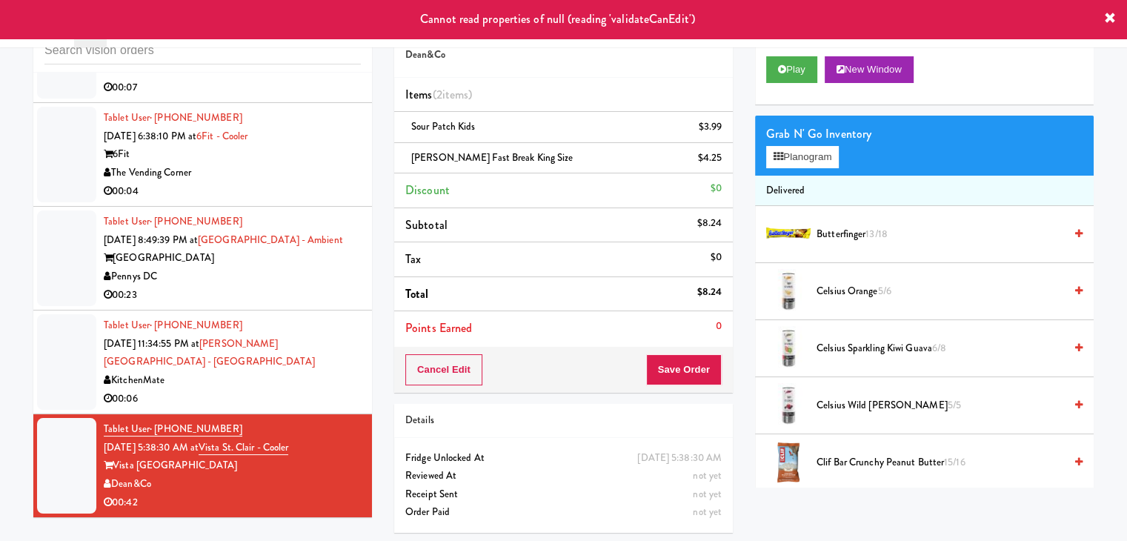
click at [302, 371] on div "KitchenMate" at bounding box center [232, 380] width 257 height 19
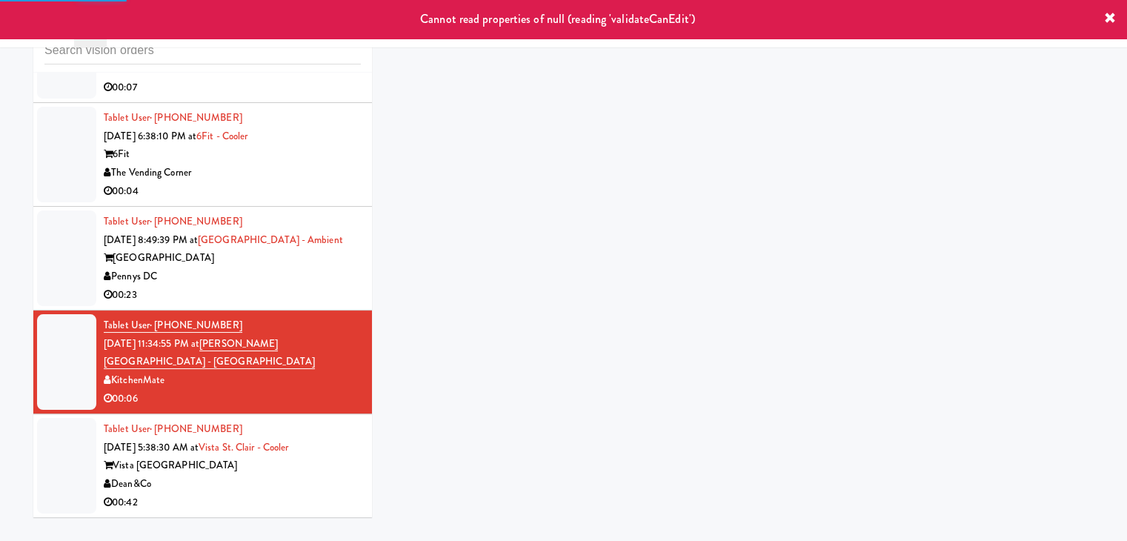
click at [305, 475] on div "Dean&Co" at bounding box center [232, 484] width 257 height 19
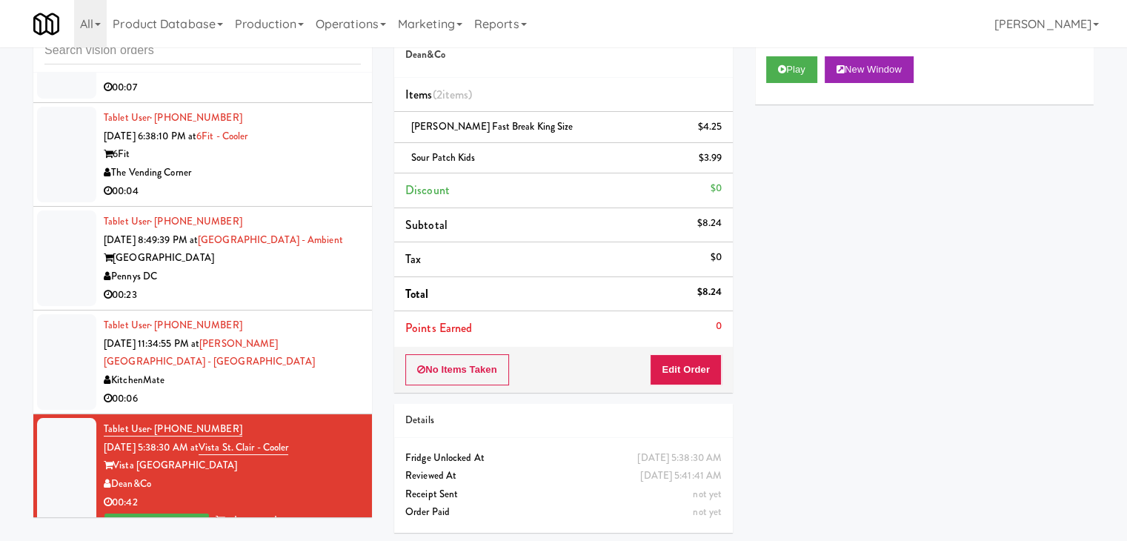
click at [307, 371] on div "KitchenMate" at bounding box center [232, 380] width 257 height 19
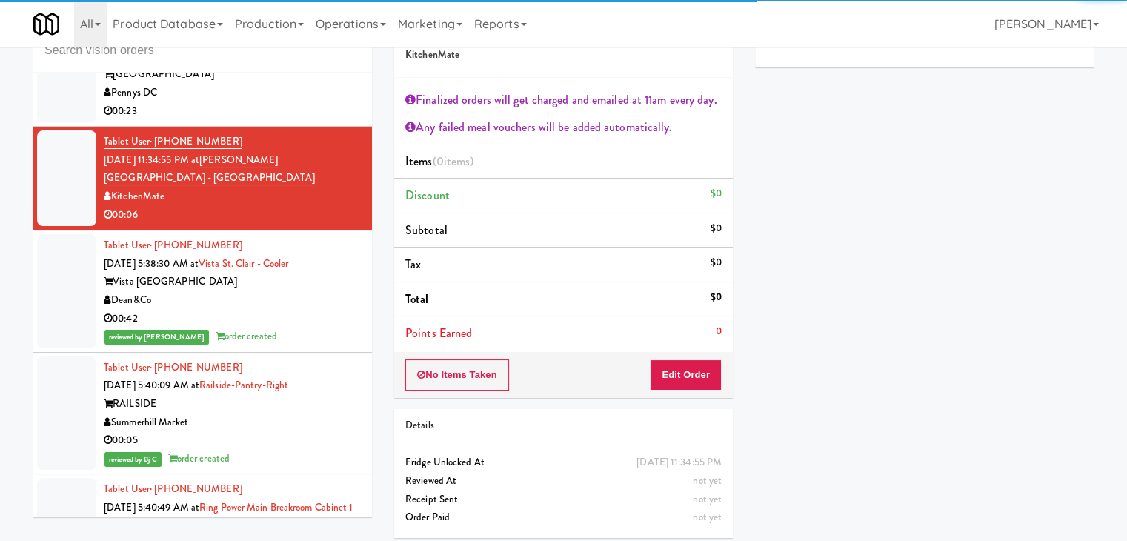
scroll to position [3846, 0]
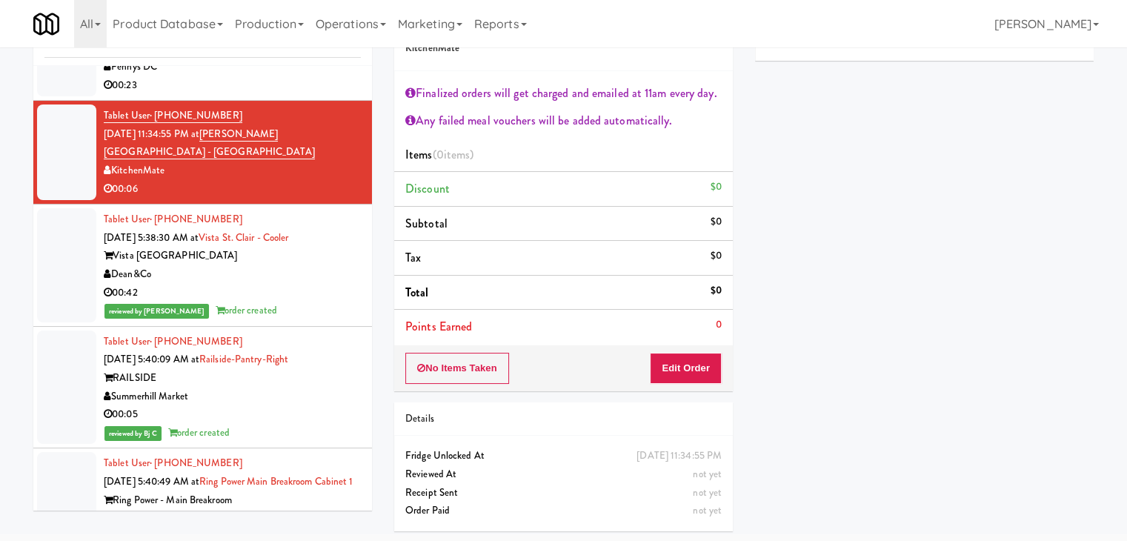
click at [263, 509] on div "Gator Refresh" at bounding box center [232, 518] width 257 height 19
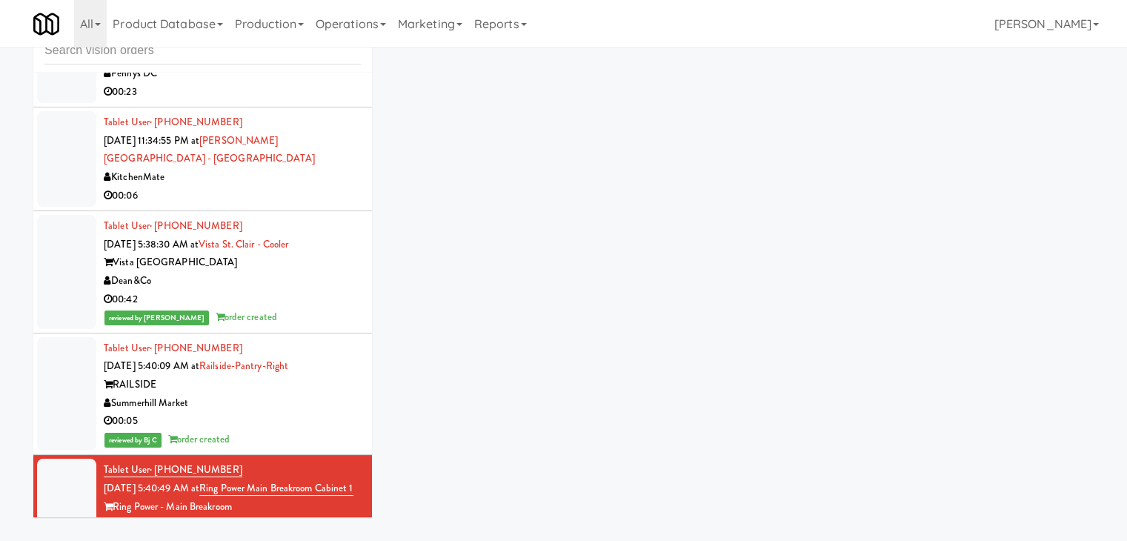
scroll to position [47, 0]
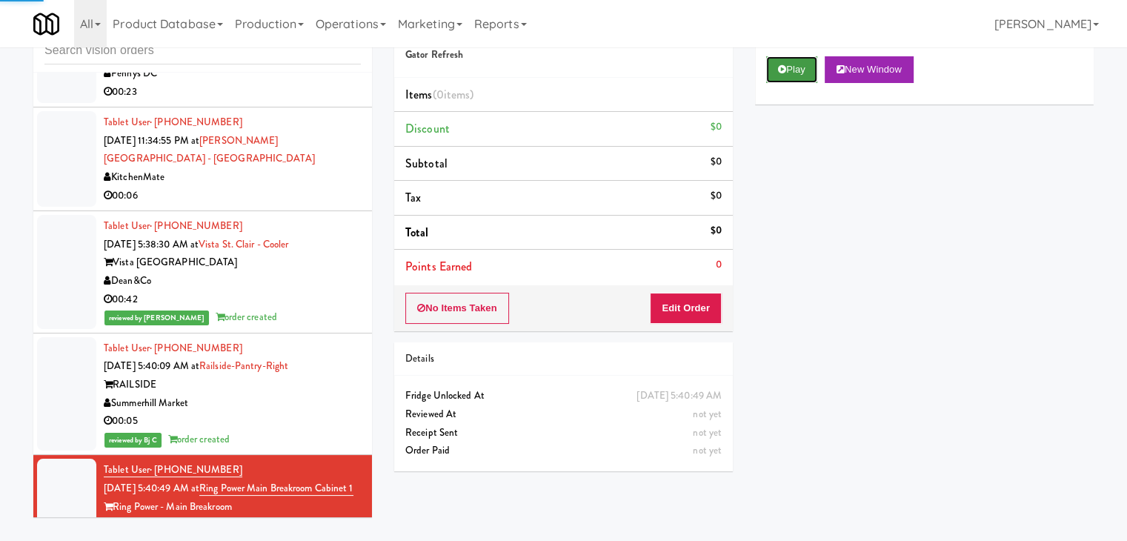
click at [795, 66] on button "Play" at bounding box center [791, 69] width 51 height 27
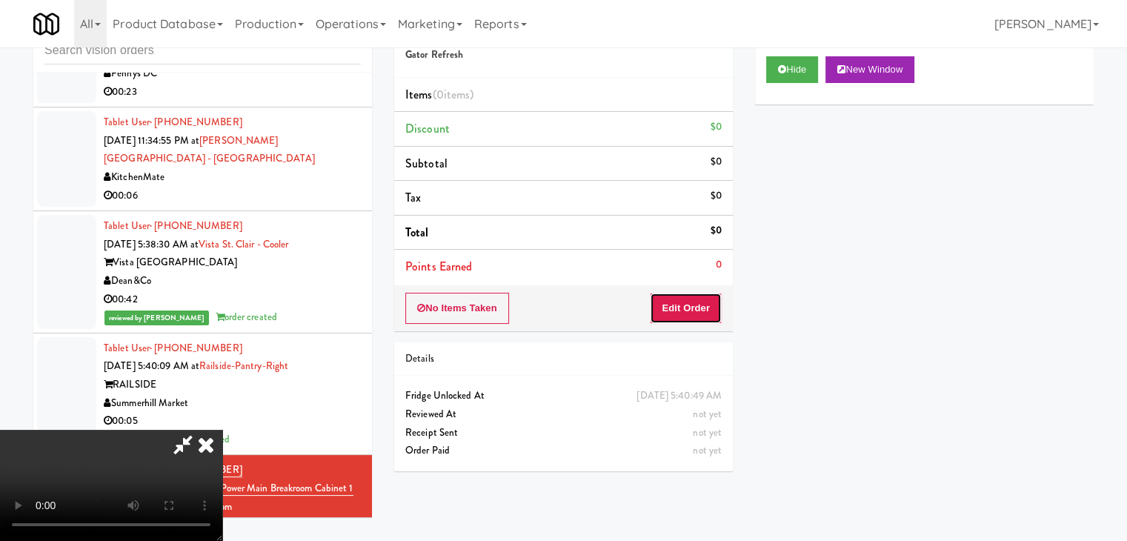
click at [709, 299] on button "Edit Order" at bounding box center [686, 308] width 72 height 31
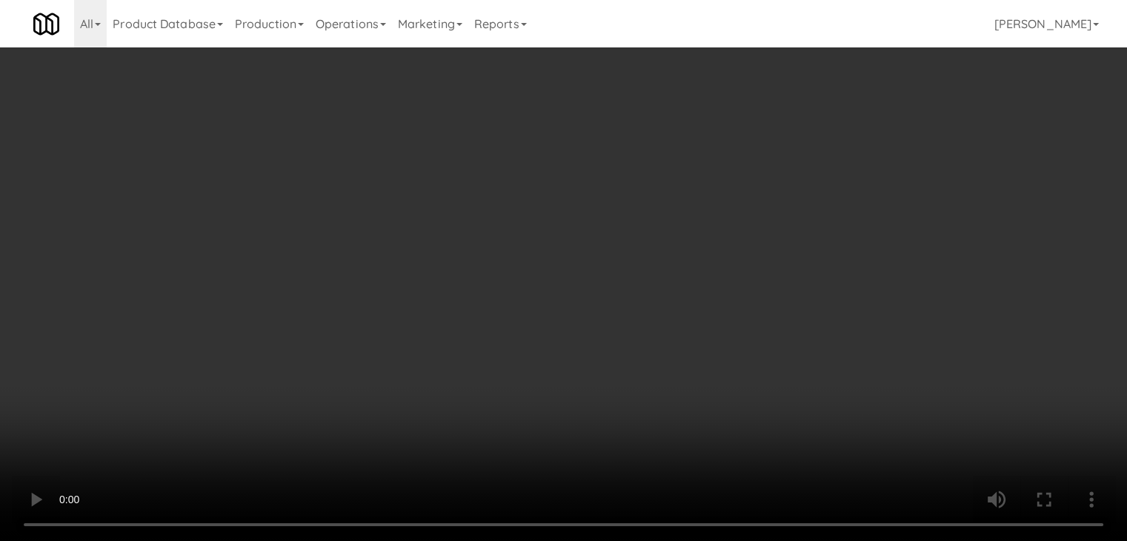
scroll to position [0, 0]
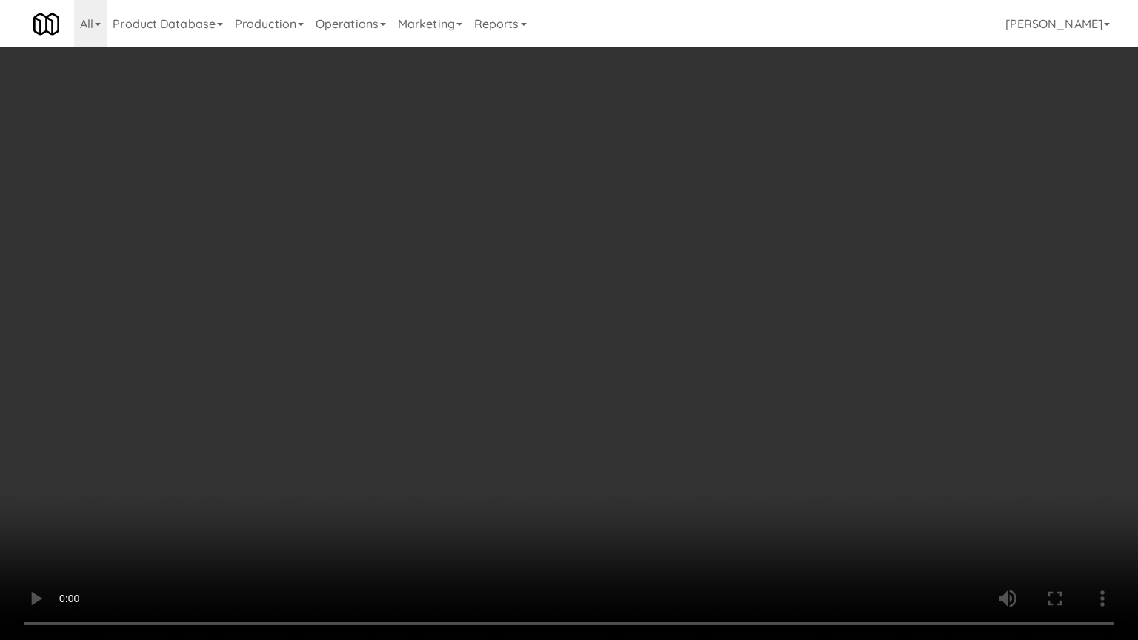
click at [625, 413] on video at bounding box center [569, 320] width 1138 height 640
click at [627, 413] on video at bounding box center [569, 320] width 1138 height 640
click at [624, 407] on video at bounding box center [569, 320] width 1138 height 640
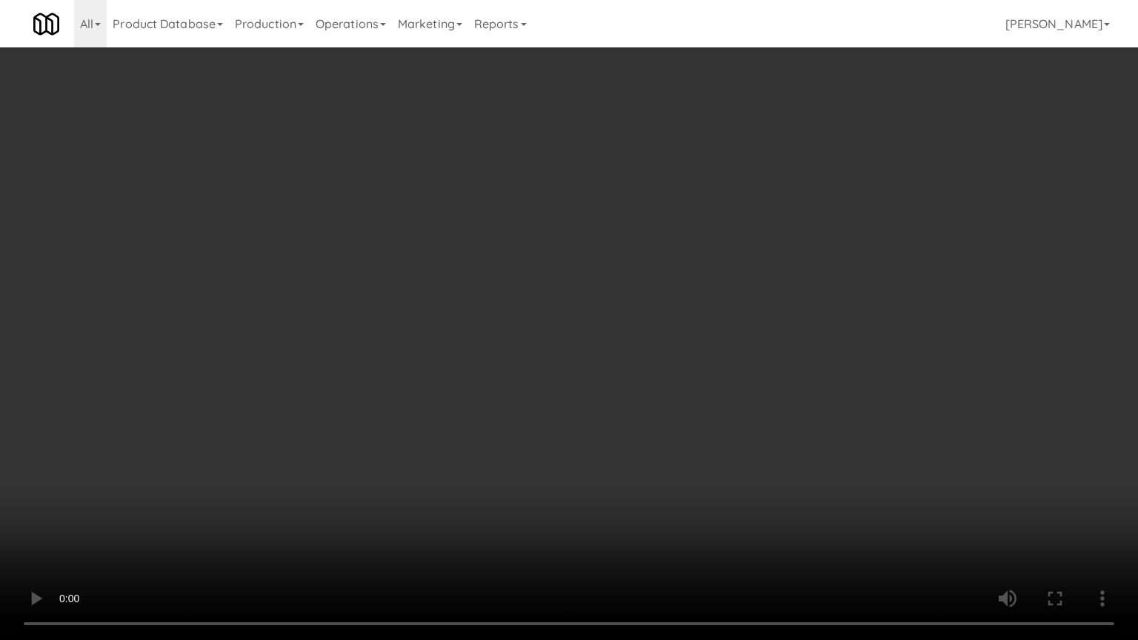
click at [624, 407] on video at bounding box center [569, 320] width 1138 height 640
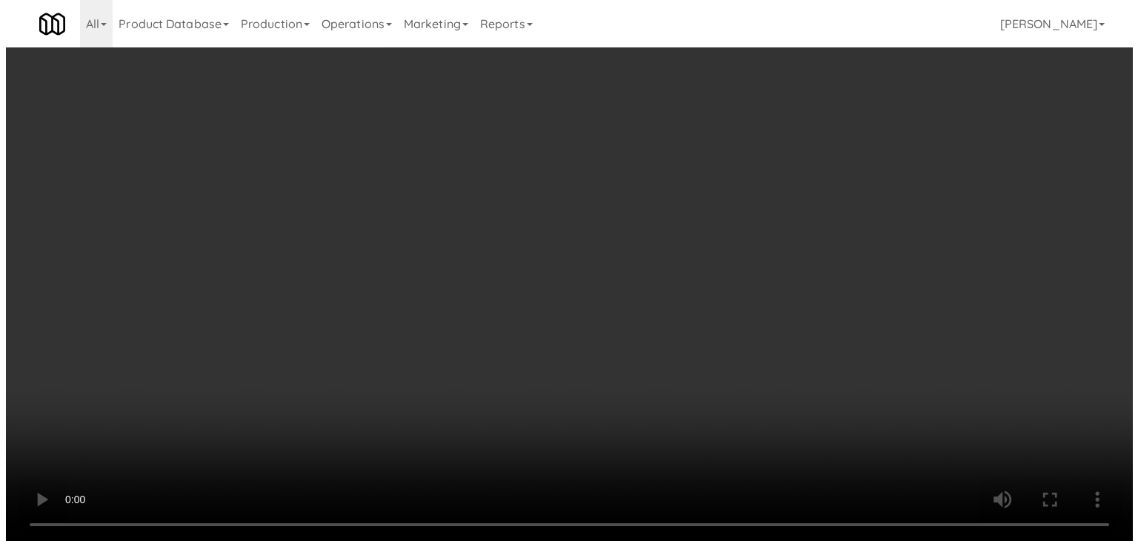
scroll to position [3846, 0]
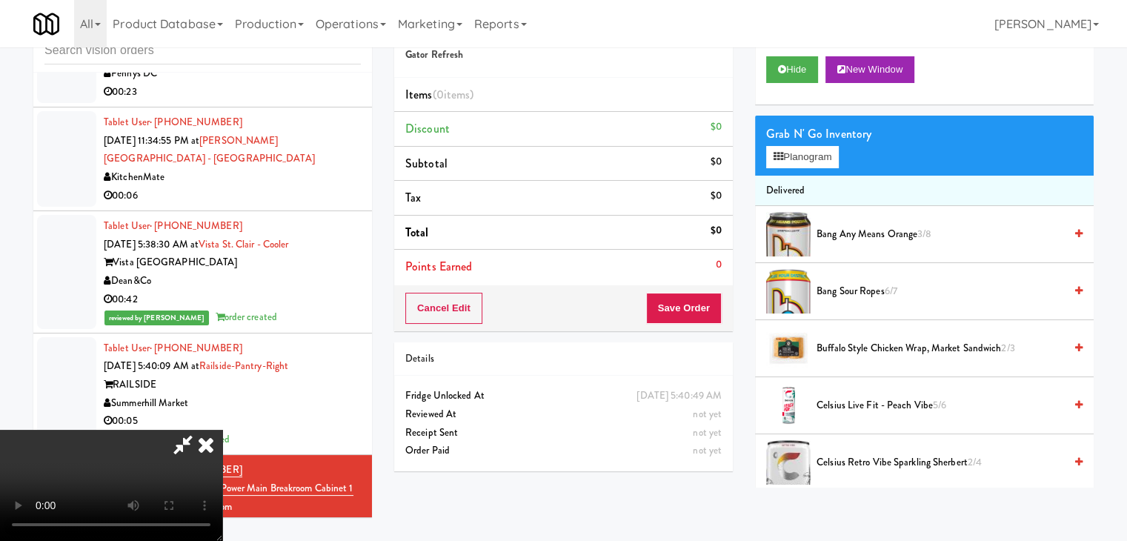
click at [222, 430] on video at bounding box center [111, 485] width 222 height 111
click at [804, 152] on button "Planogram" at bounding box center [802, 157] width 73 height 22
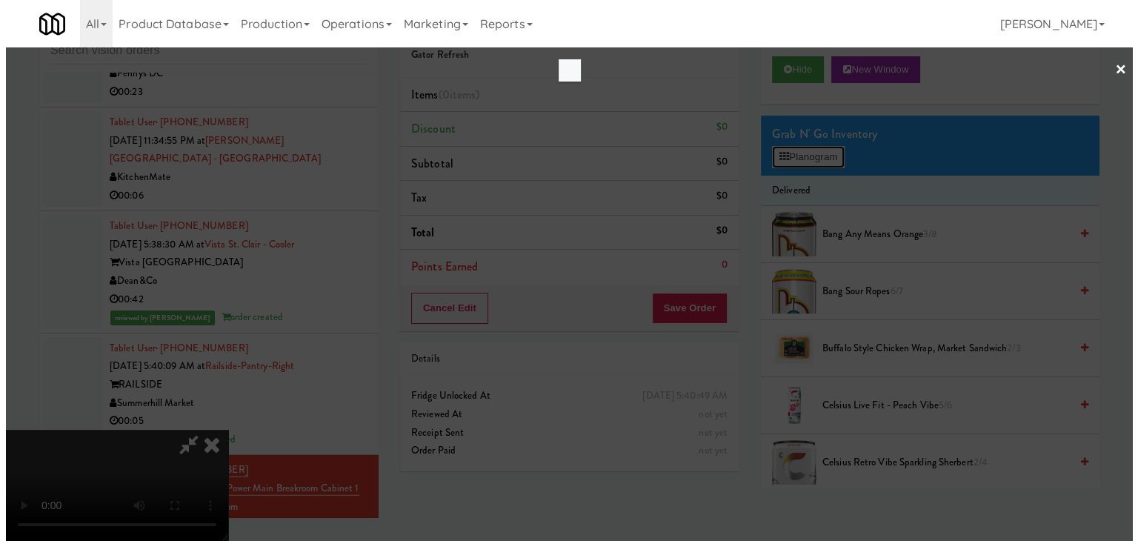
scroll to position [3811, 0]
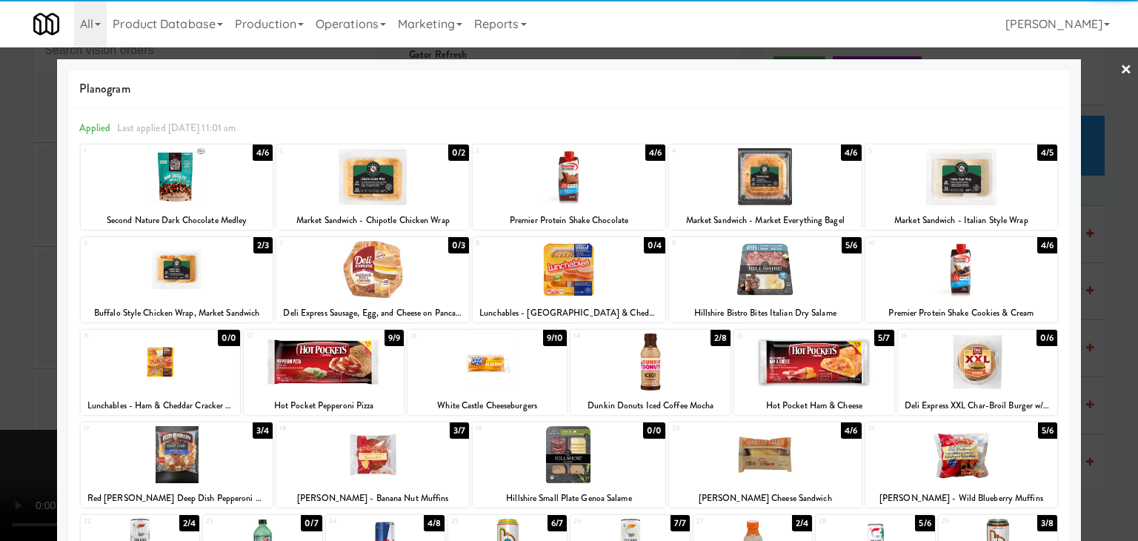
click at [557, 193] on div at bounding box center [569, 176] width 193 height 57
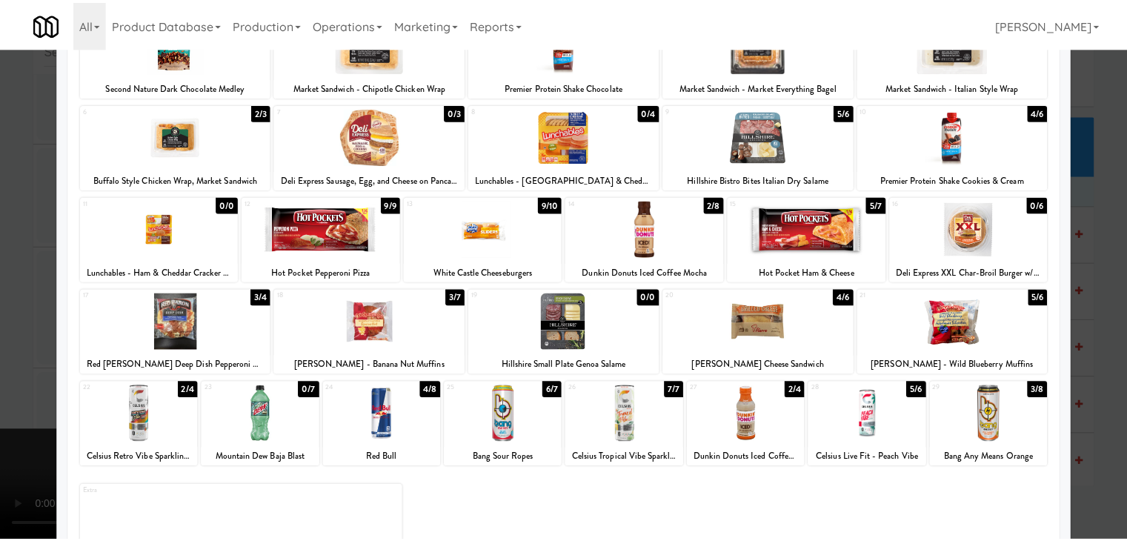
scroll to position [187, 0]
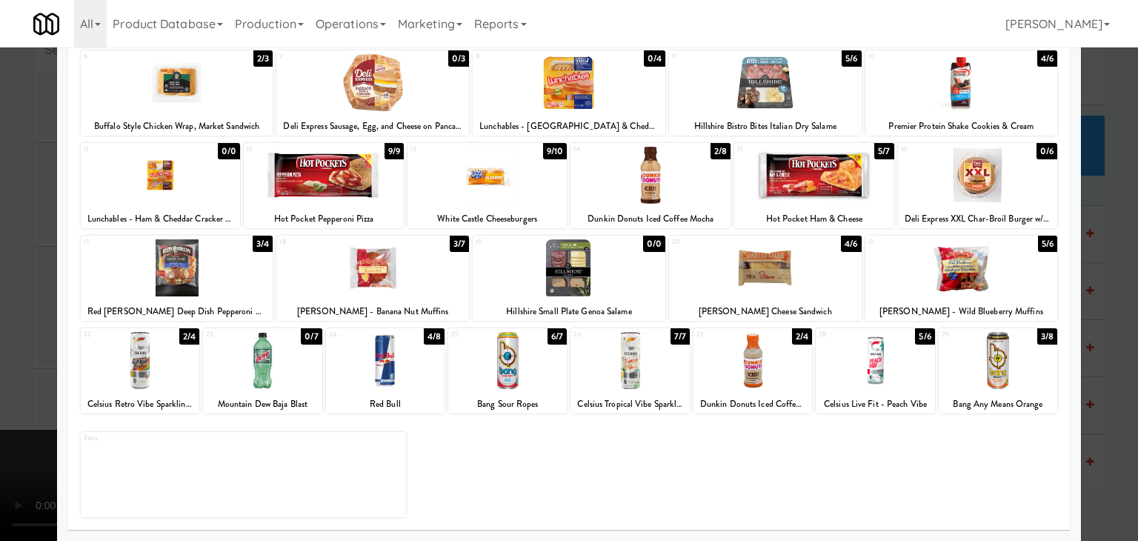
drag, startPoint x: 386, startPoint y: 253, endPoint x: 294, endPoint y: 273, distance: 94.0
click at [384, 253] on div at bounding box center [372, 267] width 193 height 57
click at [20, 300] on div at bounding box center [569, 270] width 1138 height 541
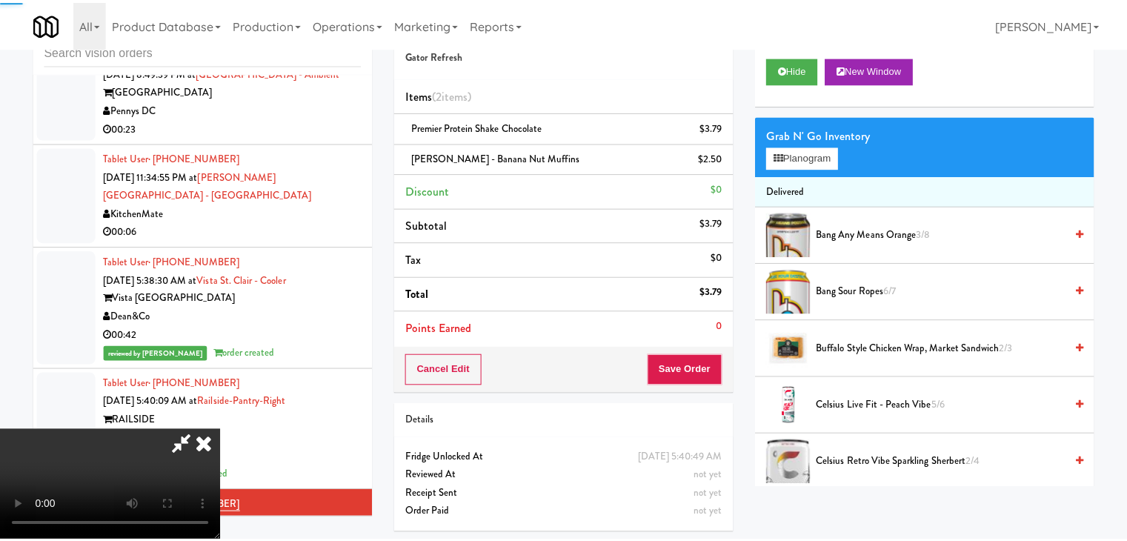
scroll to position [3846, 0]
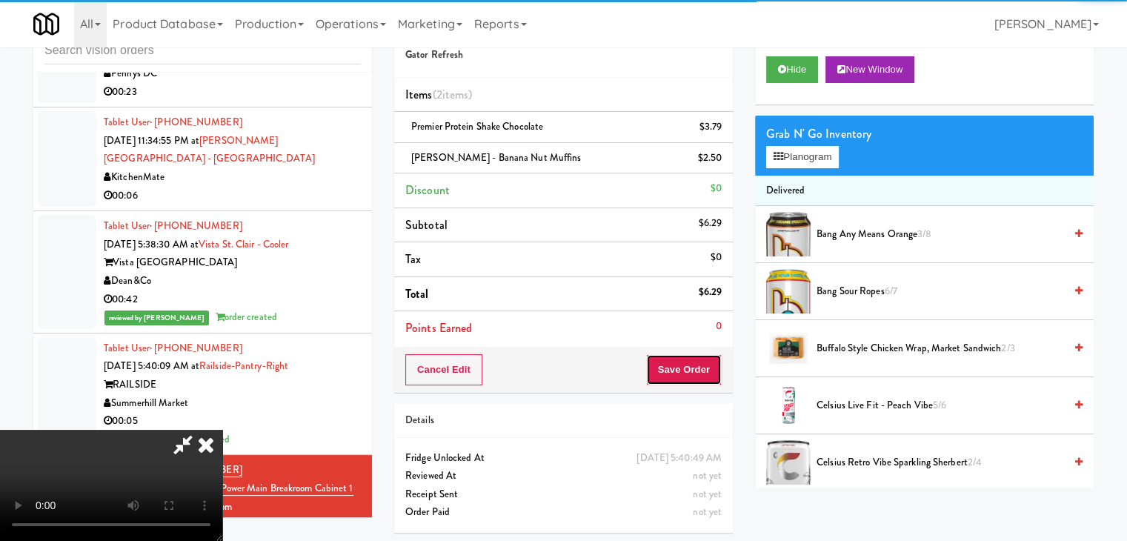
click at [707, 359] on button "Save Order" at bounding box center [684, 369] width 76 height 31
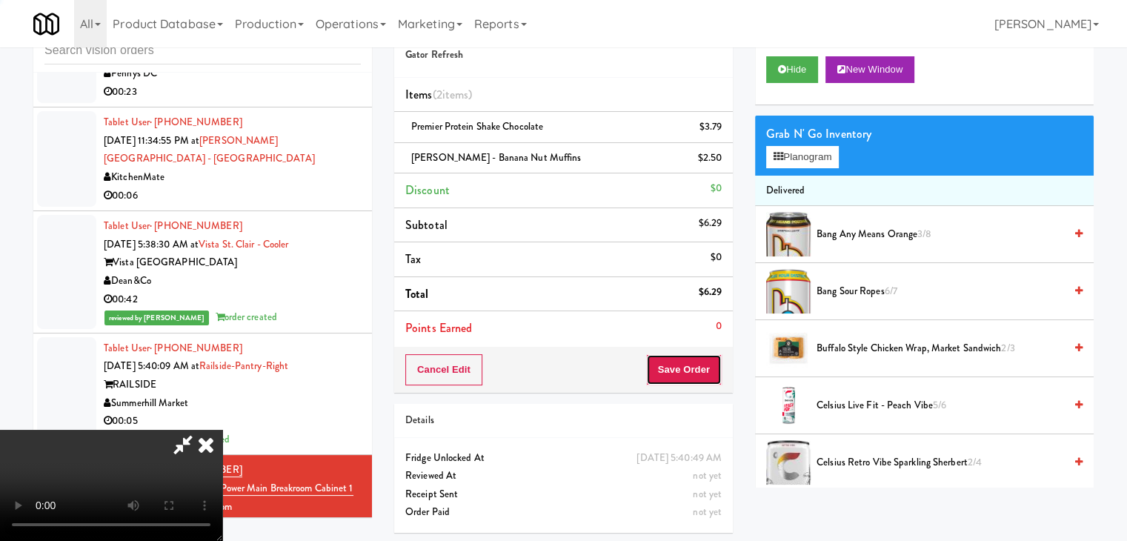
click at [707, 360] on button "Save Order" at bounding box center [684, 369] width 76 height 31
drag, startPoint x: 707, startPoint y: 360, endPoint x: 691, endPoint y: 348, distance: 20.2
click at [706, 360] on button "Save Order" at bounding box center [684, 369] width 76 height 31
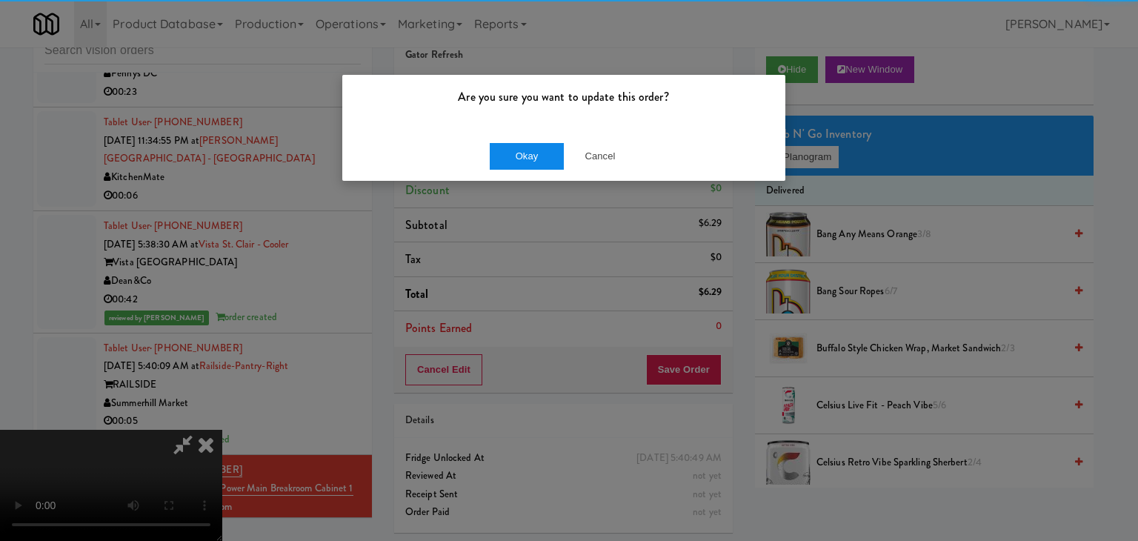
click at [503, 158] on div "Okay Cancel" at bounding box center [563, 156] width 443 height 50
click at [502, 158] on button "Okay" at bounding box center [527, 156] width 74 height 27
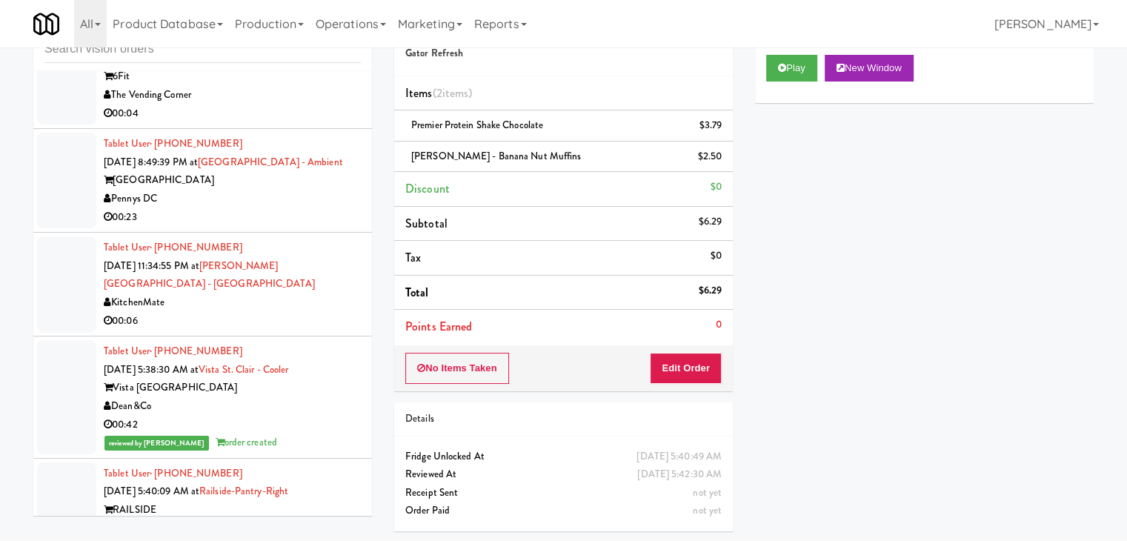
scroll to position [3716, 0]
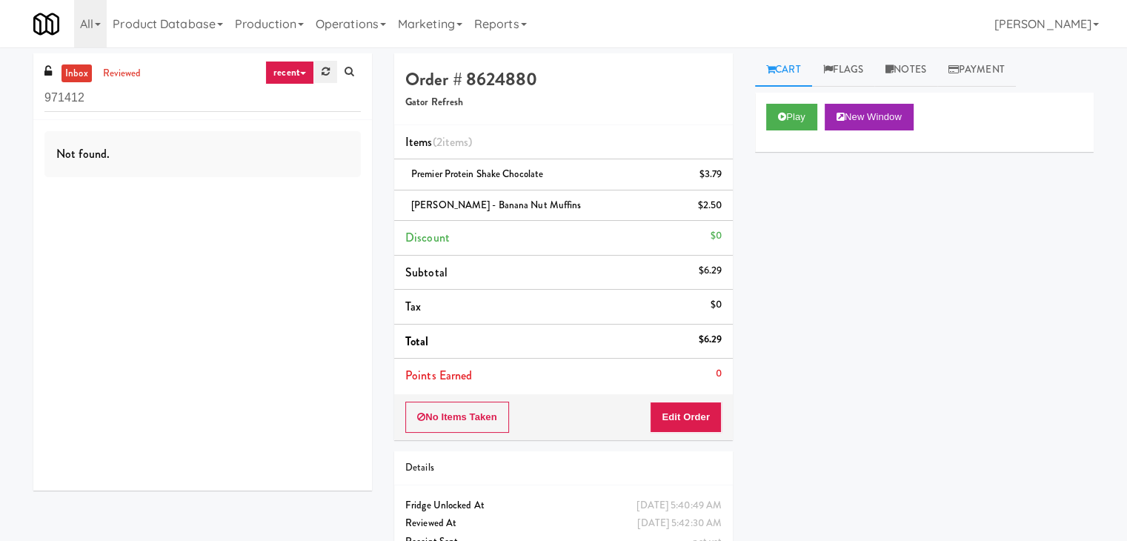
click at [326, 70] on icon at bounding box center [325, 72] width 8 height 10
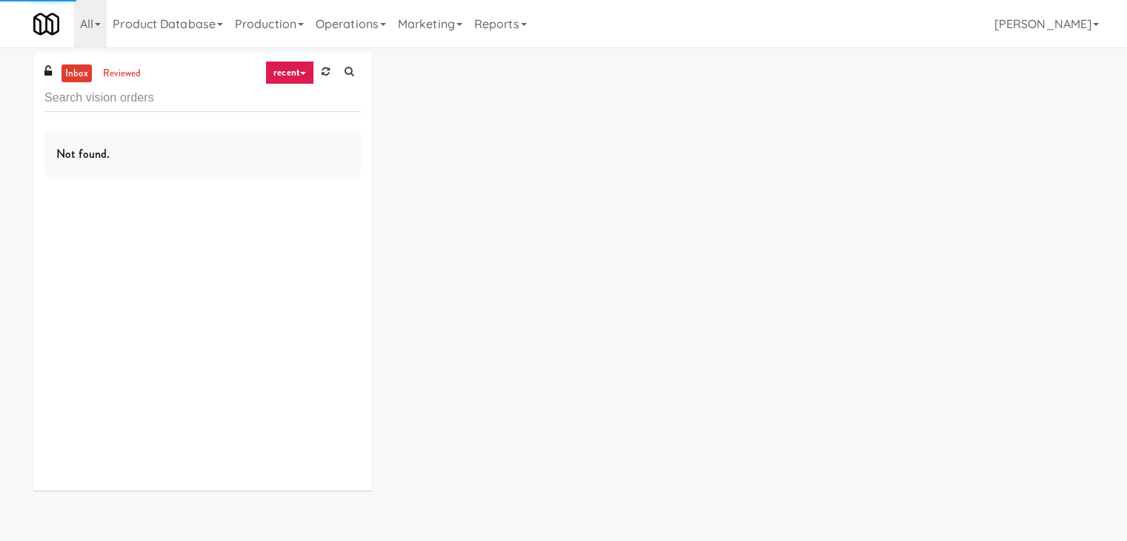
click at [297, 73] on link "recent" at bounding box center [289, 73] width 49 height 24
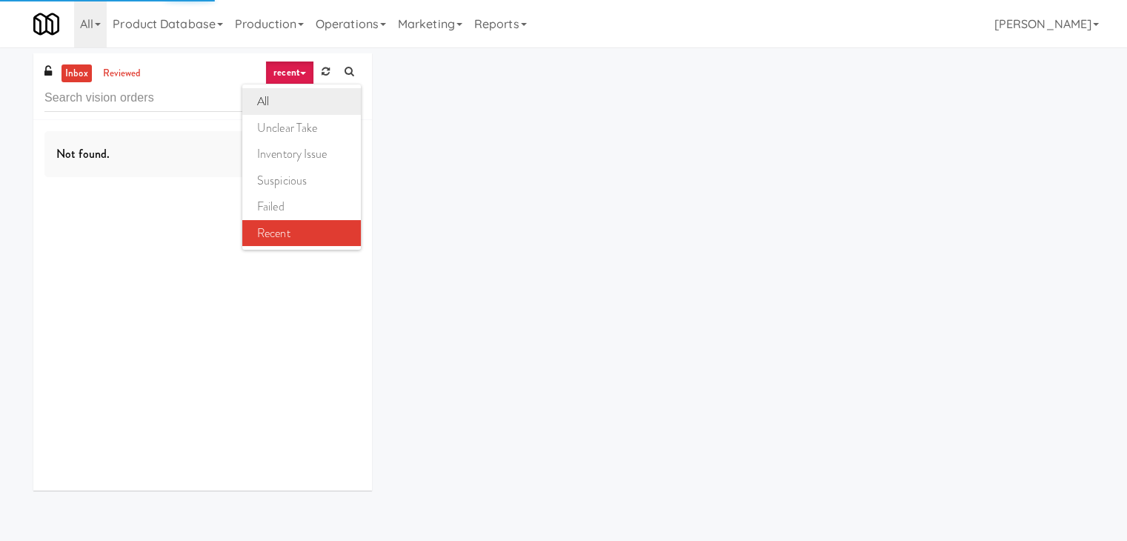
click at [296, 107] on link "all" at bounding box center [301, 101] width 119 height 27
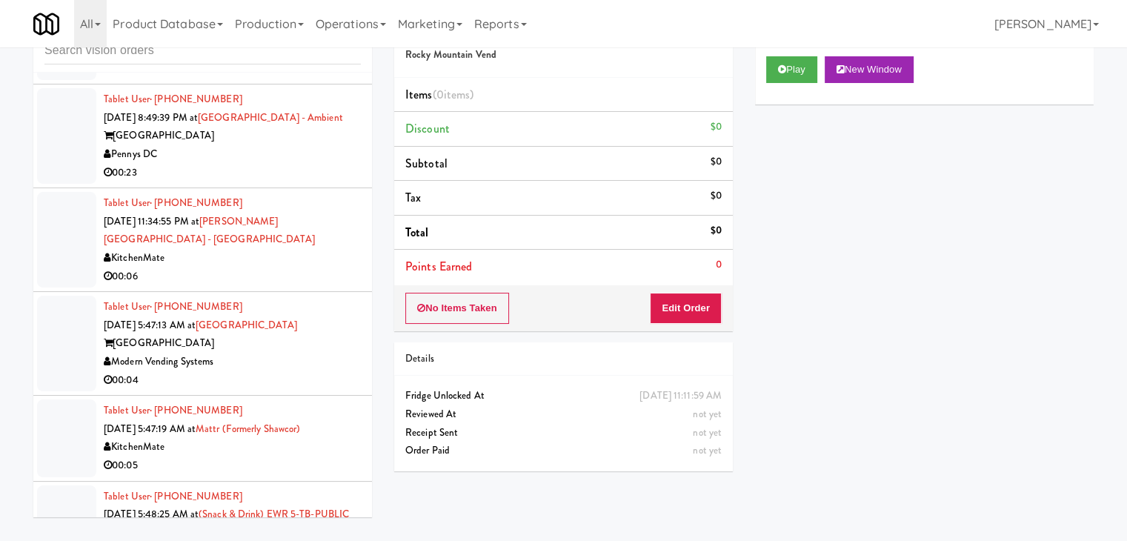
scroll to position [3792, 0]
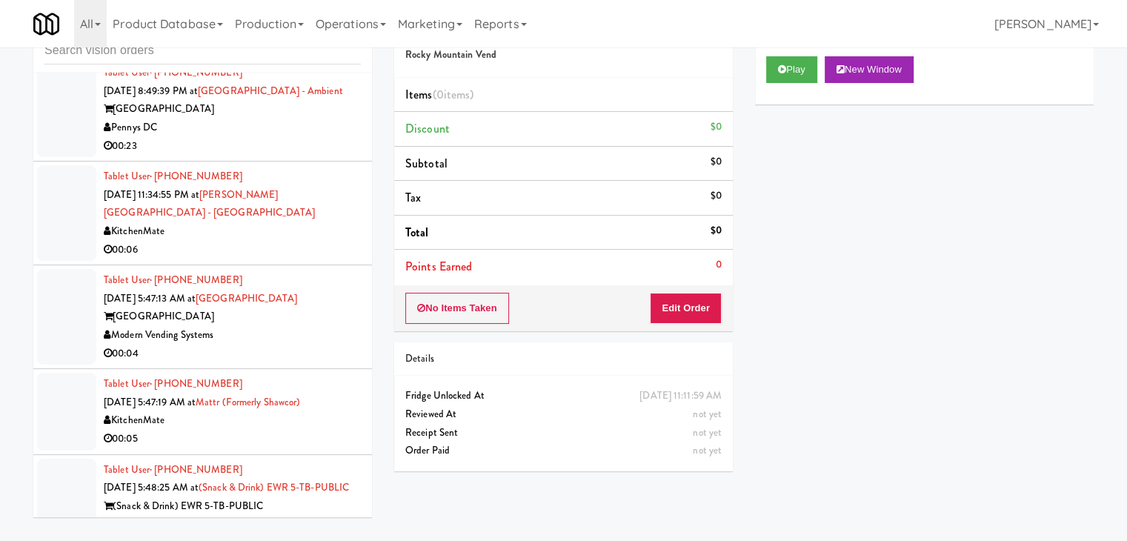
click at [312, 497] on div "(Snack & Drink) EWR 5-TB-PUBLIC" at bounding box center [232, 506] width 257 height 19
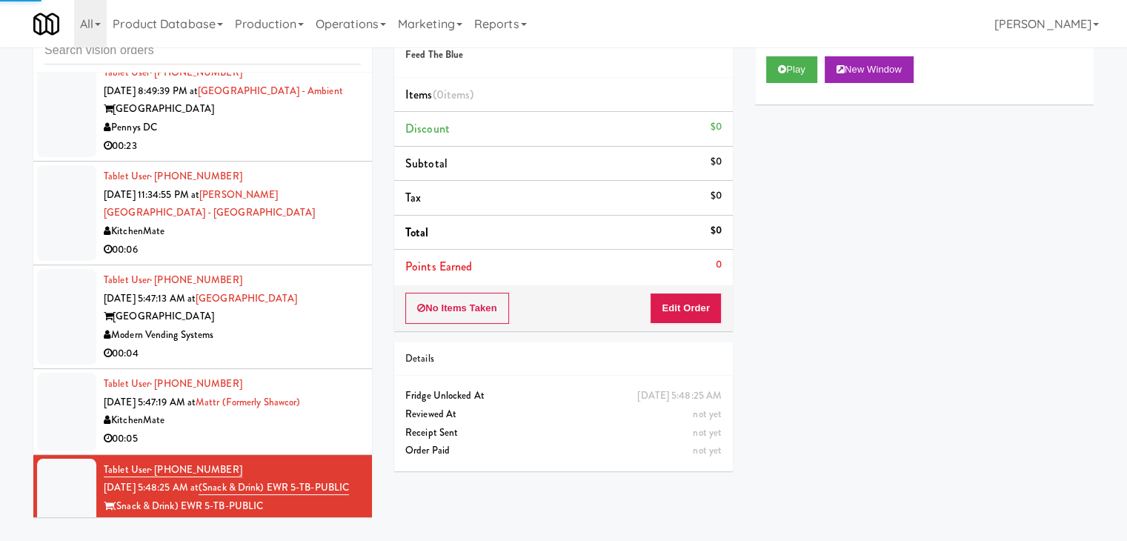
click at [776, 84] on div "Play New Window" at bounding box center [924, 74] width 339 height 59
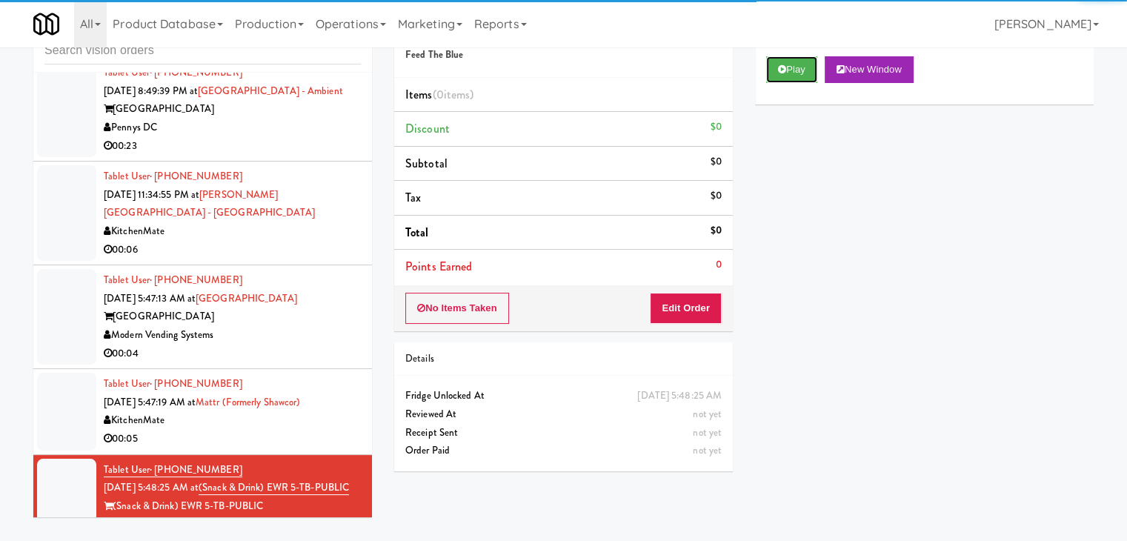
click at [790, 73] on button "Play" at bounding box center [791, 69] width 51 height 27
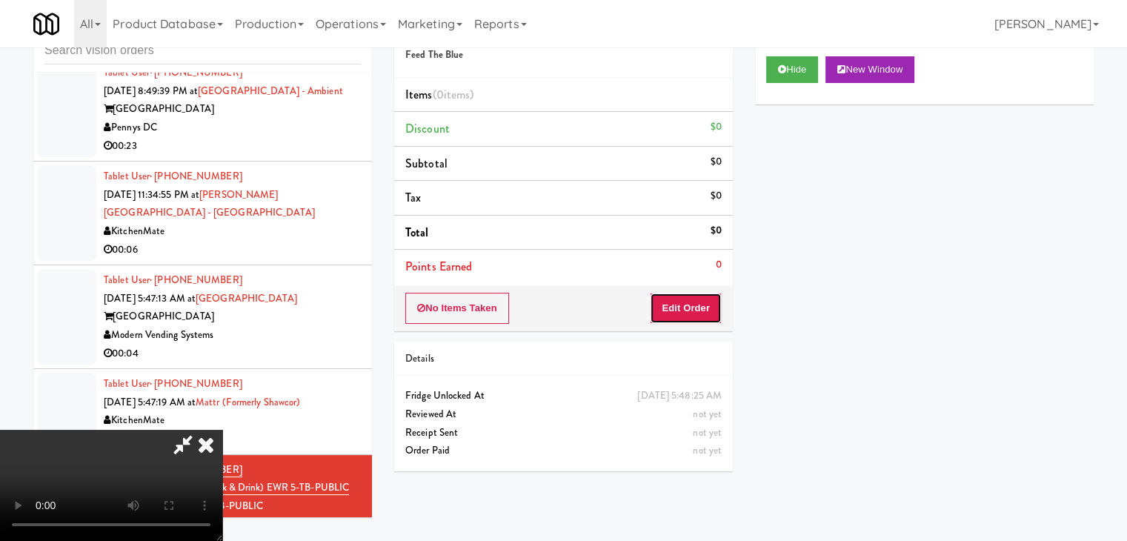
click at [708, 311] on button "Edit Order" at bounding box center [686, 308] width 72 height 31
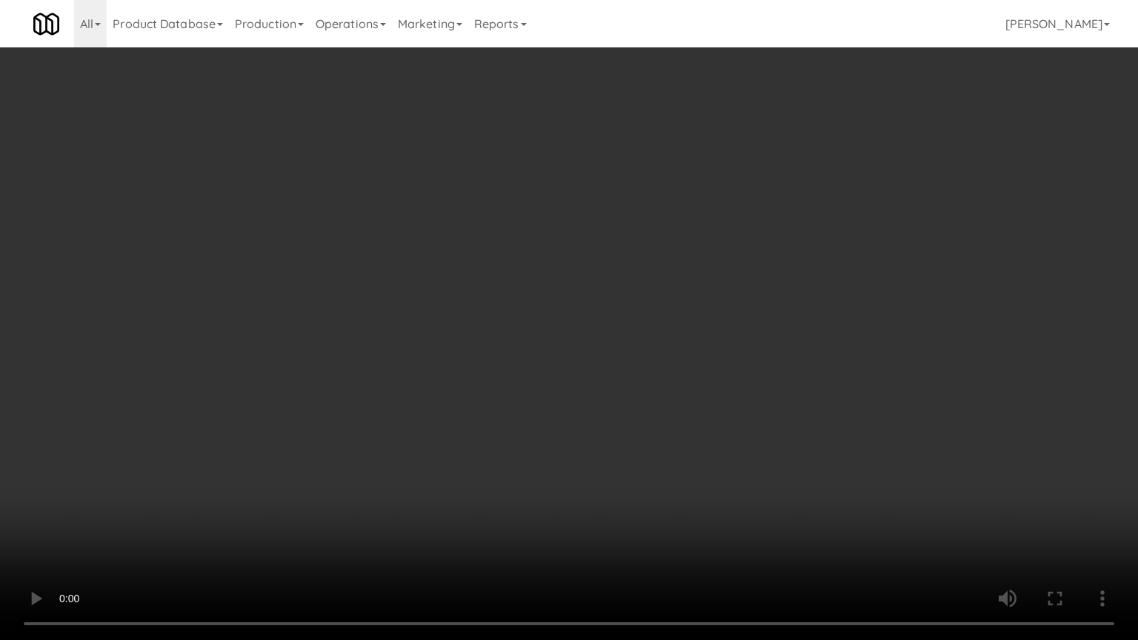
click at [628, 447] on video at bounding box center [569, 320] width 1138 height 640
click at [631, 442] on video at bounding box center [569, 320] width 1138 height 640
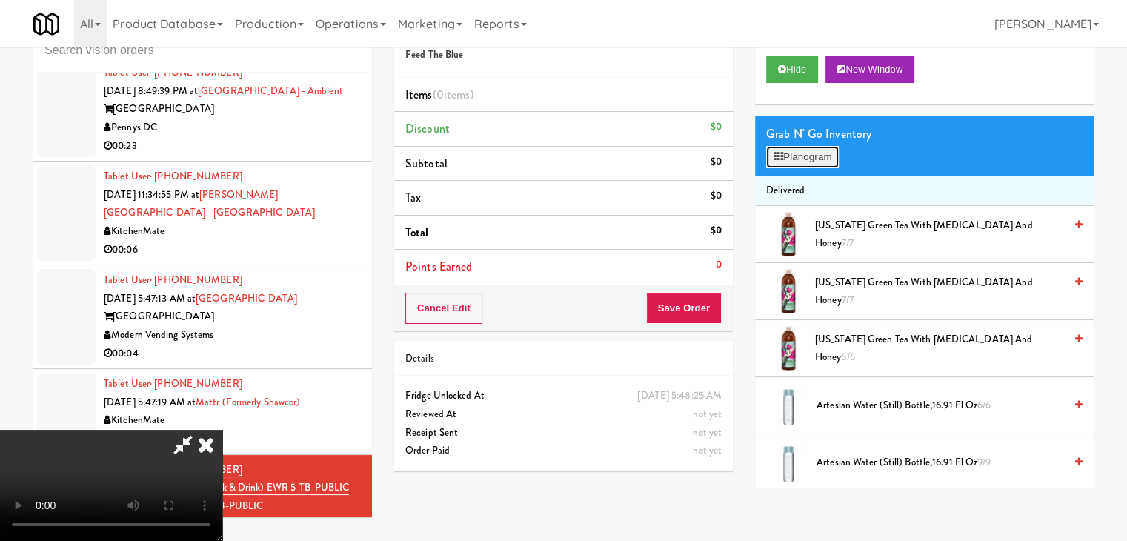
click at [805, 159] on button "Planogram" at bounding box center [802, 157] width 73 height 22
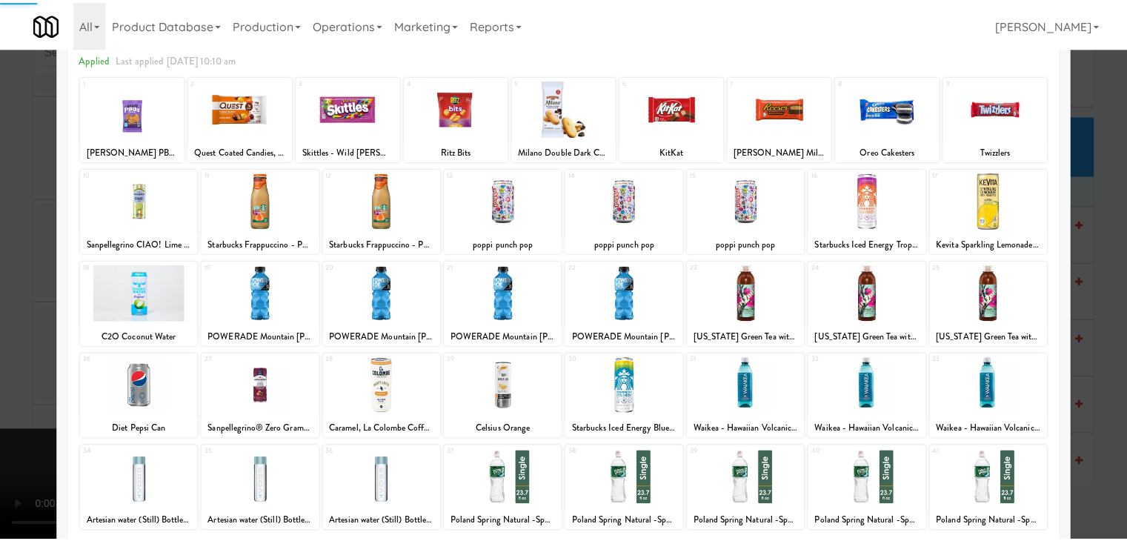
scroll to position [187, 0]
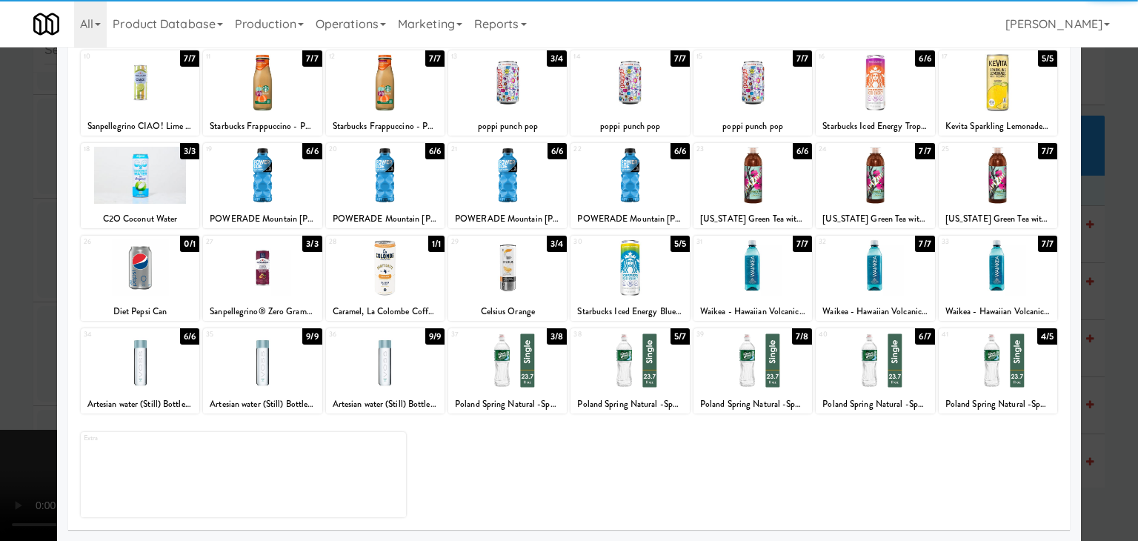
drag, startPoint x: 750, startPoint y: 359, endPoint x: 729, endPoint y: 359, distance: 20.7
click at [748, 359] on div at bounding box center [752, 360] width 119 height 57
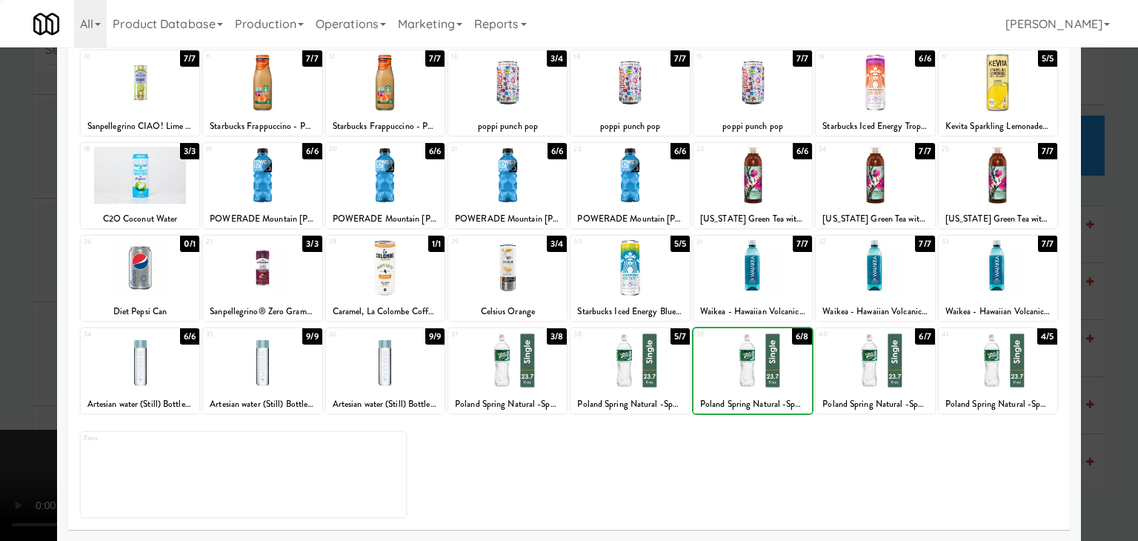
click at [21, 336] on div at bounding box center [569, 270] width 1138 height 541
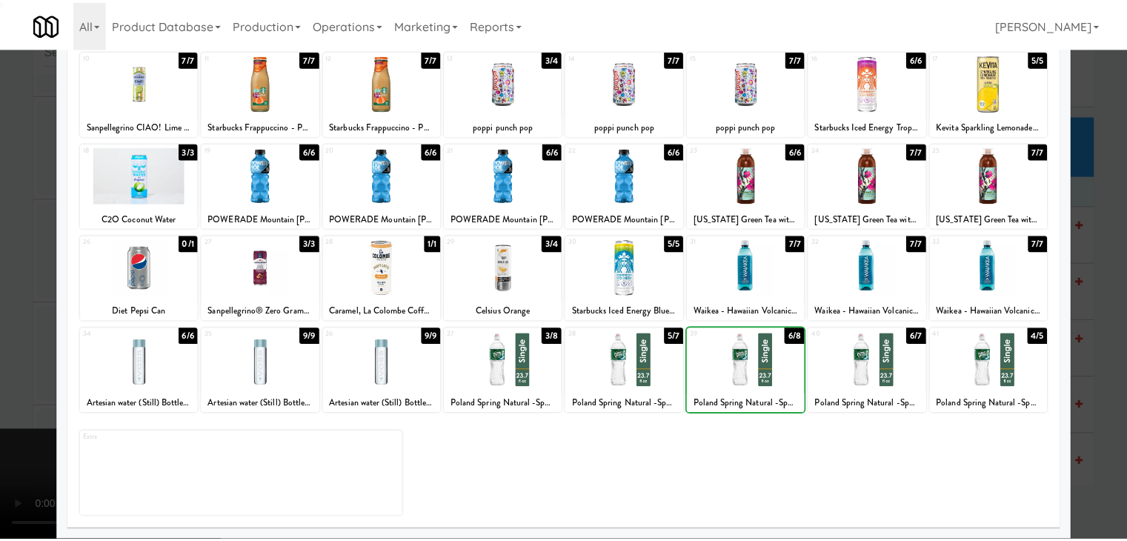
scroll to position [3792, 0]
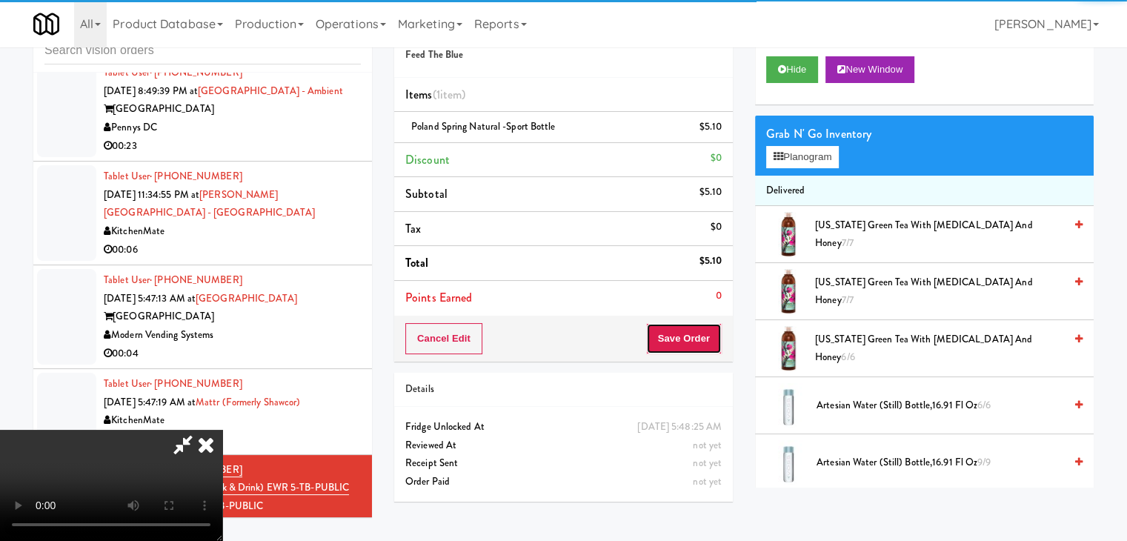
click at [711, 336] on button "Save Order" at bounding box center [684, 338] width 76 height 31
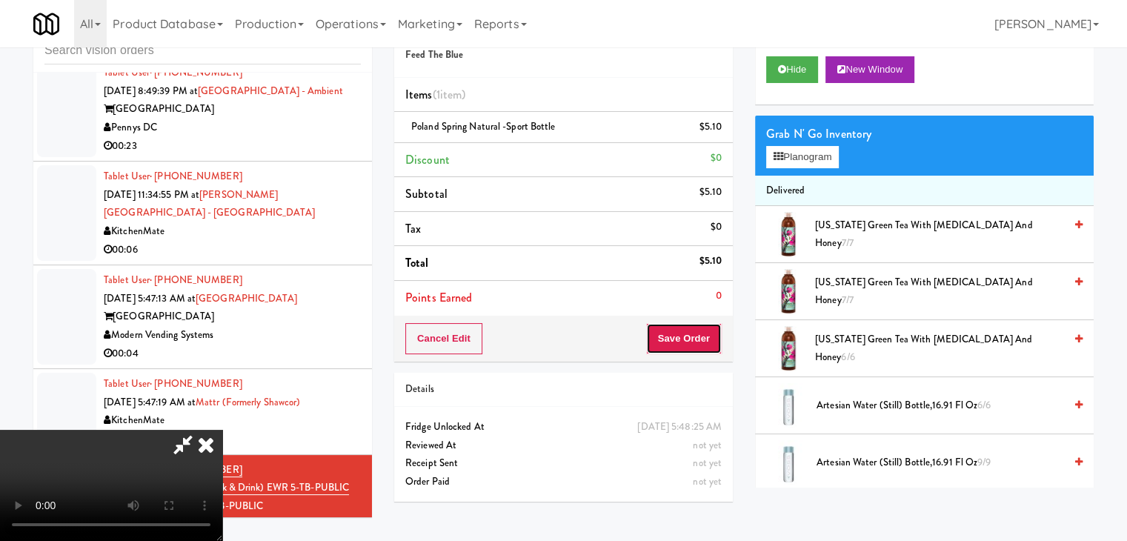
click at [711, 336] on button "Save Order" at bounding box center [684, 338] width 76 height 31
click at [711, 338] on button "Save Order" at bounding box center [684, 338] width 76 height 31
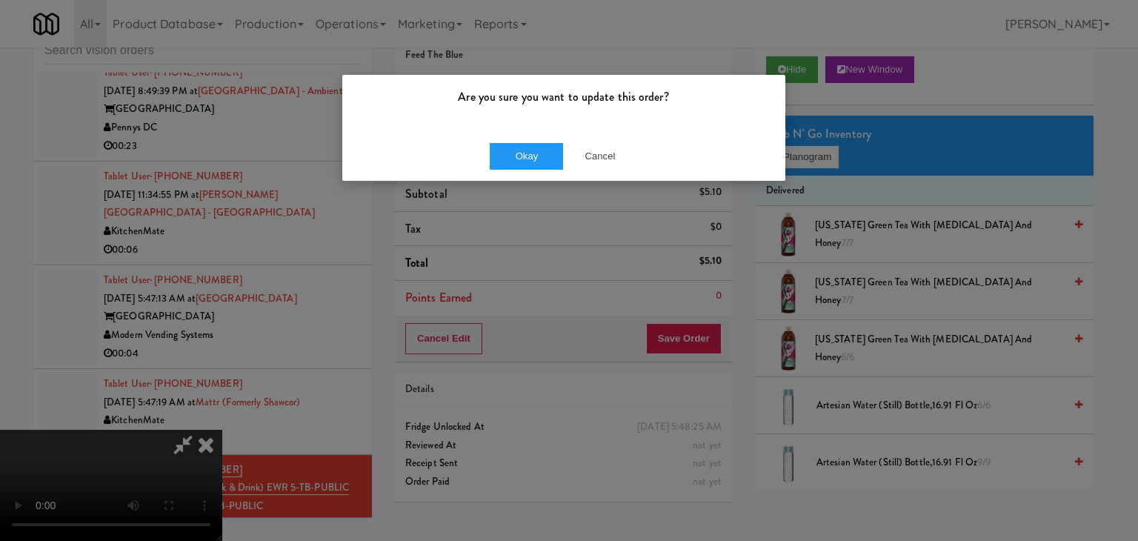
click at [535, 172] on div "Are you sure you want to update this order? Okay Cancel" at bounding box center [569, 270] width 1138 height 541
click at [534, 172] on div "Okay Cancel" at bounding box center [563, 156] width 443 height 50
click at [538, 167] on button "Okay" at bounding box center [527, 156] width 74 height 27
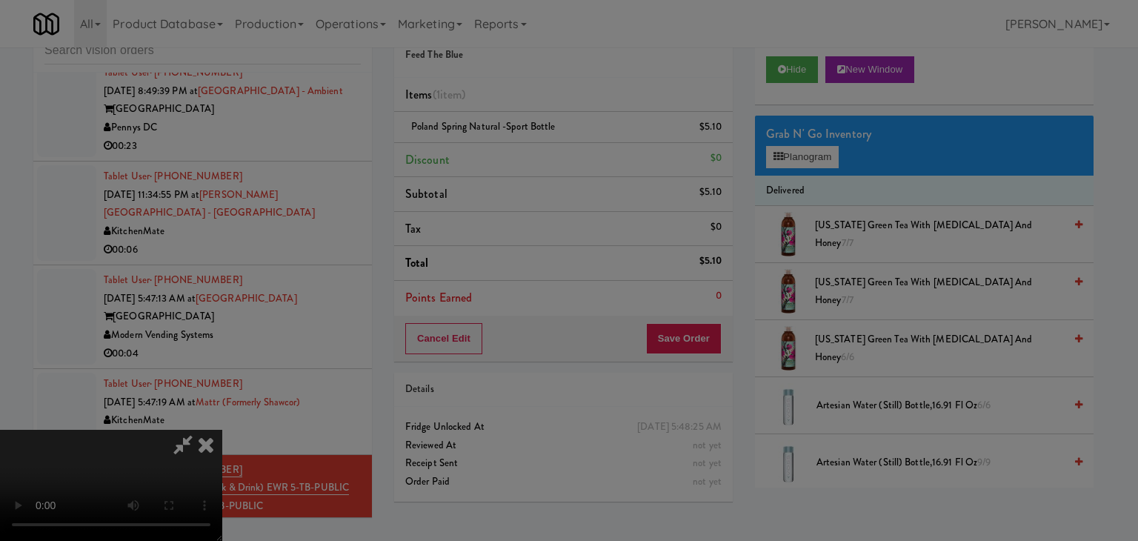
click at [539, 166] on div "Are you sure you want to update this order? Okay Cancel" at bounding box center [569, 270] width 1138 height 541
click at [539, 166] on div at bounding box center [569, 270] width 1138 height 541
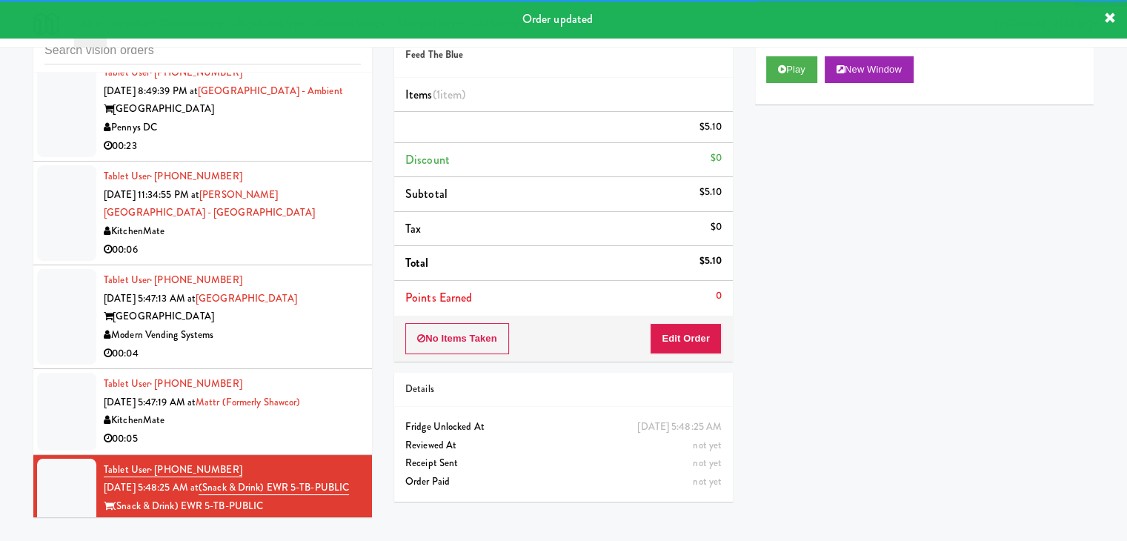
click at [312, 430] on div "00:05" at bounding box center [232, 439] width 257 height 19
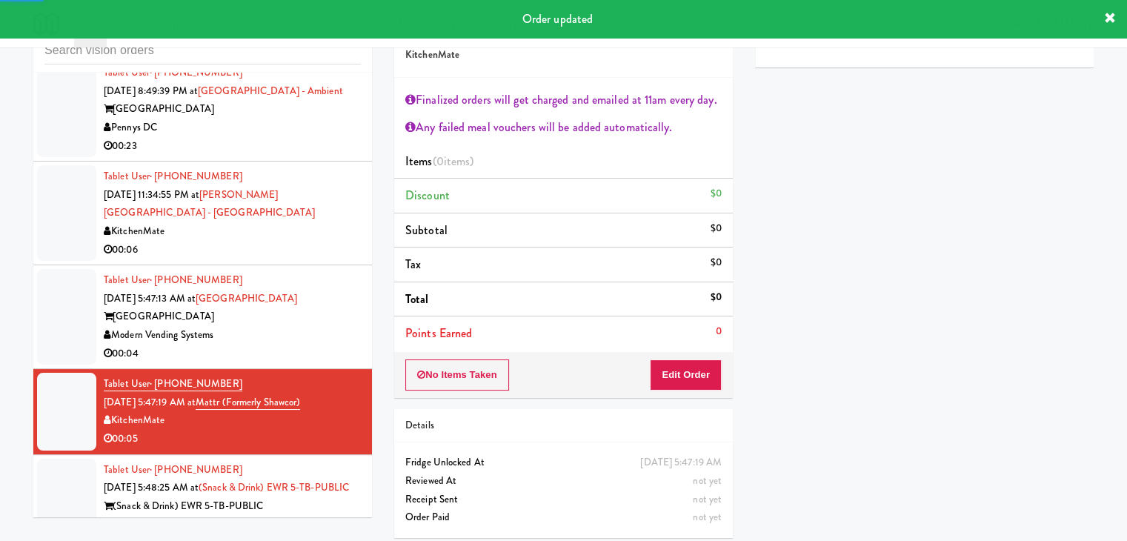
click at [320, 326] on div "Modern Vending Systems" at bounding box center [232, 335] width 257 height 19
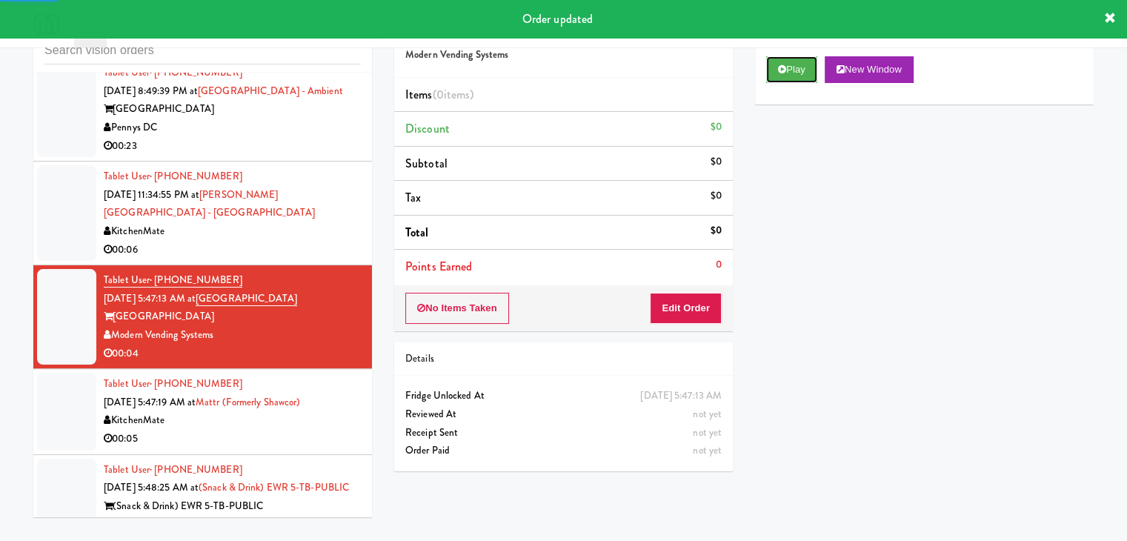
drag, startPoint x: 787, startPoint y: 72, endPoint x: 770, endPoint y: 113, distance: 43.9
click at [785, 73] on button "Play" at bounding box center [791, 69] width 51 height 27
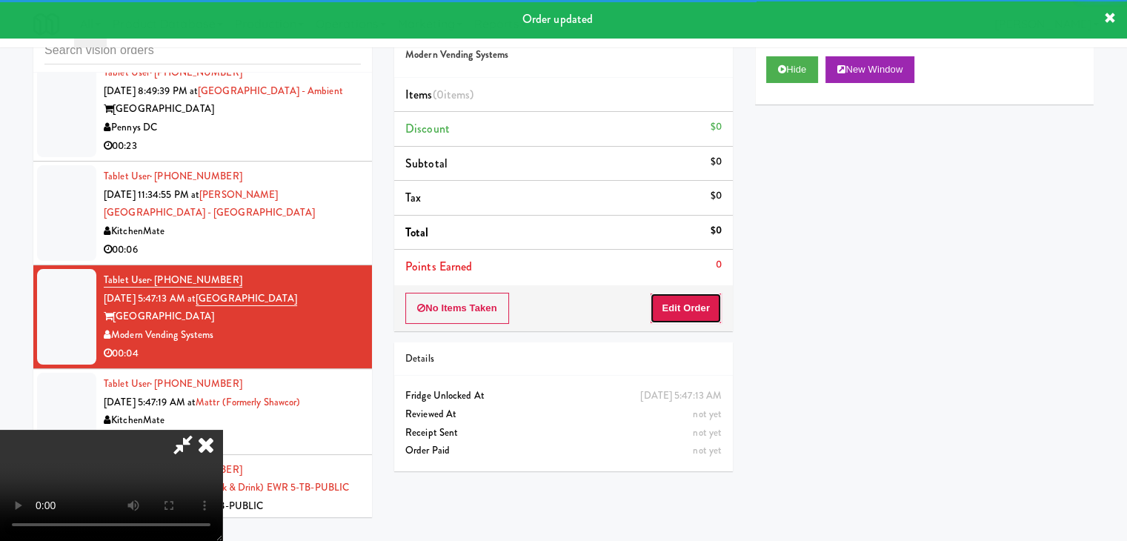
click at [682, 307] on button "Edit Order" at bounding box center [686, 308] width 72 height 31
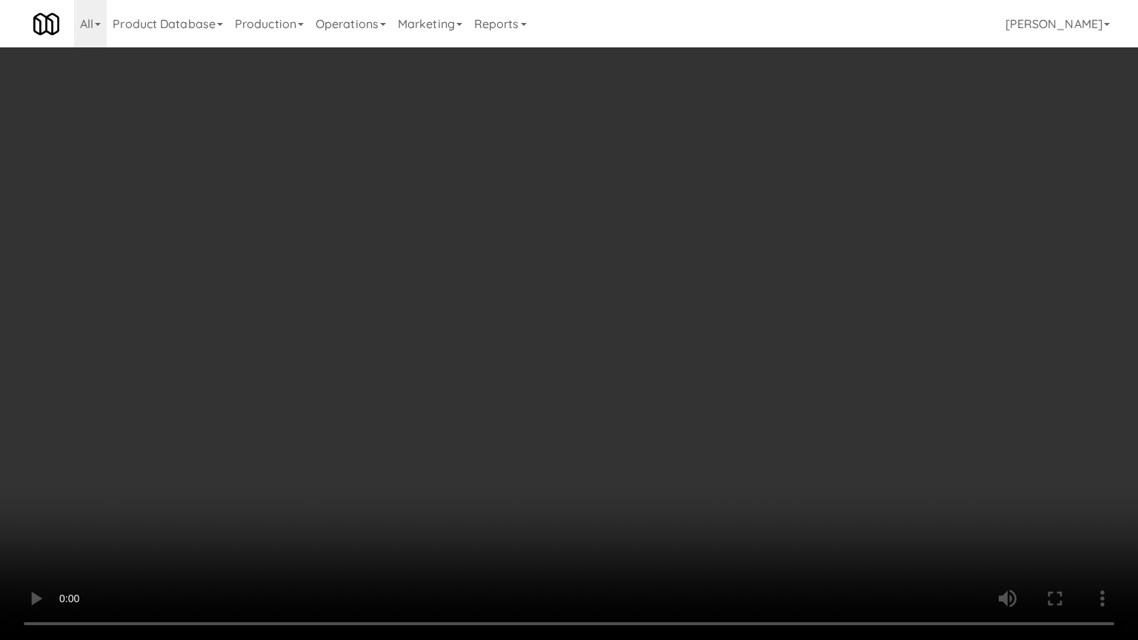
click at [642, 471] on video at bounding box center [569, 320] width 1138 height 640
click at [638, 476] on video at bounding box center [569, 320] width 1138 height 640
click at [647, 450] on video at bounding box center [569, 320] width 1138 height 640
drag, startPoint x: 647, startPoint y: 450, endPoint x: 720, endPoint y: 268, distance: 195.7
click at [648, 446] on video at bounding box center [569, 320] width 1138 height 640
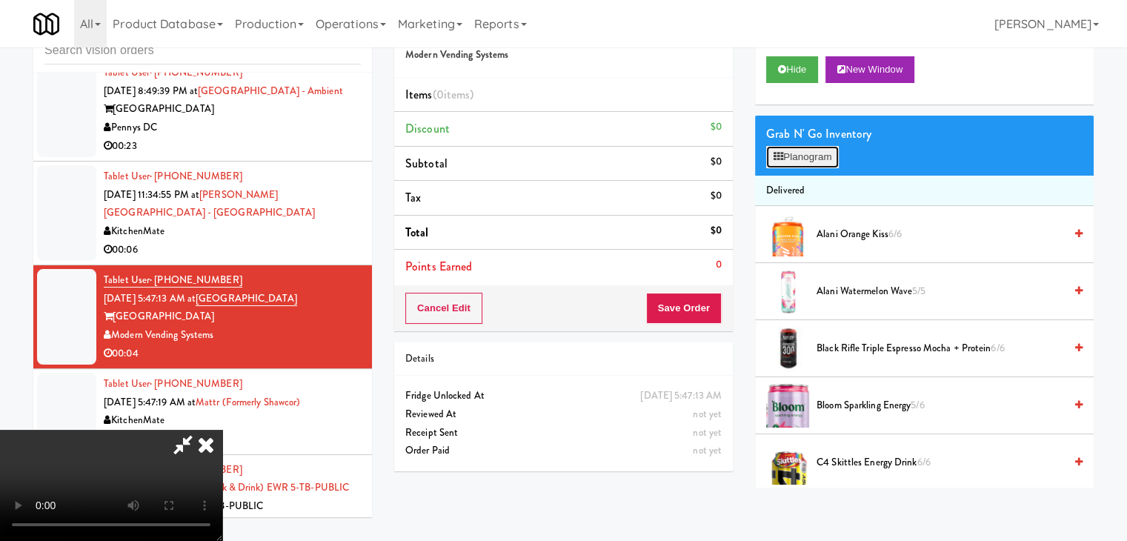
click at [793, 159] on button "Planogram" at bounding box center [802, 157] width 73 height 22
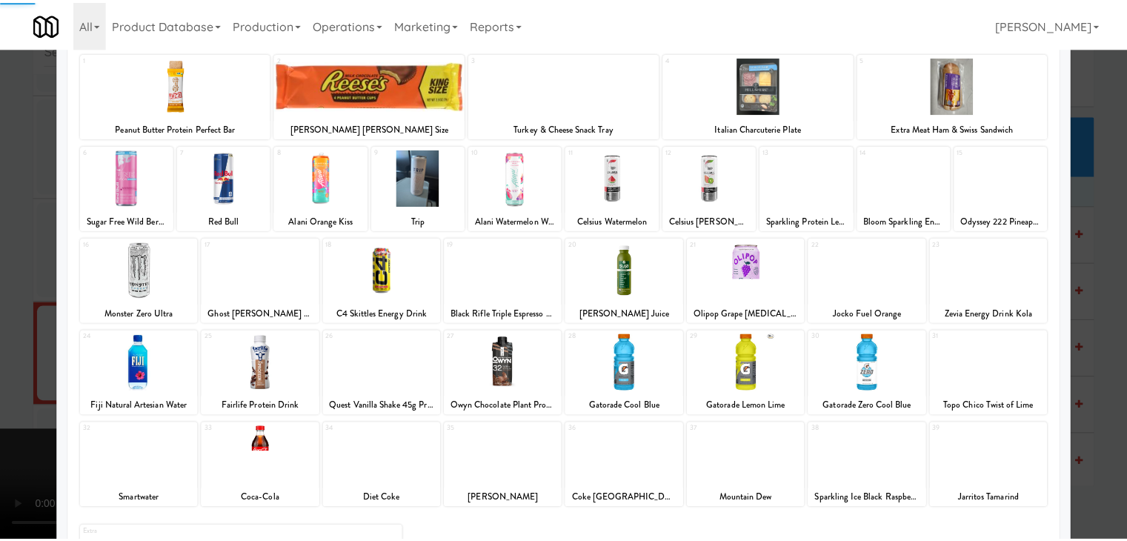
scroll to position [148, 0]
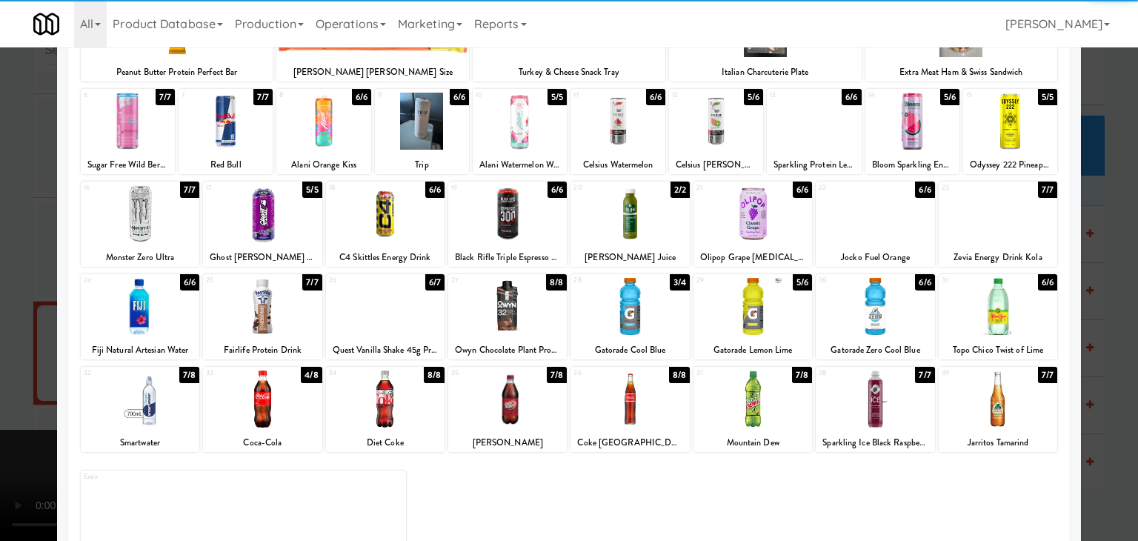
click at [382, 217] on div at bounding box center [385, 213] width 119 height 57
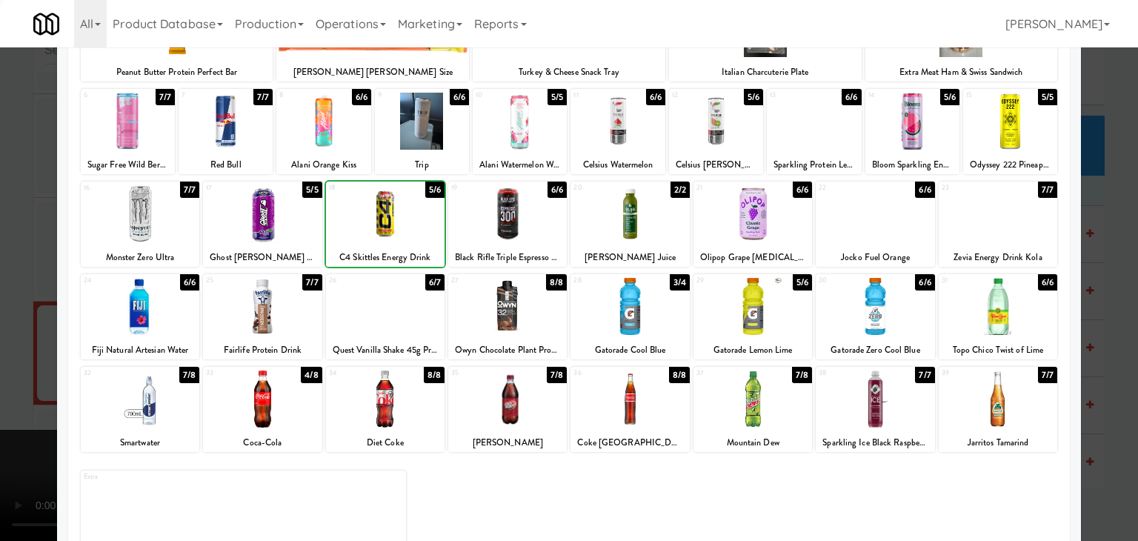
drag, startPoint x: 0, startPoint y: 287, endPoint x: 299, endPoint y: 283, distance: 298.6
click at [23, 284] on div at bounding box center [569, 270] width 1138 height 541
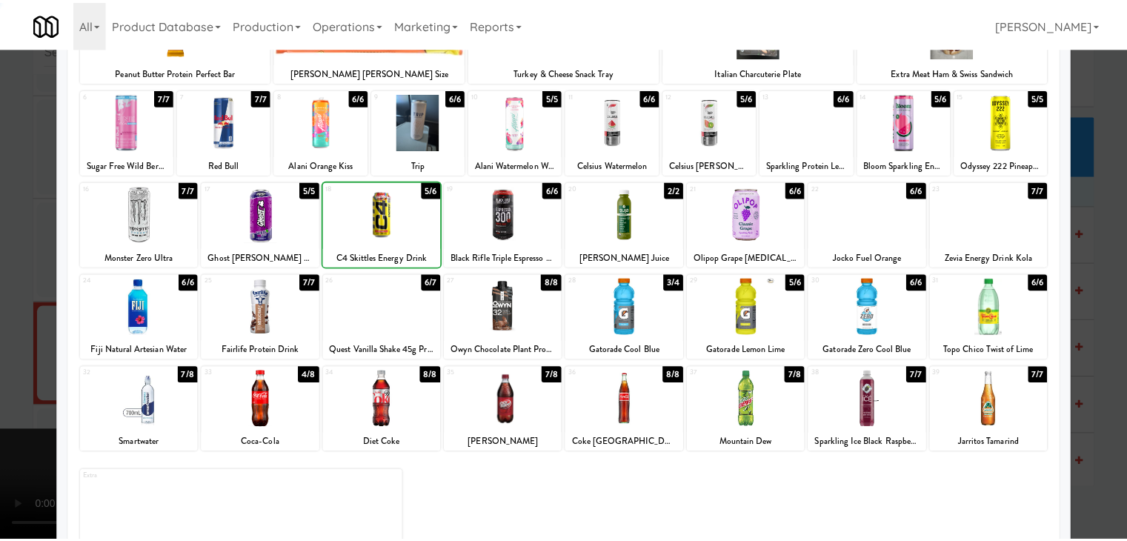
scroll to position [3792, 0]
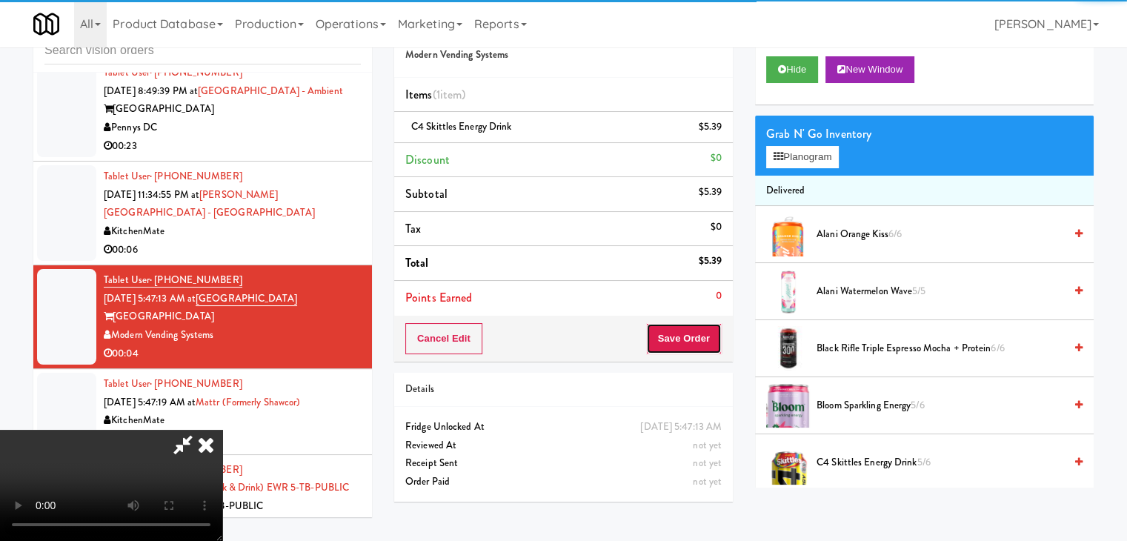
drag, startPoint x: 714, startPoint y: 333, endPoint x: 701, endPoint y: 341, distance: 16.0
click at [705, 337] on button "Save Order" at bounding box center [684, 338] width 76 height 31
click at [701, 341] on button "Save Order" at bounding box center [684, 338] width 76 height 31
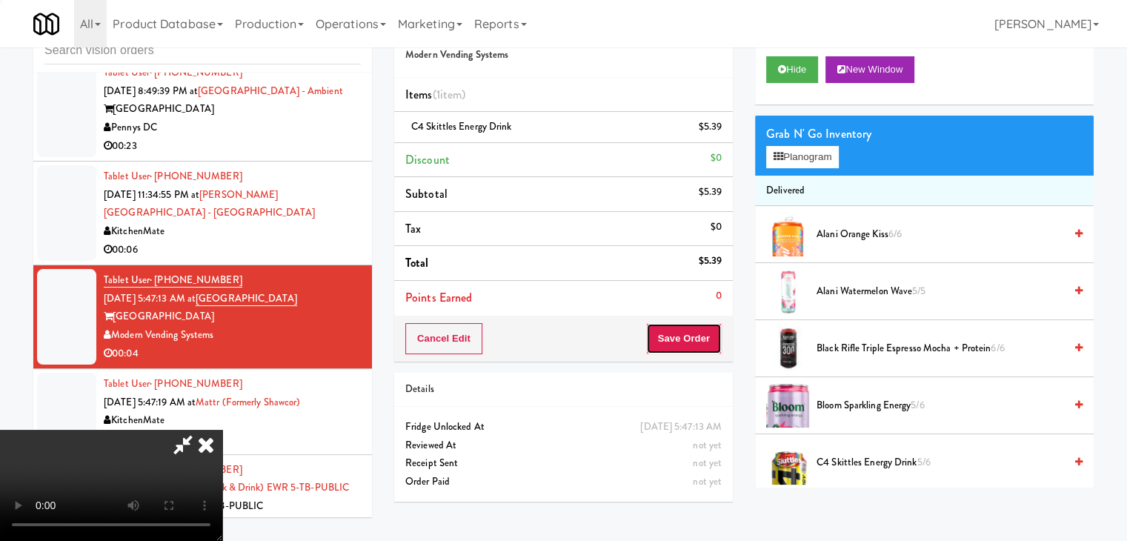
click at [701, 341] on button "Save Order" at bounding box center [684, 338] width 76 height 31
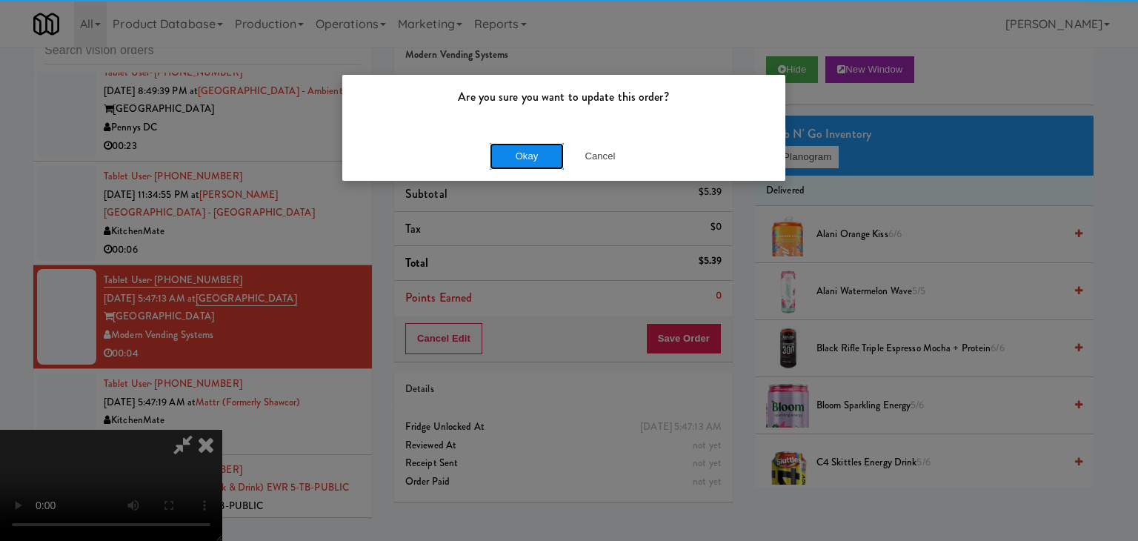
click at [519, 164] on button "Okay" at bounding box center [527, 156] width 74 height 27
click at [519, 164] on div "Okay Cancel" at bounding box center [563, 156] width 443 height 50
